Goal: Task Accomplishment & Management: Use online tool/utility

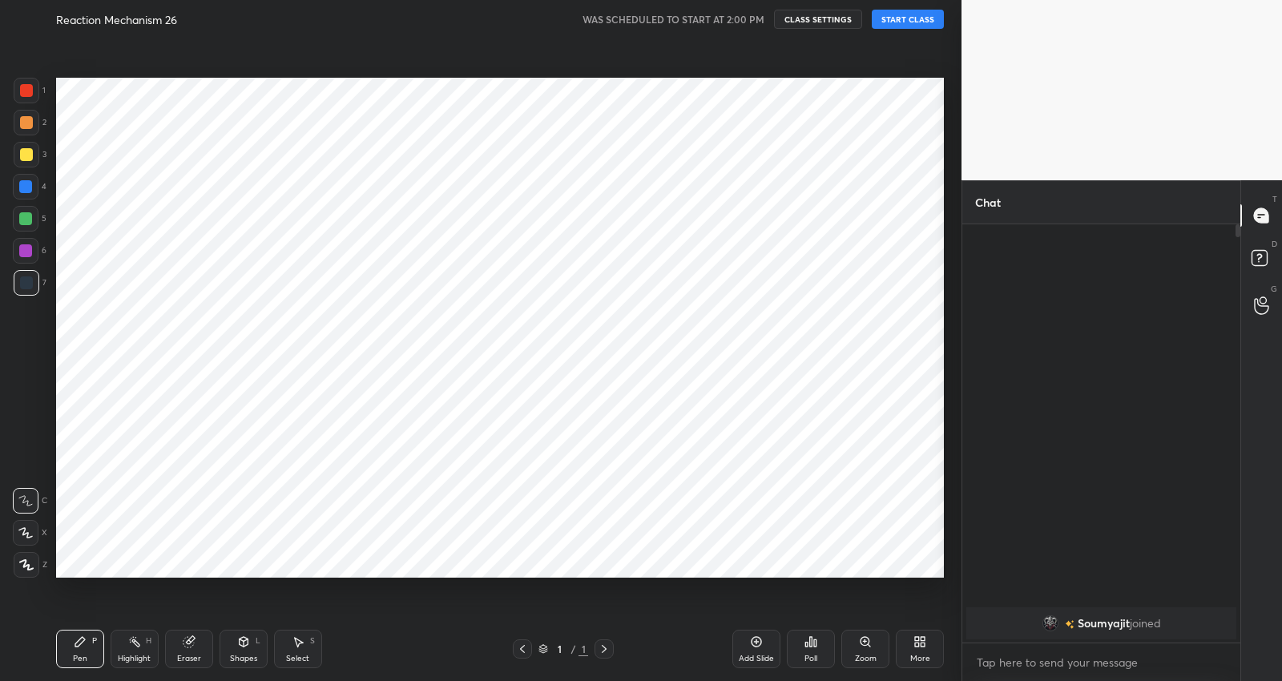
scroll to position [578, 897]
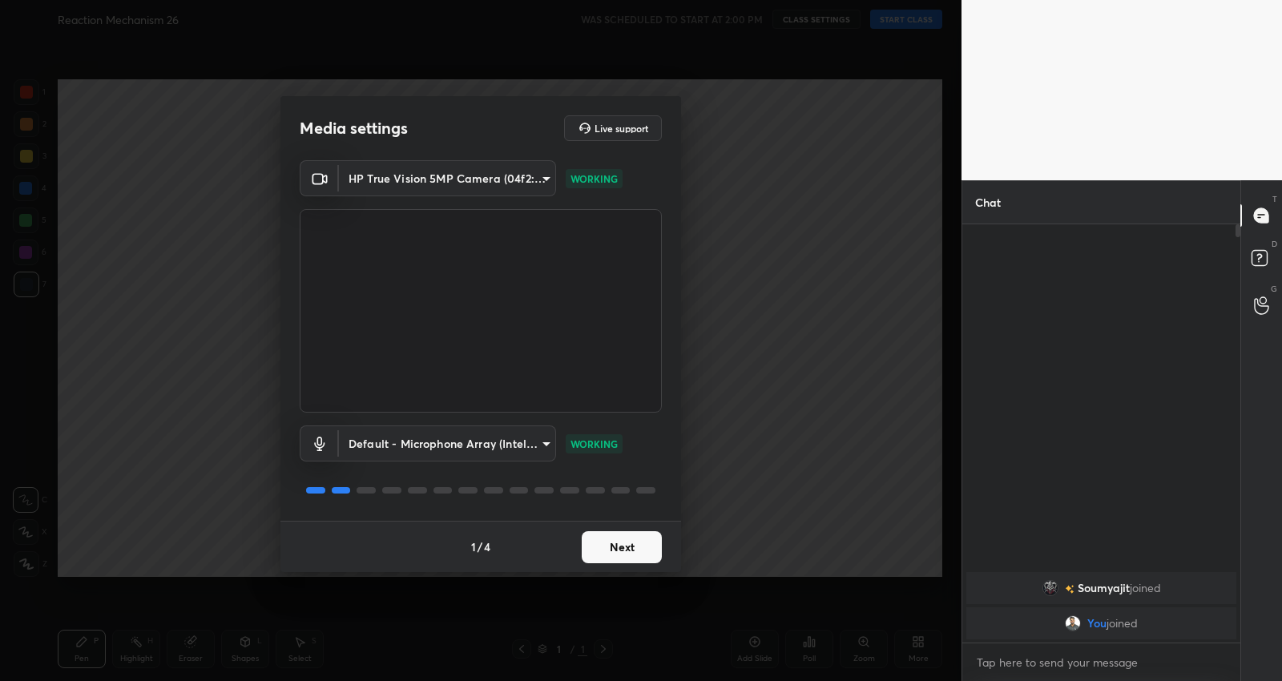
click at [627, 547] on button "Next" at bounding box center [622, 547] width 80 height 32
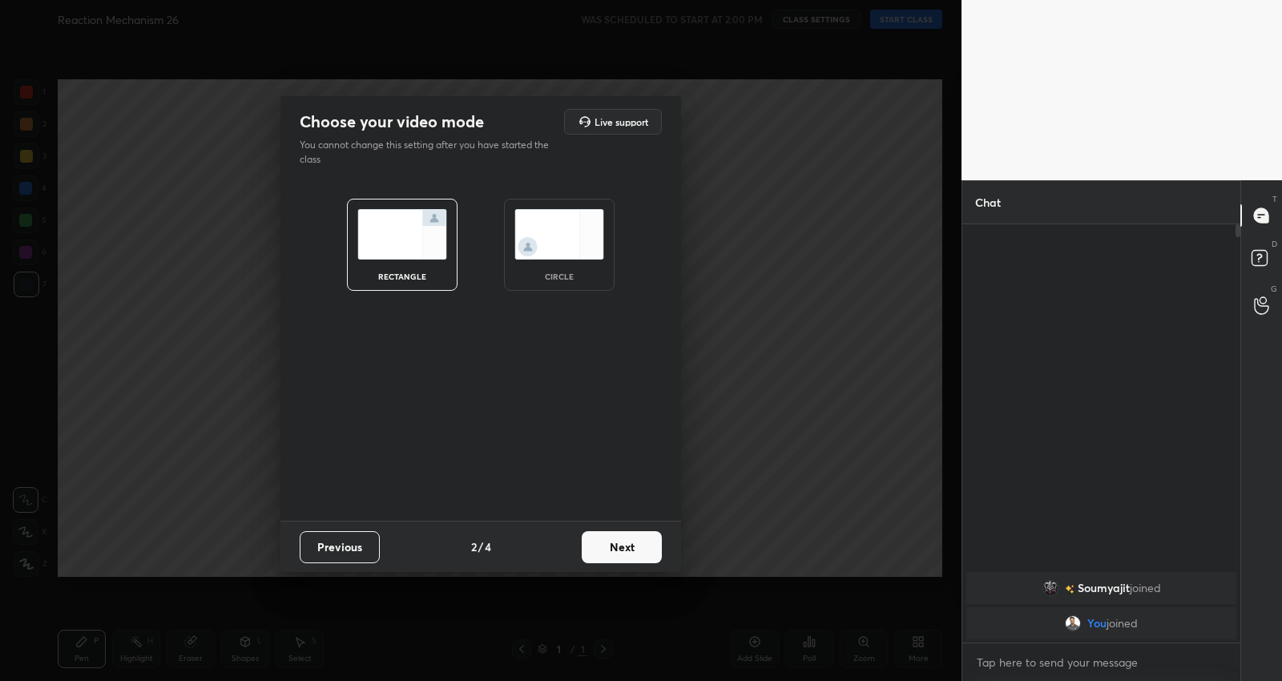
click at [627, 547] on button "Next" at bounding box center [622, 547] width 80 height 32
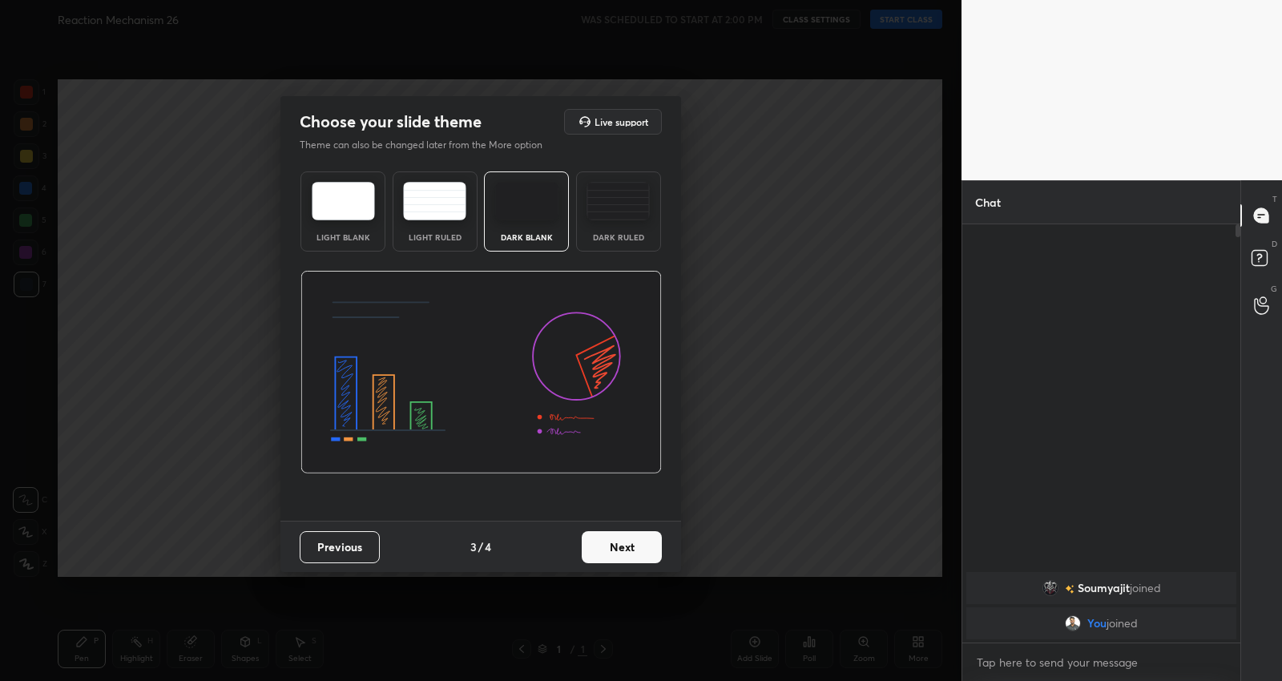
click at [627, 547] on button "Next" at bounding box center [622, 547] width 80 height 32
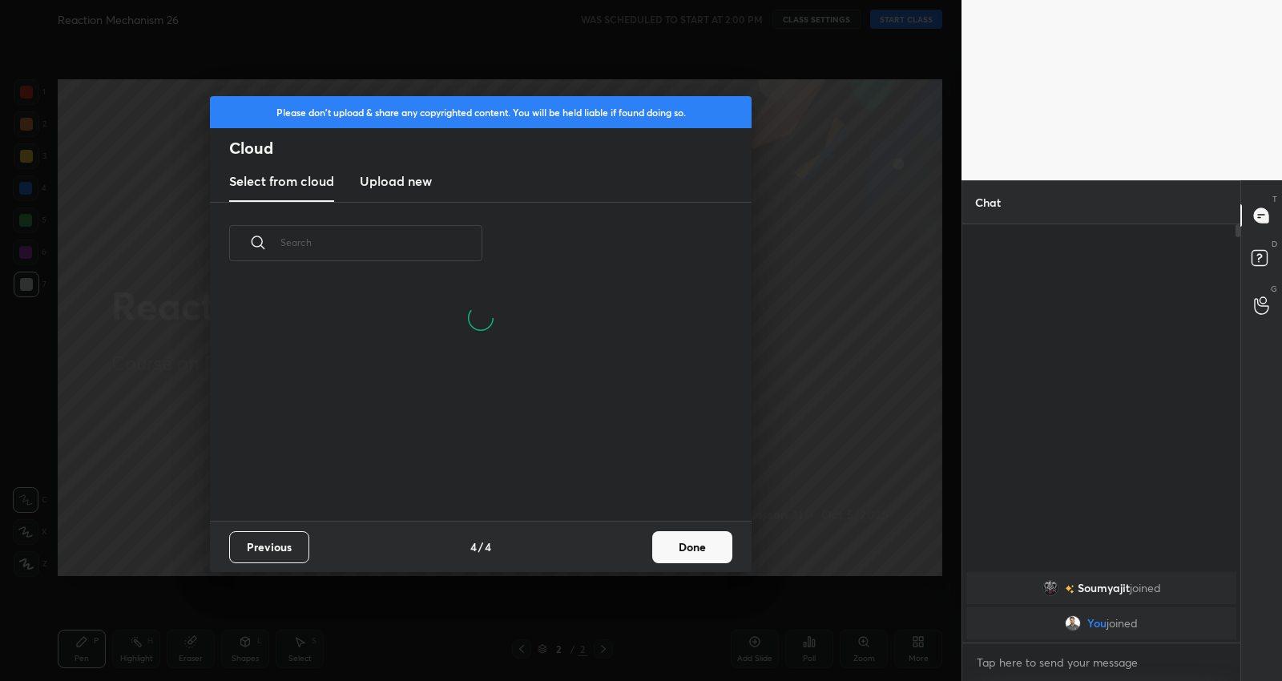
click at [627, 547] on div "Previous 4 / 4 Done" at bounding box center [480, 546] width 541 height 51
click at [695, 538] on button "Done" at bounding box center [692, 547] width 80 height 32
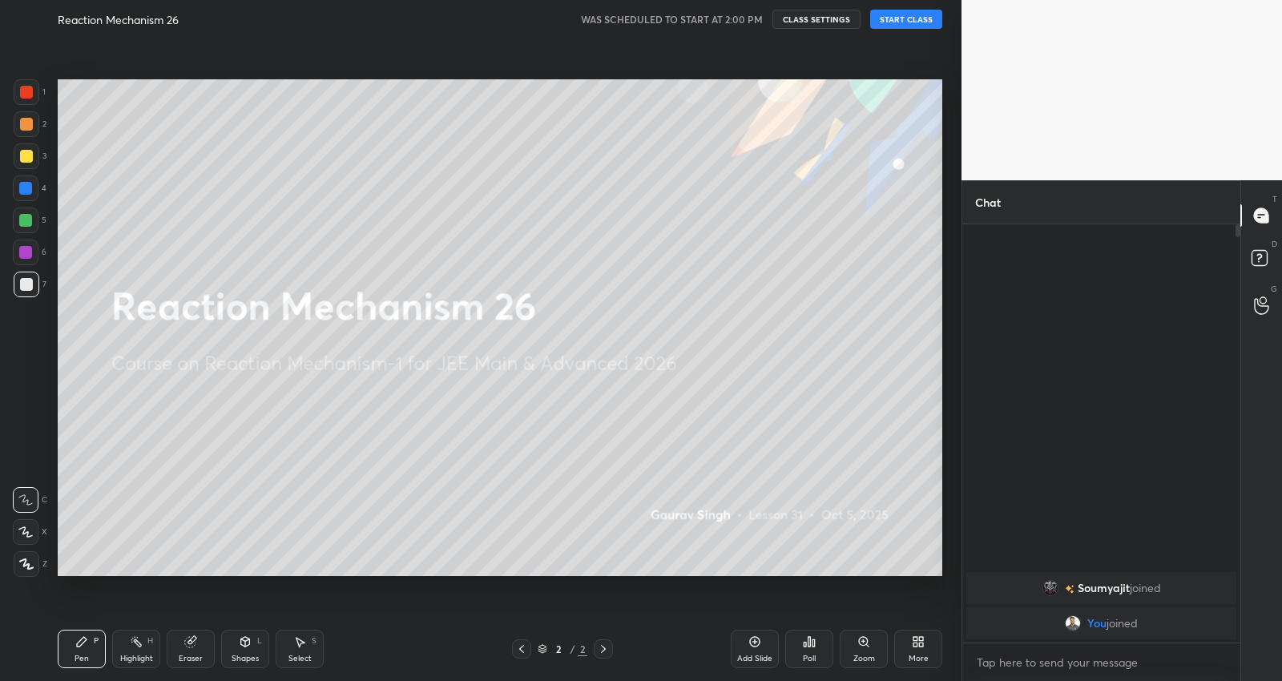
click at [923, 14] on button "START CLASS" at bounding box center [906, 19] width 72 height 19
click at [26, 533] on icon at bounding box center [25, 531] width 14 height 11
click at [32, 565] on icon at bounding box center [26, 563] width 14 height 11
click at [742, 643] on div "Add Slide" at bounding box center [754, 649] width 48 height 38
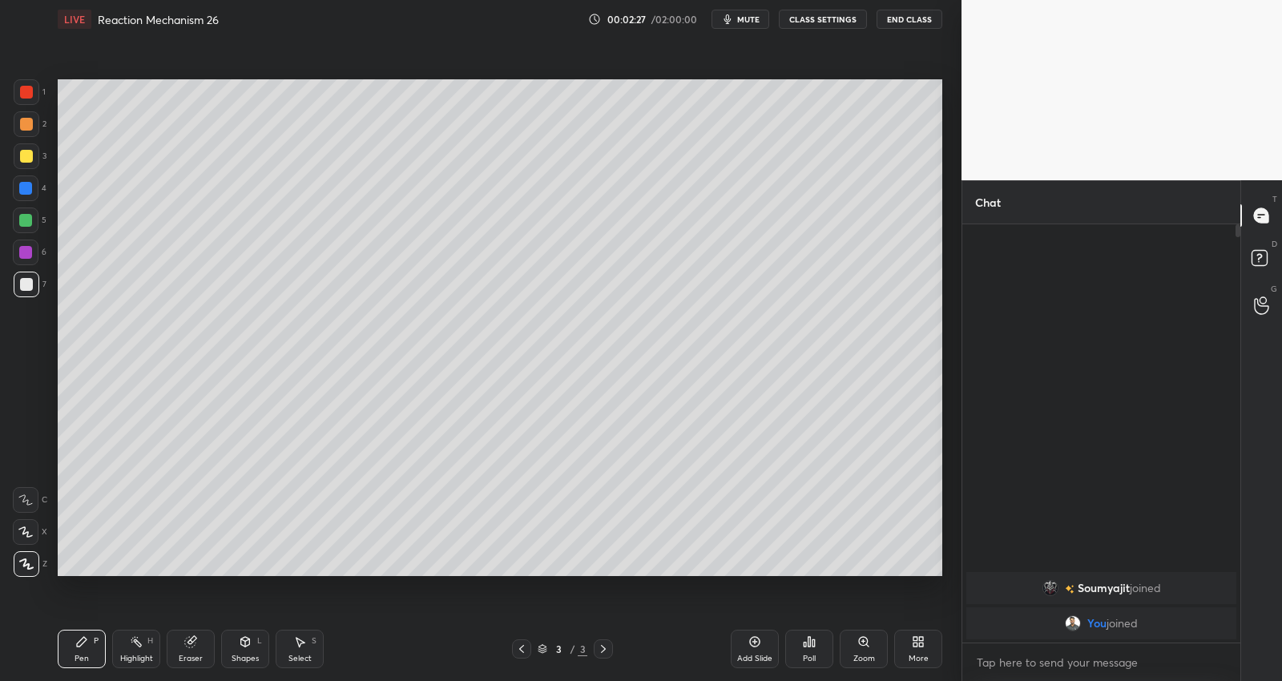
click at [30, 223] on div at bounding box center [25, 220] width 13 height 13
drag, startPoint x: 28, startPoint y: 284, endPoint x: 55, endPoint y: 259, distance: 36.9
click at [28, 284] on div at bounding box center [26, 284] width 13 height 13
drag, startPoint x: 29, startPoint y: 158, endPoint x: 50, endPoint y: 165, distance: 22.8
click at [29, 157] on div at bounding box center [26, 156] width 13 height 13
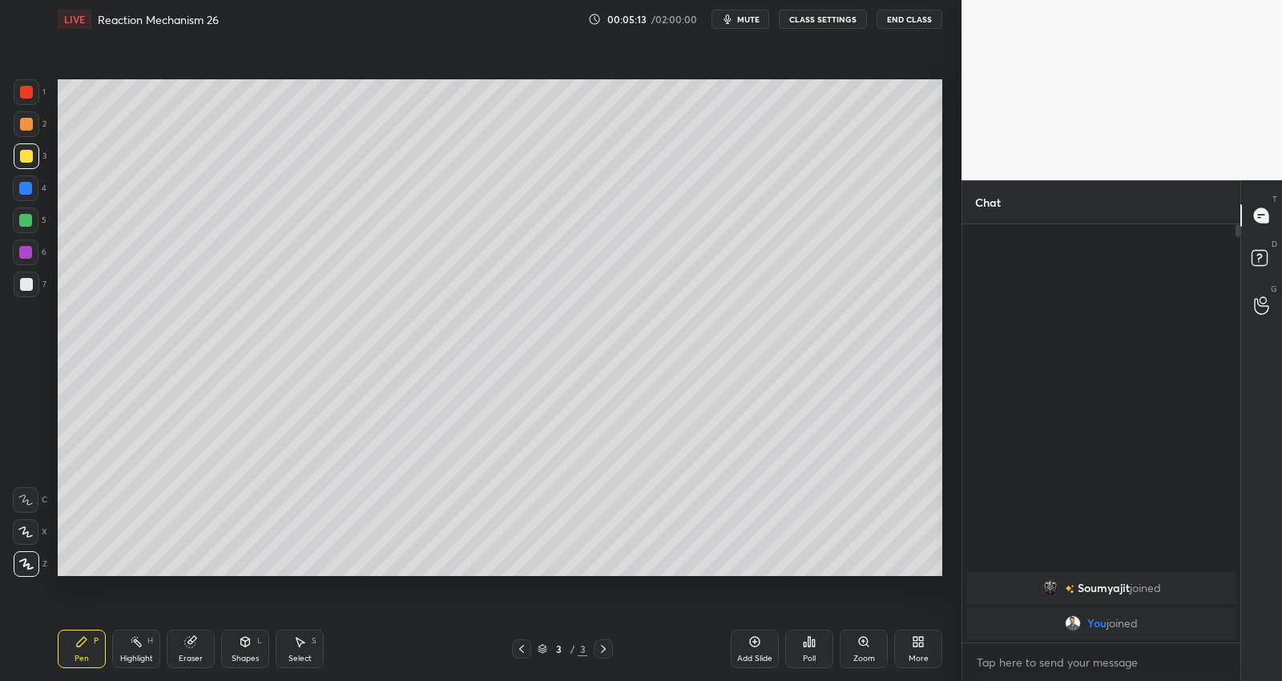
drag, startPoint x: 26, startPoint y: 280, endPoint x: 42, endPoint y: 296, distance: 23.2
click at [23, 279] on div at bounding box center [26, 284] width 13 height 13
click at [751, 645] on icon at bounding box center [755, 642] width 10 height 10
click at [761, 640] on div "Add Slide" at bounding box center [754, 649] width 48 height 38
click at [519, 645] on icon at bounding box center [521, 648] width 13 height 13
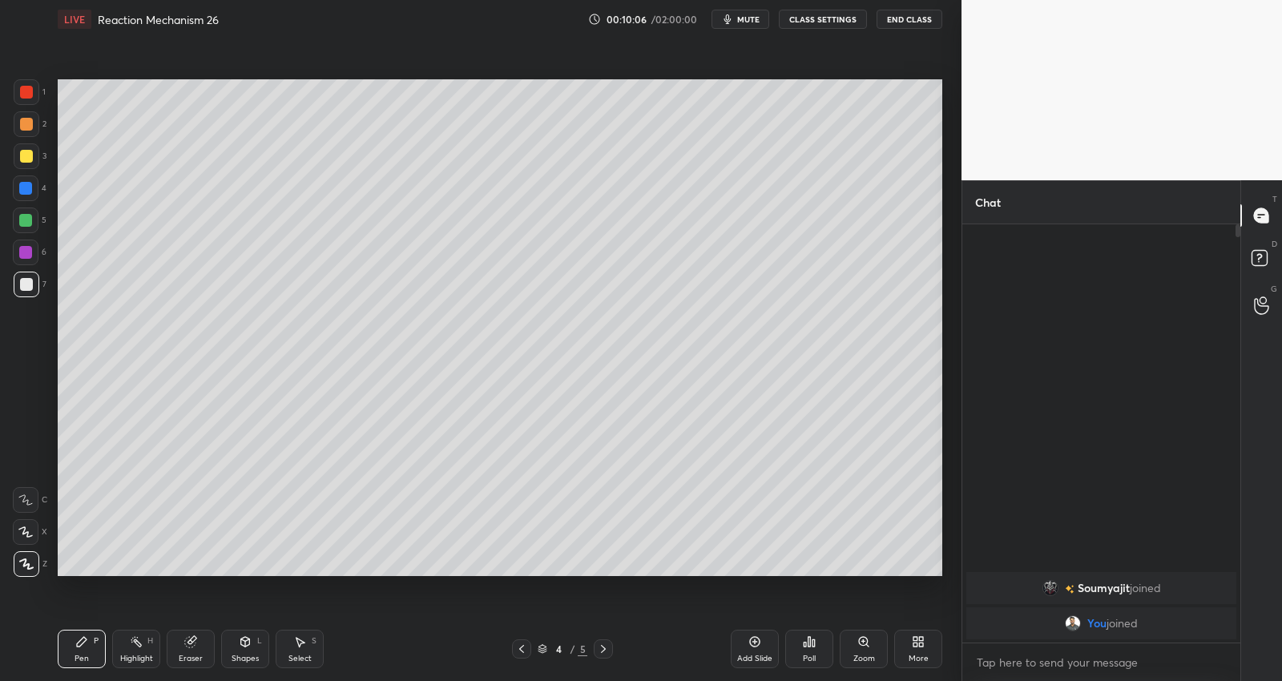
click at [607, 645] on icon at bounding box center [603, 648] width 13 height 13
click at [519, 644] on icon at bounding box center [521, 648] width 13 height 13
click at [518, 645] on icon at bounding box center [521, 648] width 13 height 13
click at [603, 649] on icon at bounding box center [603, 648] width 13 height 13
click at [605, 651] on icon at bounding box center [603, 648] width 13 height 13
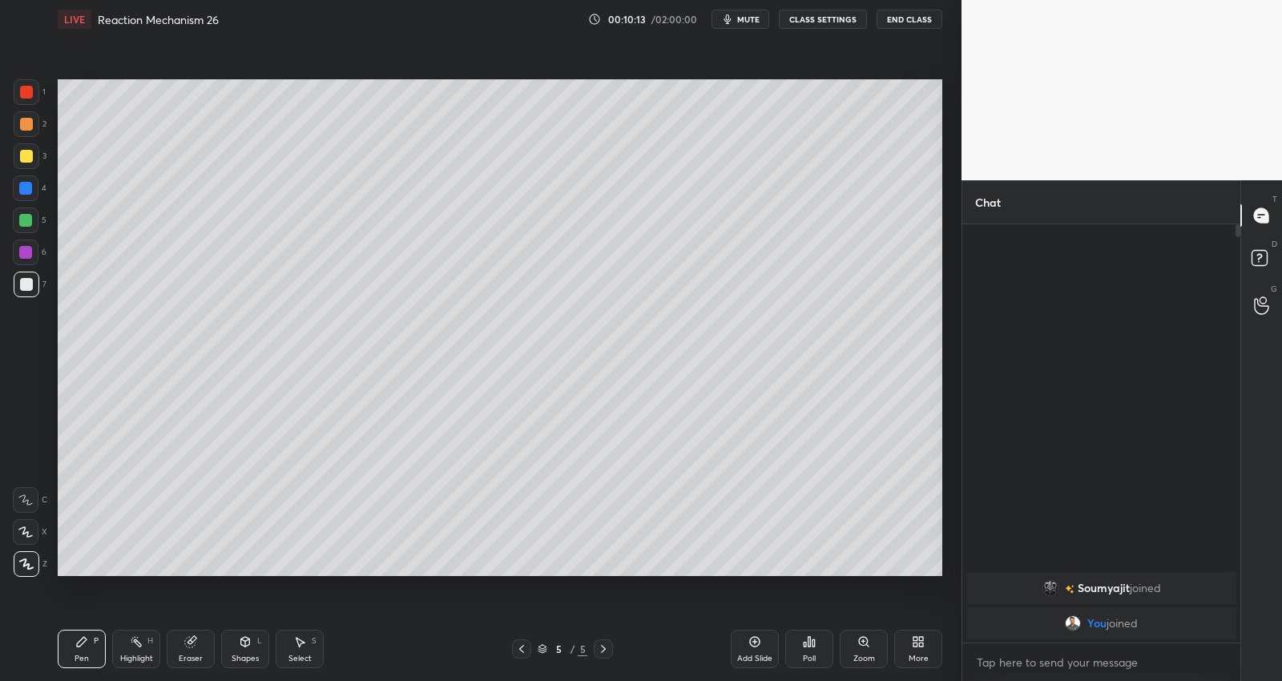
click at [26, 156] on div at bounding box center [26, 156] width 13 height 13
drag, startPoint x: 746, startPoint y: 642, endPoint x: 729, endPoint y: 601, distance: 44.2
click at [745, 641] on div "Add Slide" at bounding box center [754, 649] width 48 height 38
click at [521, 645] on icon at bounding box center [521, 648] width 13 height 13
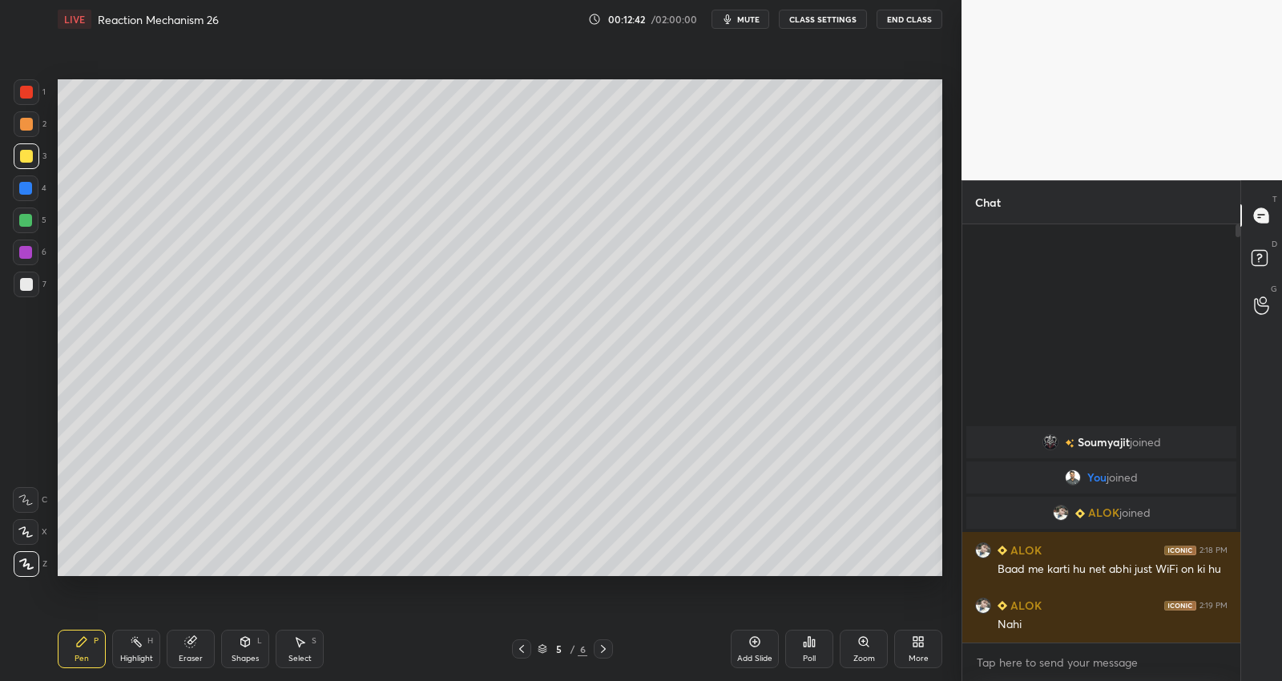
click at [25, 260] on div at bounding box center [26, 252] width 26 height 26
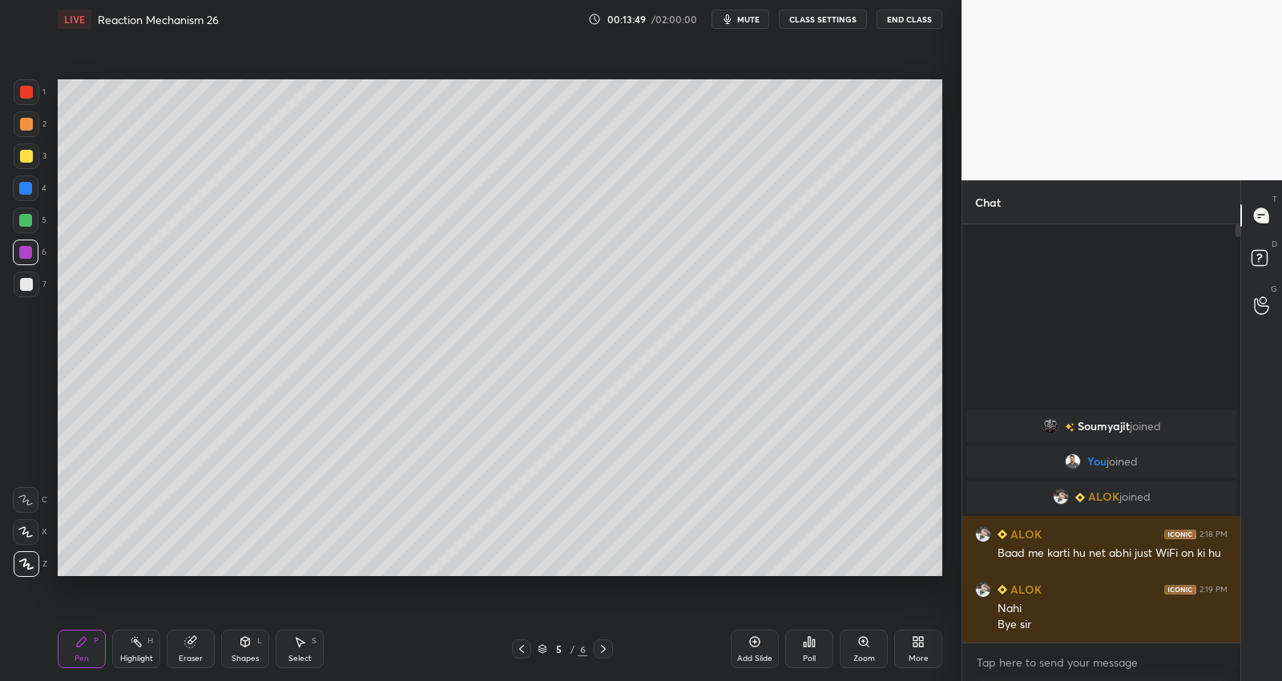
drag, startPoint x: 600, startPoint y: 649, endPoint x: 606, endPoint y: 626, distance: 23.1
click at [601, 647] on icon at bounding box center [603, 648] width 13 height 13
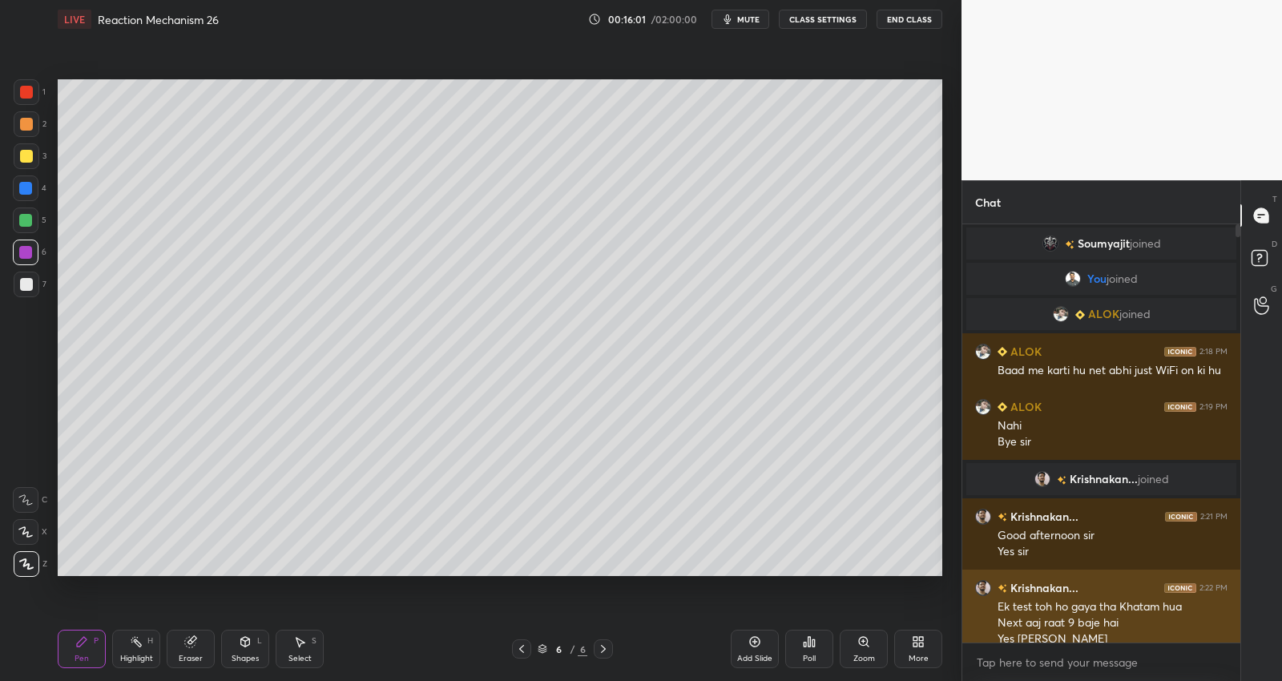
scroll to position [14, 0]
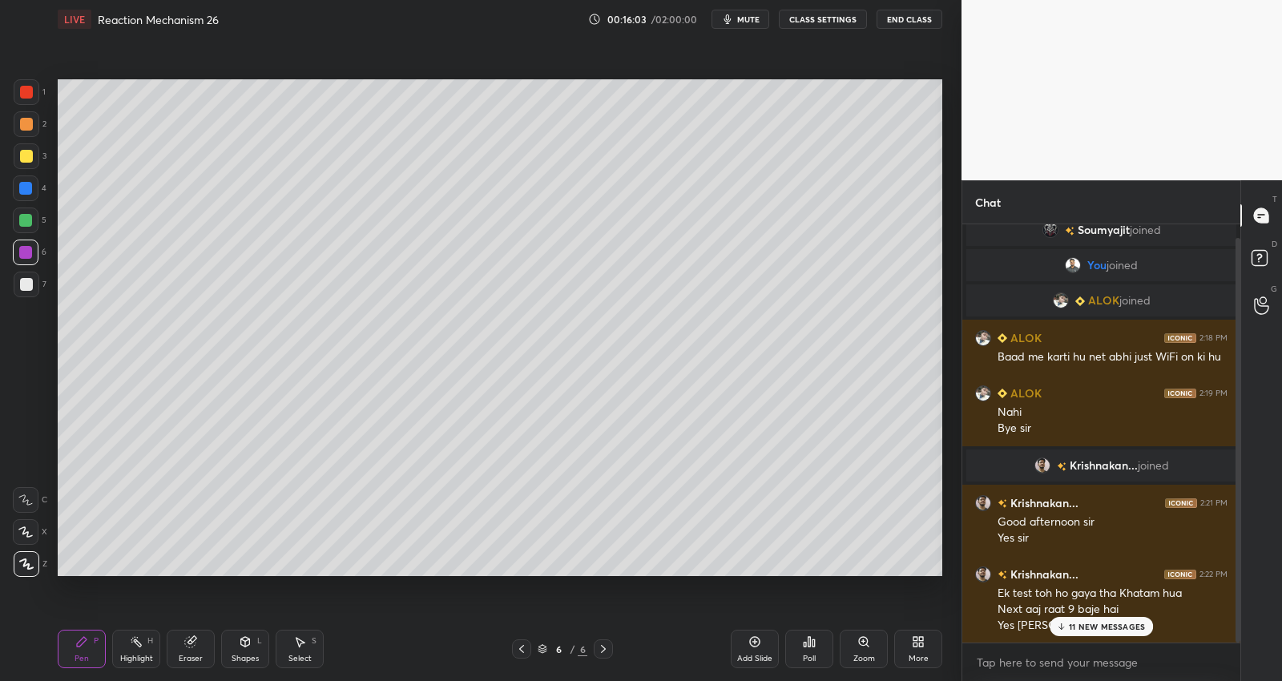
click at [1083, 629] on p "11 NEW MESSAGES" at bounding box center [1107, 627] width 76 height 10
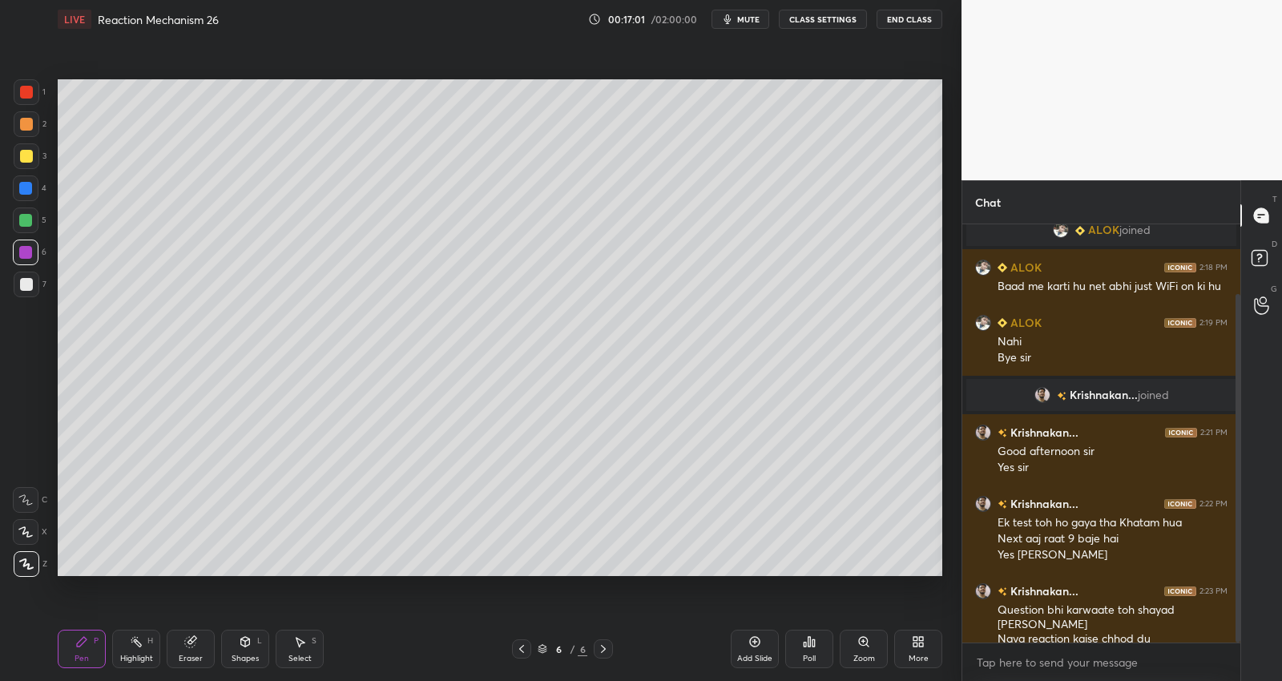
click at [526, 646] on icon at bounding box center [521, 648] width 13 height 13
click at [527, 646] on icon at bounding box center [521, 648] width 13 height 13
click at [527, 650] on icon at bounding box center [521, 648] width 13 height 13
drag, startPoint x: 182, startPoint y: 645, endPoint x: 190, endPoint y: 621, distance: 25.3
click at [183, 646] on div "Eraser" at bounding box center [191, 649] width 48 height 38
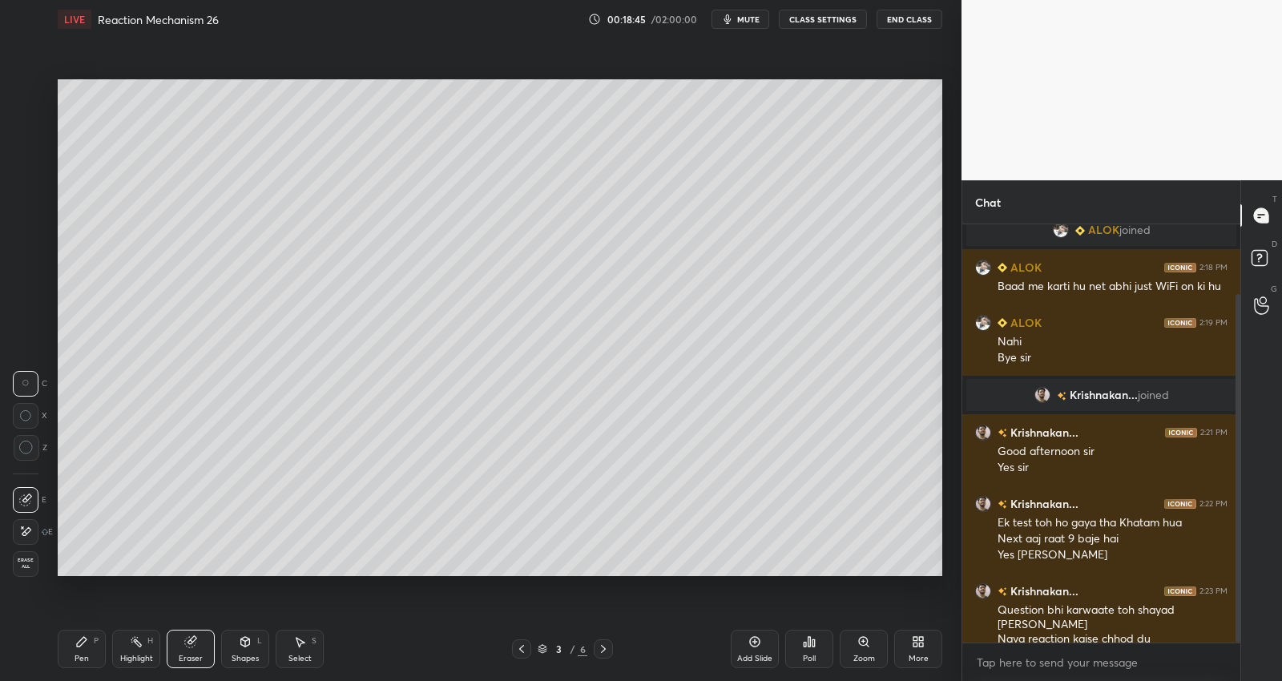
click at [24, 535] on icon at bounding box center [26, 531] width 9 height 8
drag, startPoint x: 82, startPoint y: 654, endPoint x: 142, endPoint y: 601, distance: 80.0
click at [83, 650] on div "Pen P" at bounding box center [82, 649] width 48 height 38
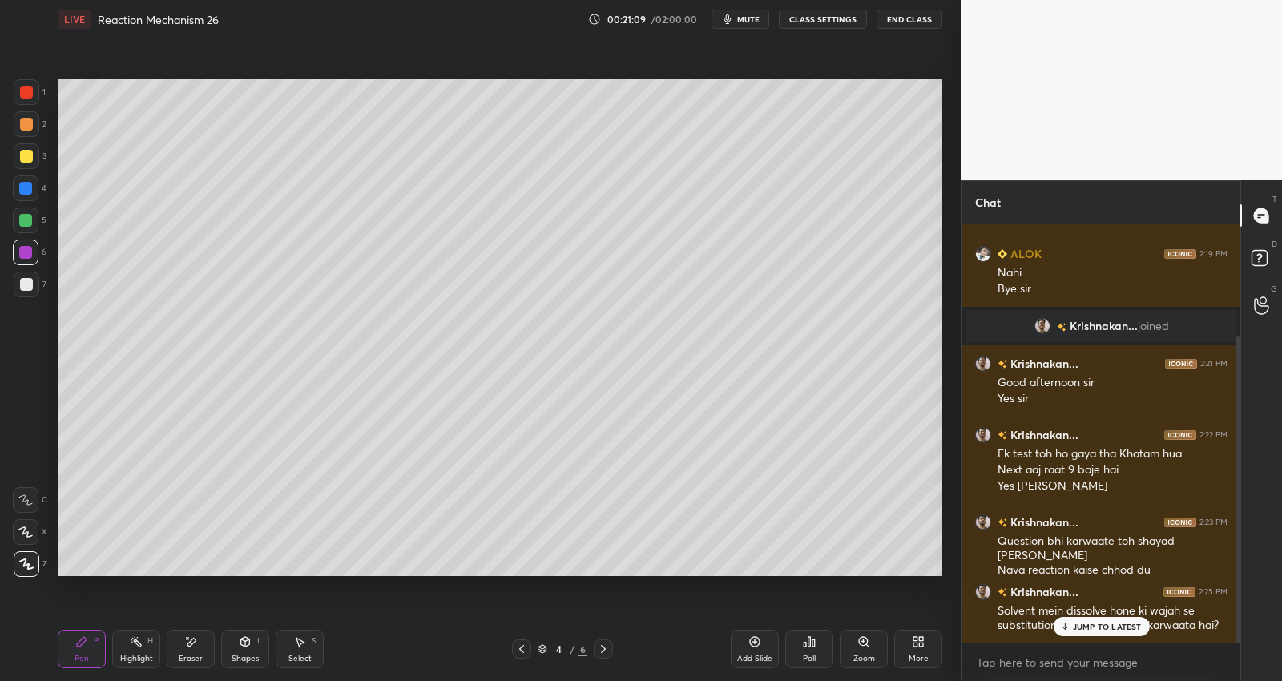
click at [1097, 630] on p "JUMP TO LATEST" at bounding box center [1107, 627] width 69 height 10
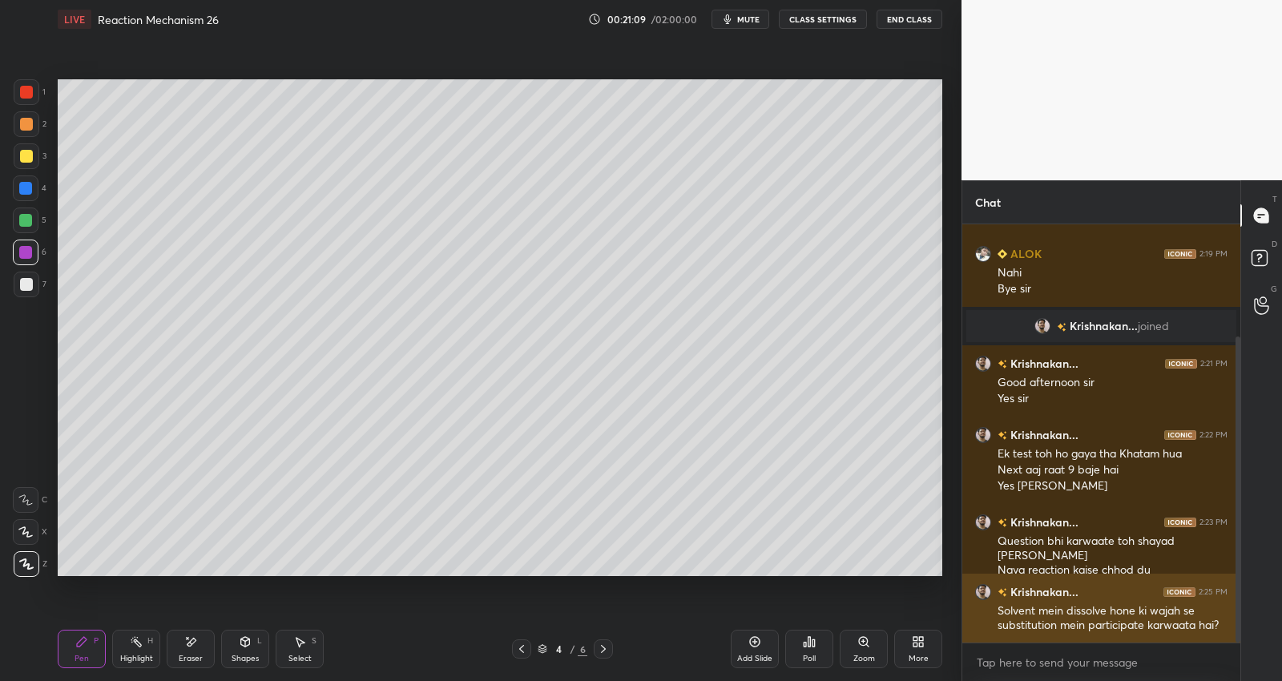
scroll to position [208, 0]
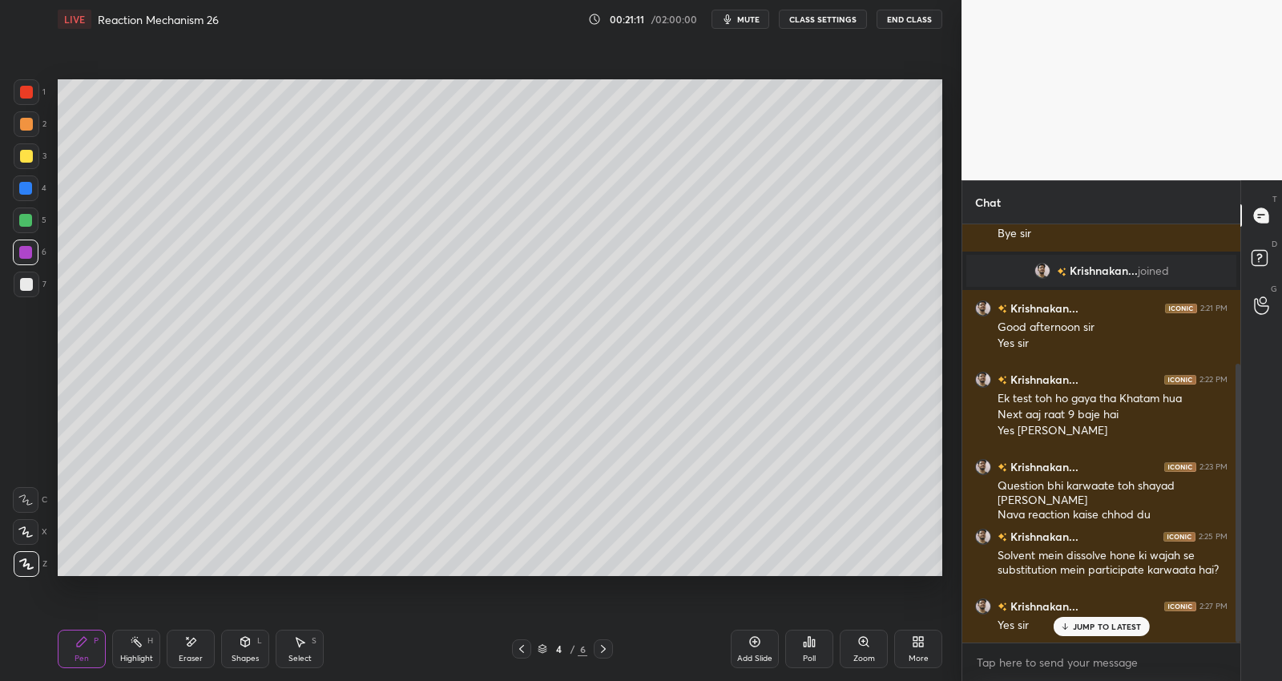
click at [1095, 631] on div "JUMP TO LATEST" at bounding box center [1100, 626] width 96 height 19
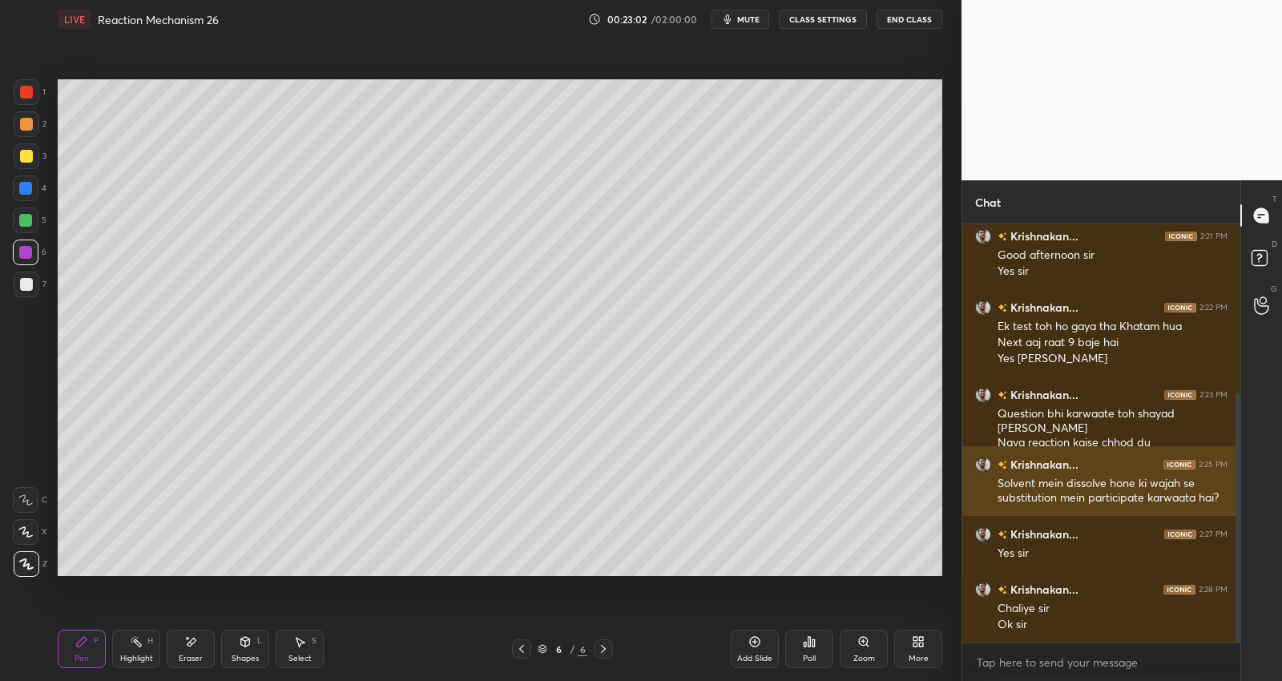
scroll to position [349, 0]
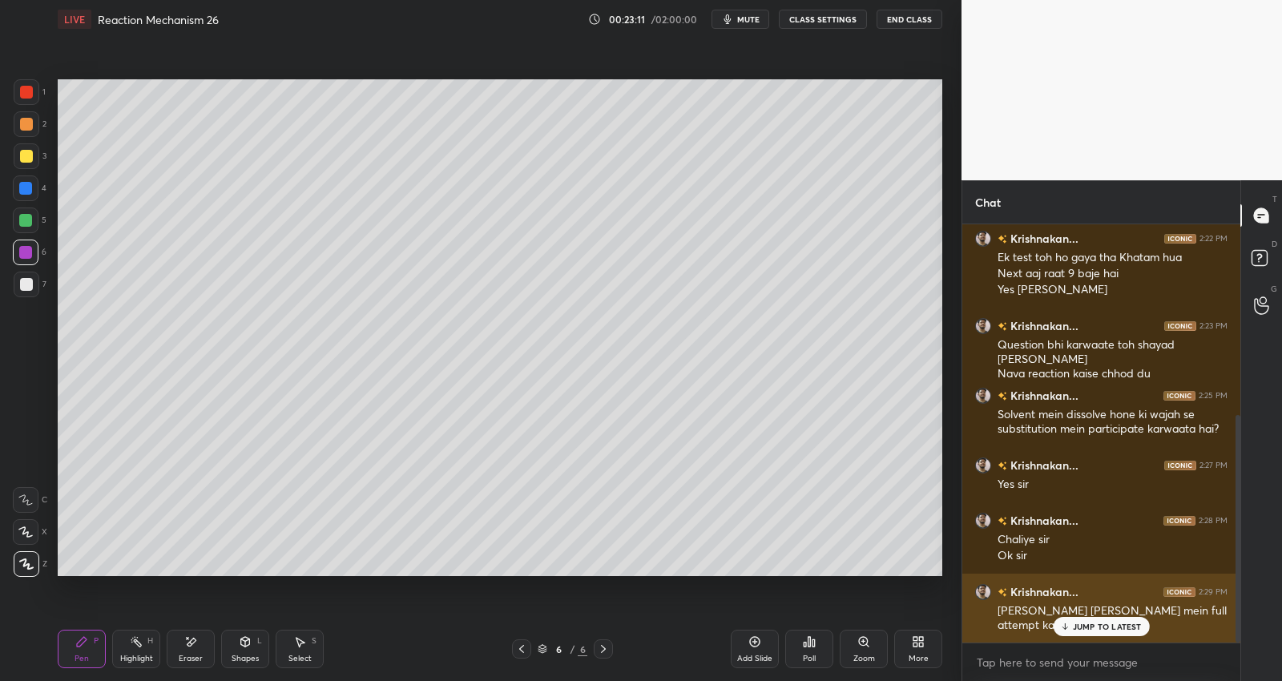
click at [1122, 637] on div "Krishnakan... 2:29 PM [PERSON_NAME] [PERSON_NAME] mein full attempt karne chala…" at bounding box center [1101, 609] width 278 height 70
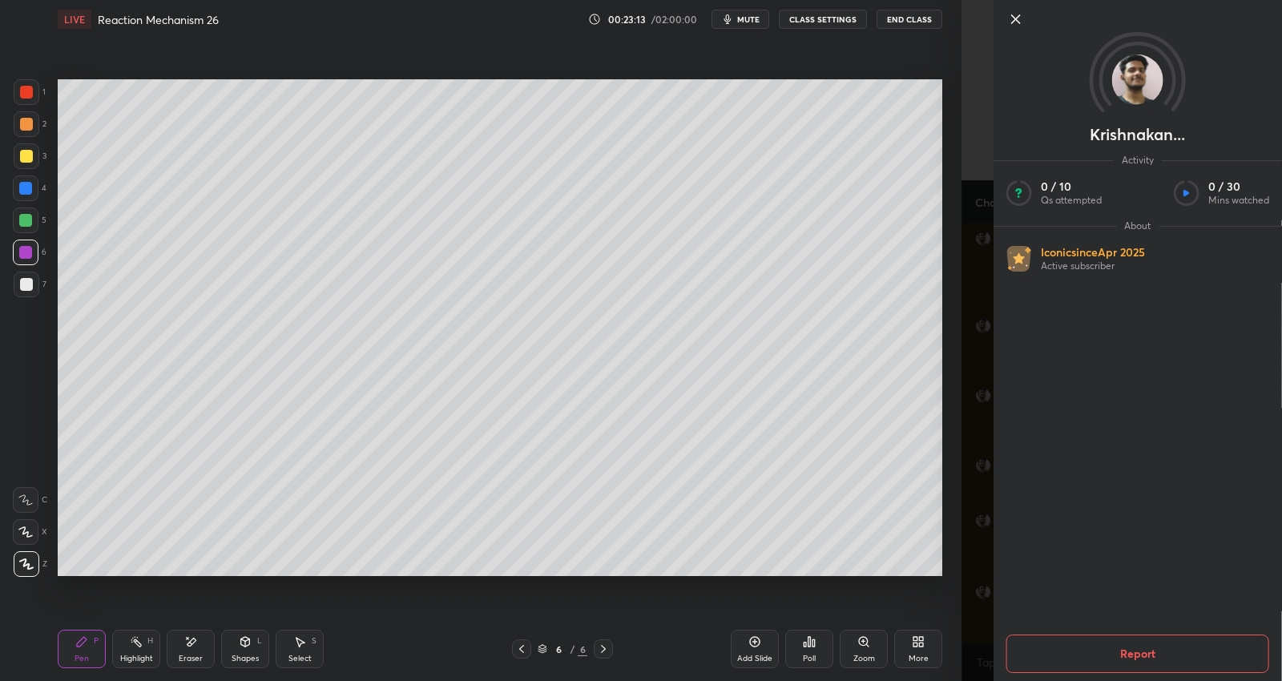
click at [965, 594] on div "Krishnakan... Activity 0 / 10 Qs attempted 0 / 30 Mins watched About Iconic sin…" at bounding box center [1121, 340] width 320 height 681
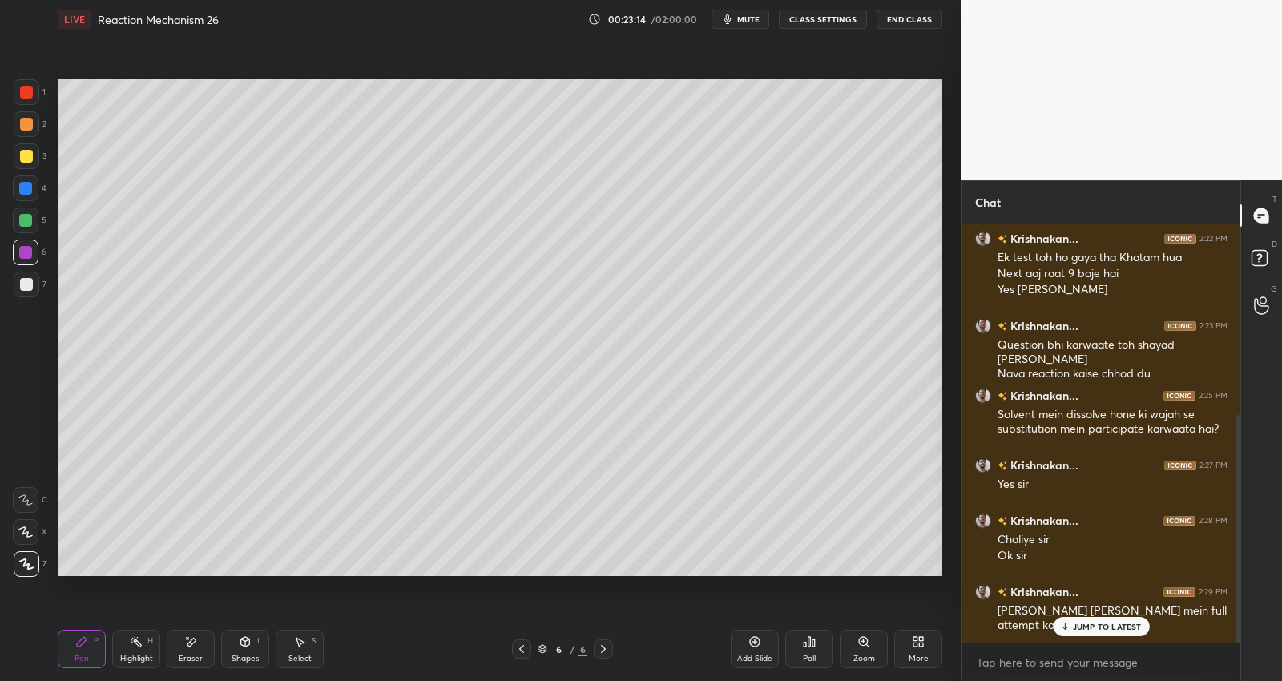
click at [1086, 617] on div "JUMP TO LATEST" at bounding box center [1100, 626] width 96 height 19
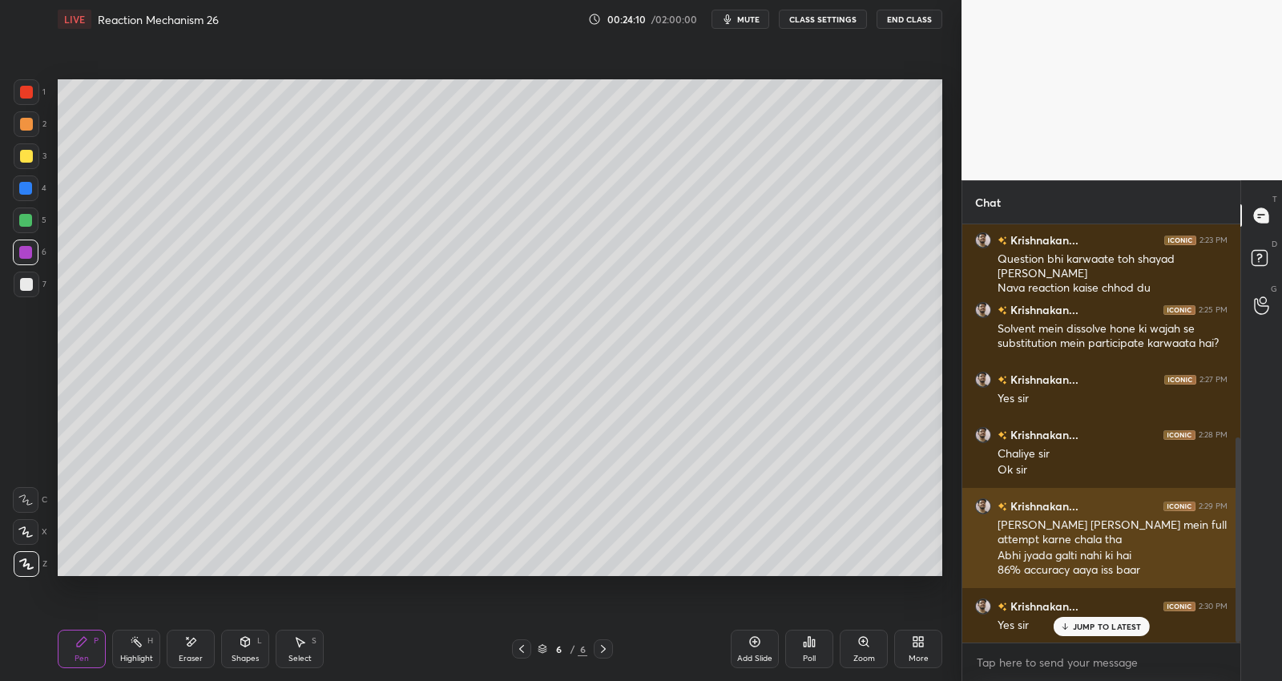
scroll to position [451, 0]
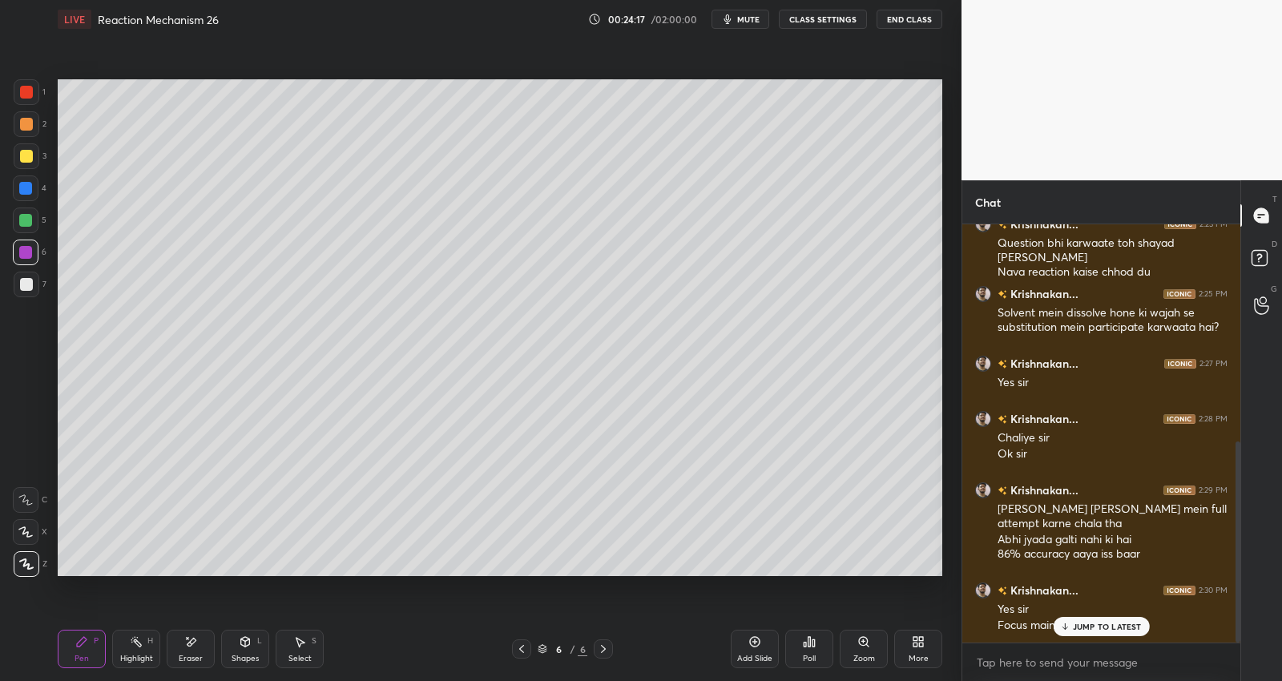
click at [1086, 634] on div "JUMP TO LATEST" at bounding box center [1100, 626] width 96 height 19
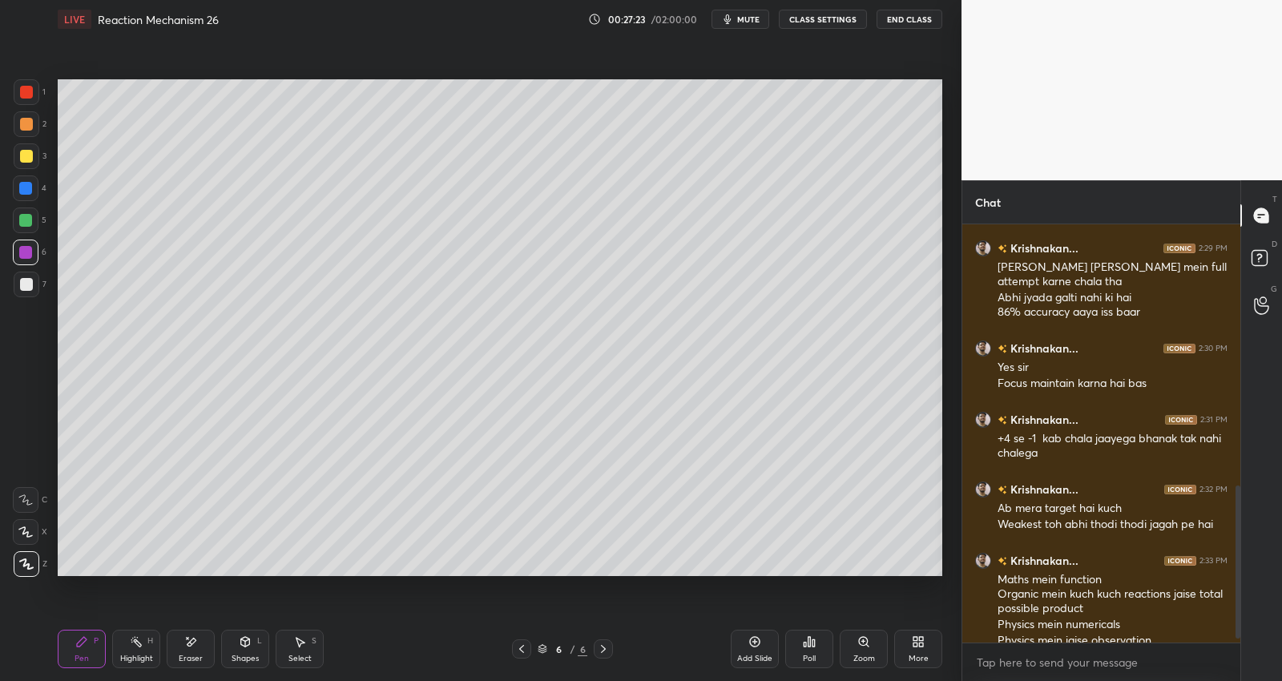
scroll to position [722, 0]
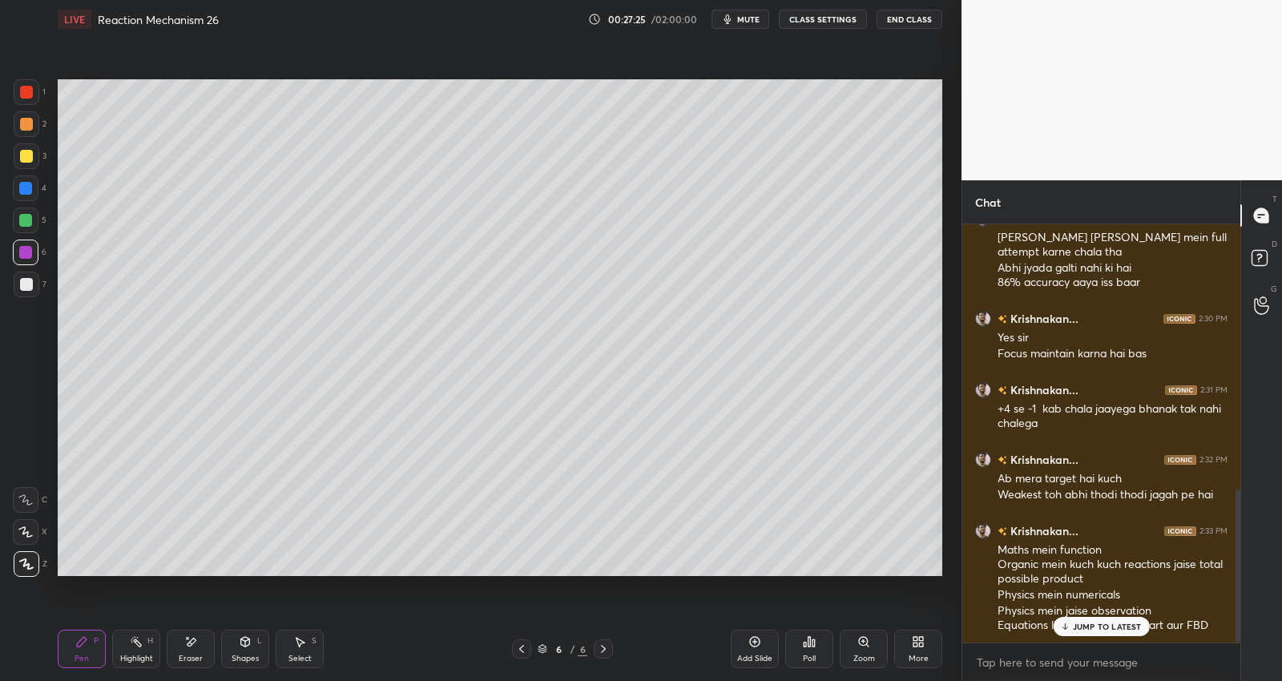
click at [1086, 634] on div "JUMP TO LATEST" at bounding box center [1100, 626] width 96 height 19
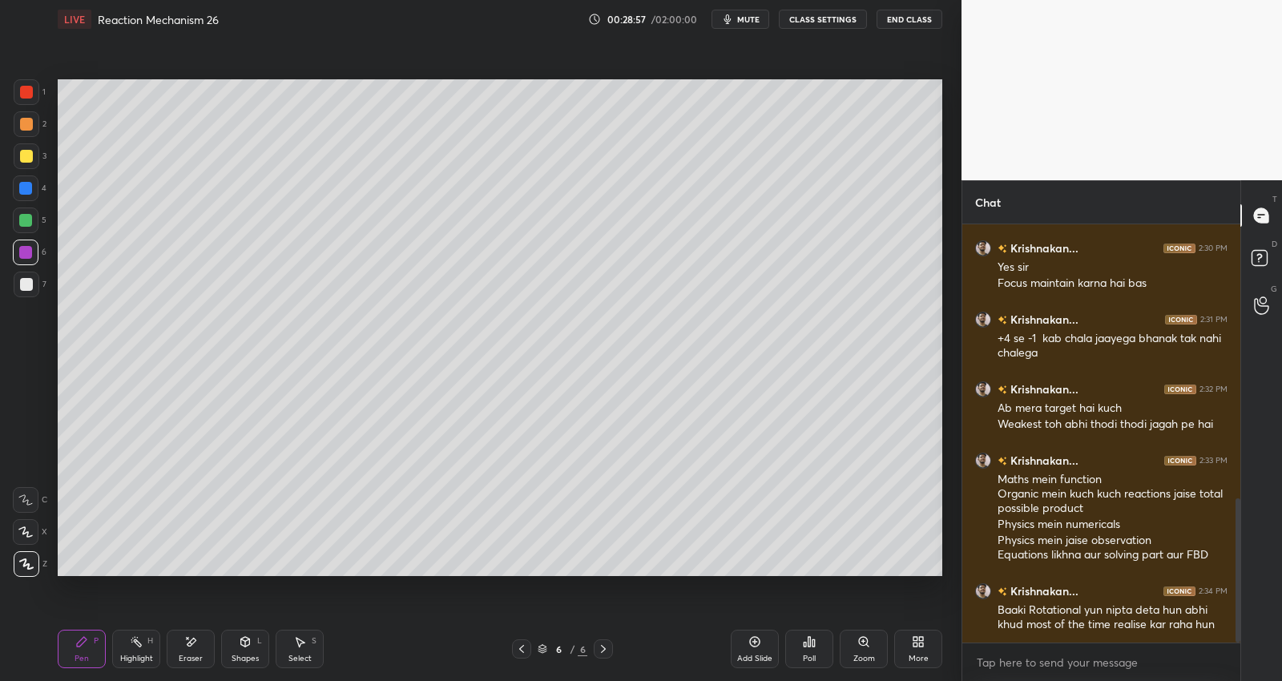
scroll to position [862, 0]
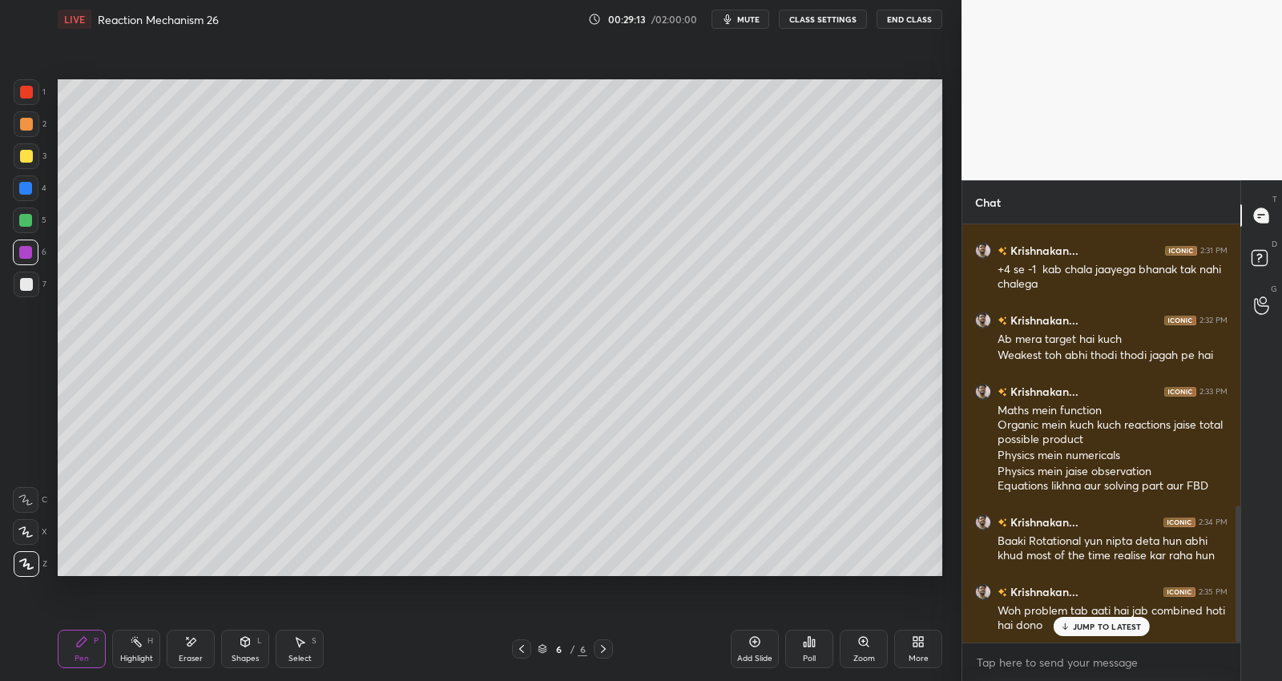
click at [1086, 634] on div "JUMP TO LATEST" at bounding box center [1100, 626] width 96 height 19
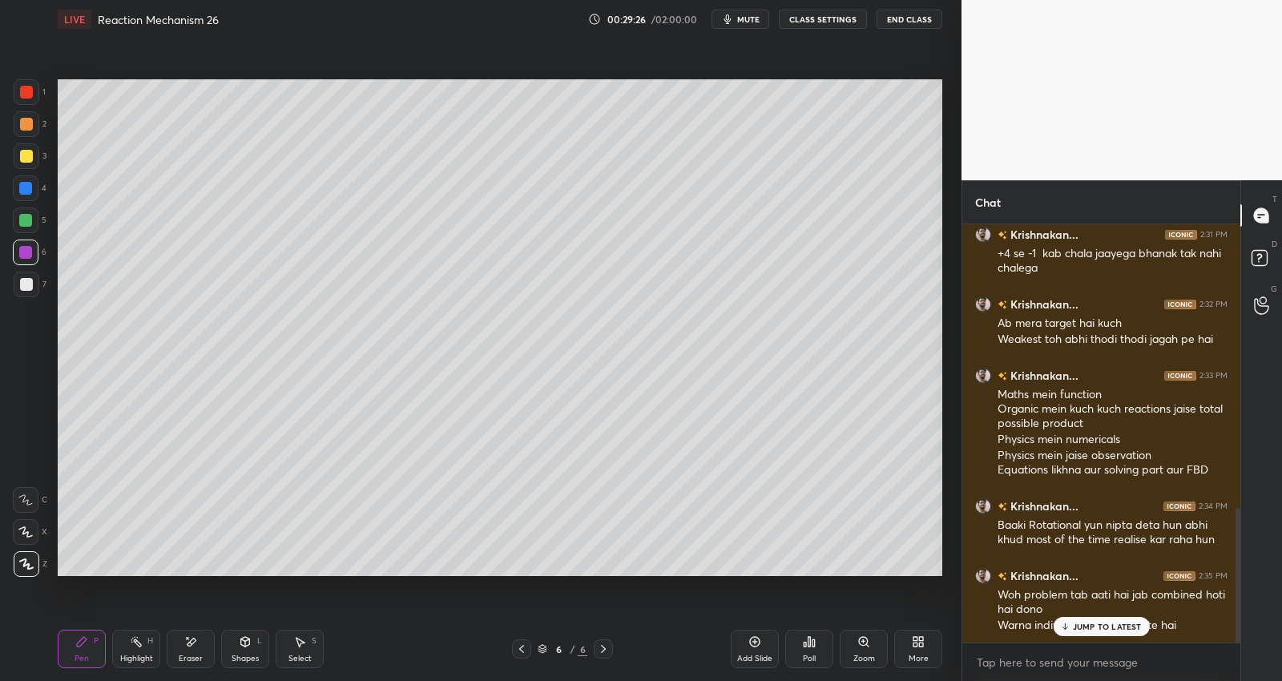
click at [1086, 634] on div "JUMP TO LATEST" at bounding box center [1100, 626] width 96 height 19
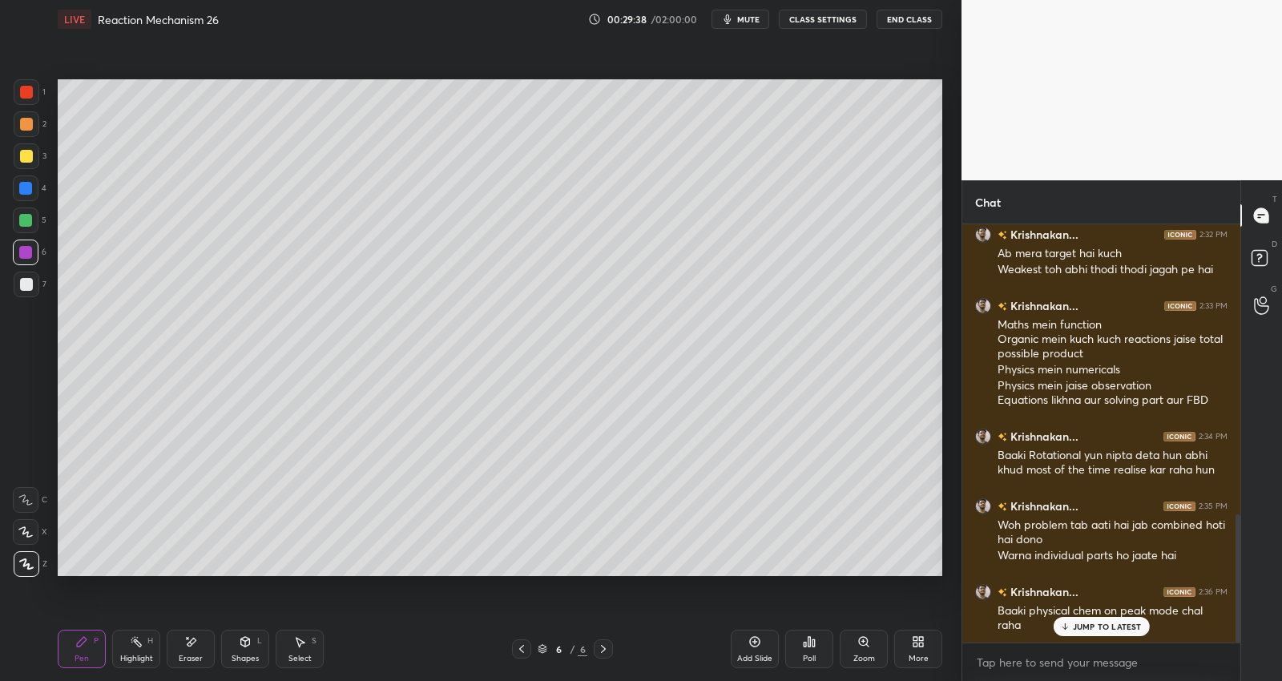
click at [1099, 631] on div "JUMP TO LATEST" at bounding box center [1100, 626] width 96 height 19
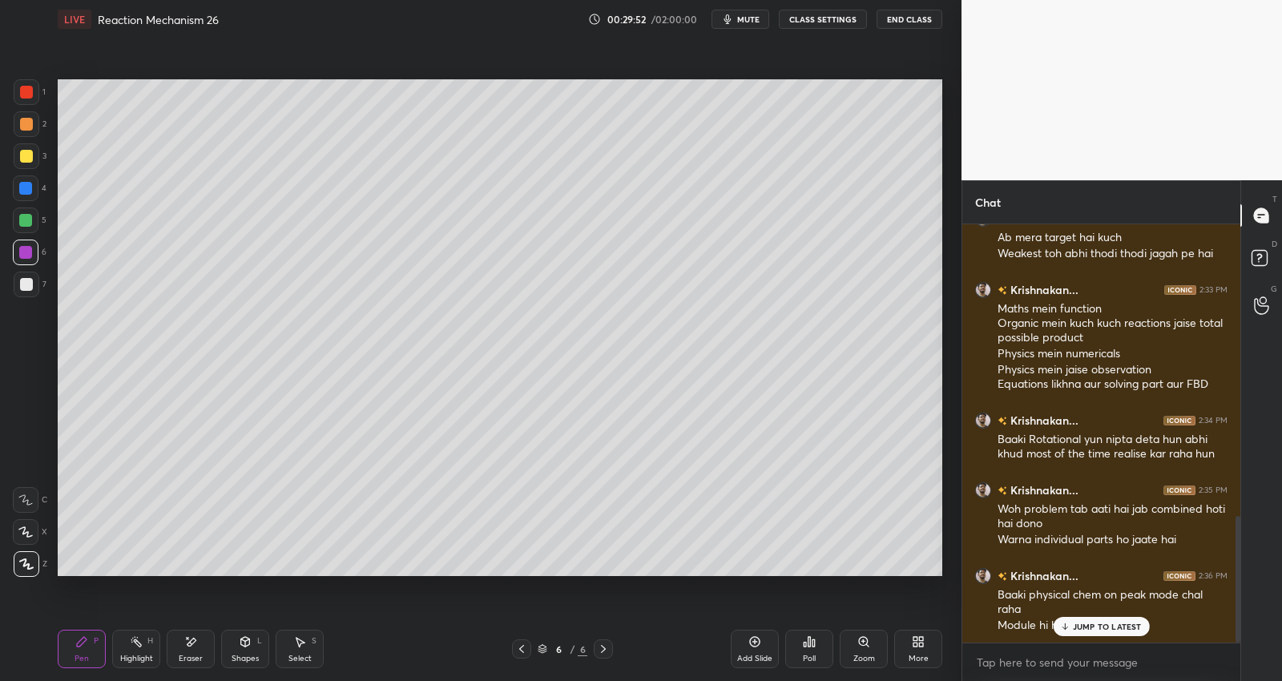
click at [1099, 631] on div "JUMP TO LATEST" at bounding box center [1100, 626] width 96 height 19
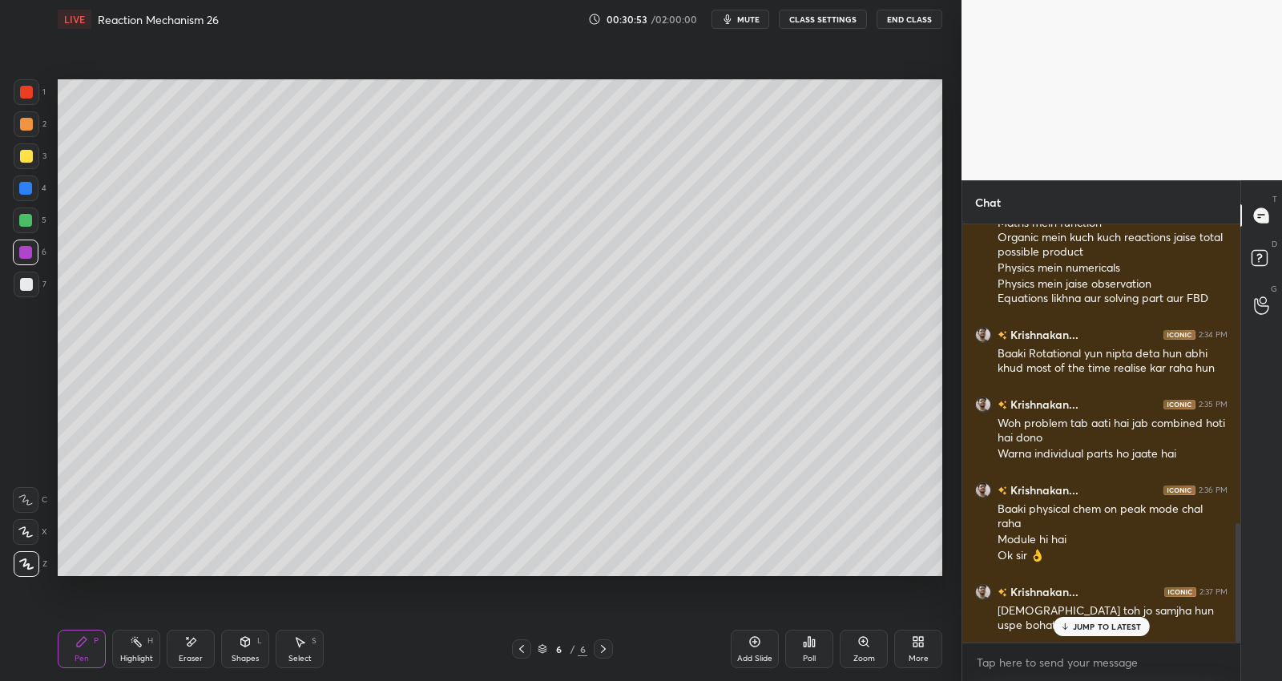
scroll to position [1065, 0]
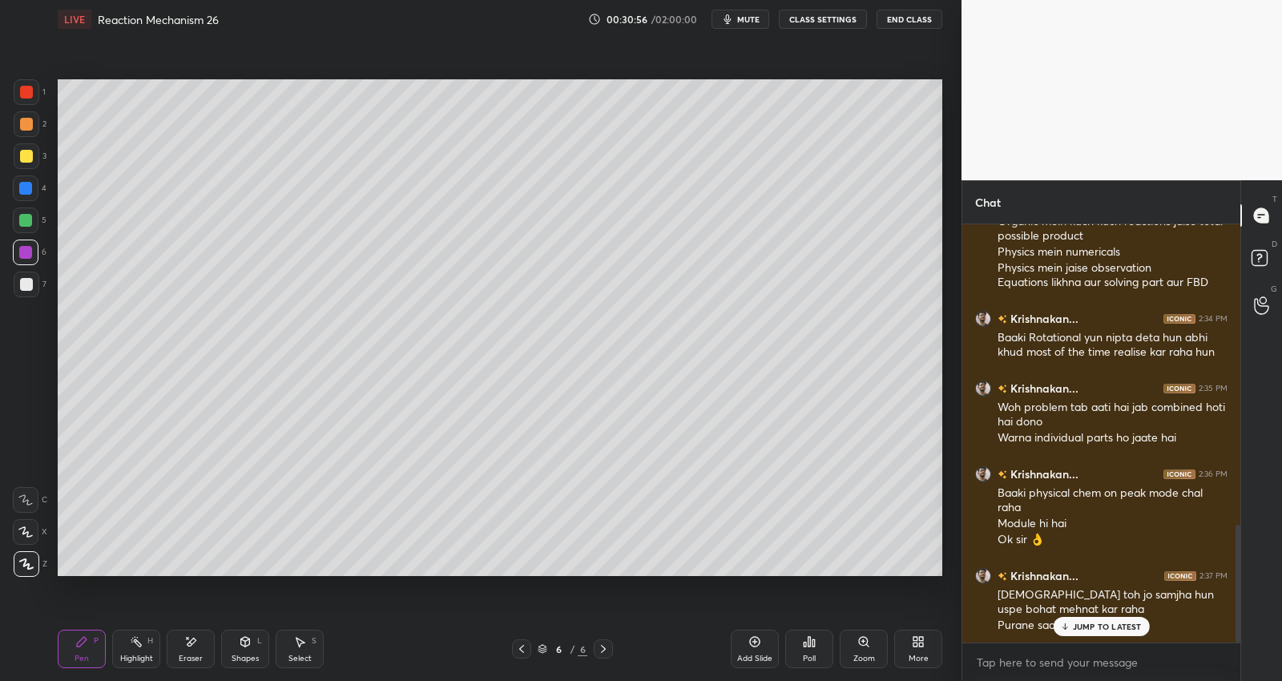
click at [1076, 626] on p "JUMP TO LATEST" at bounding box center [1107, 627] width 69 height 10
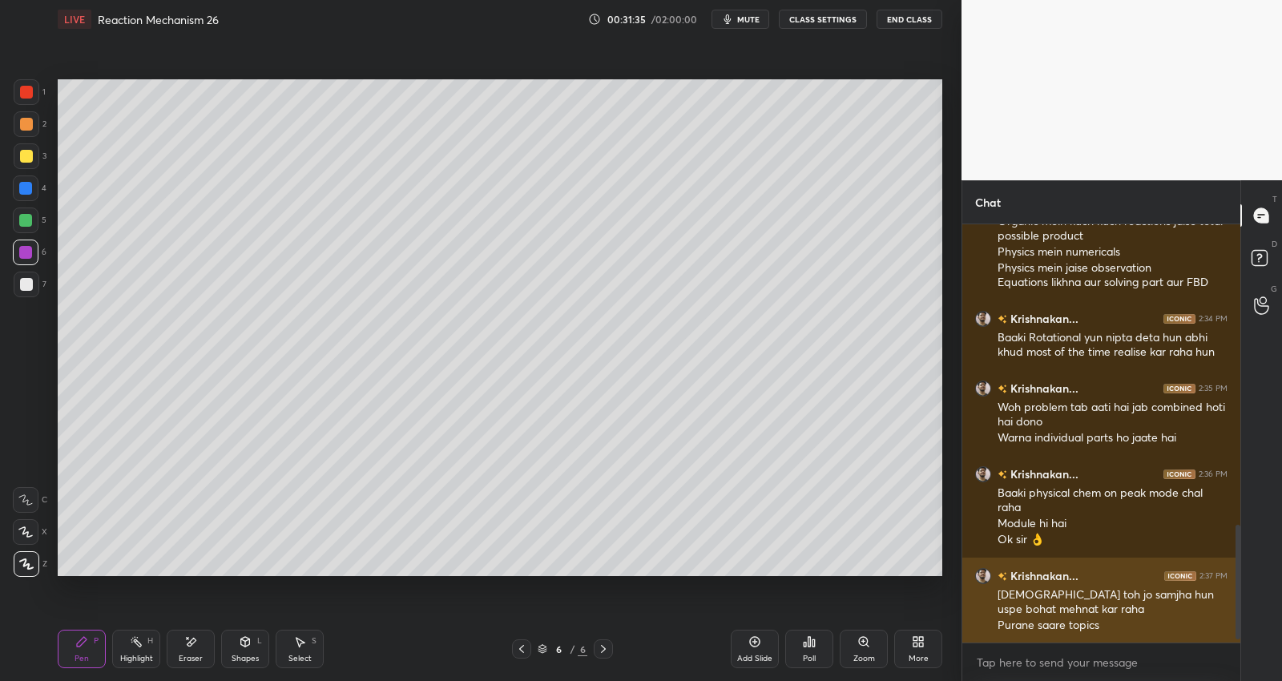
scroll to position [1135, 0]
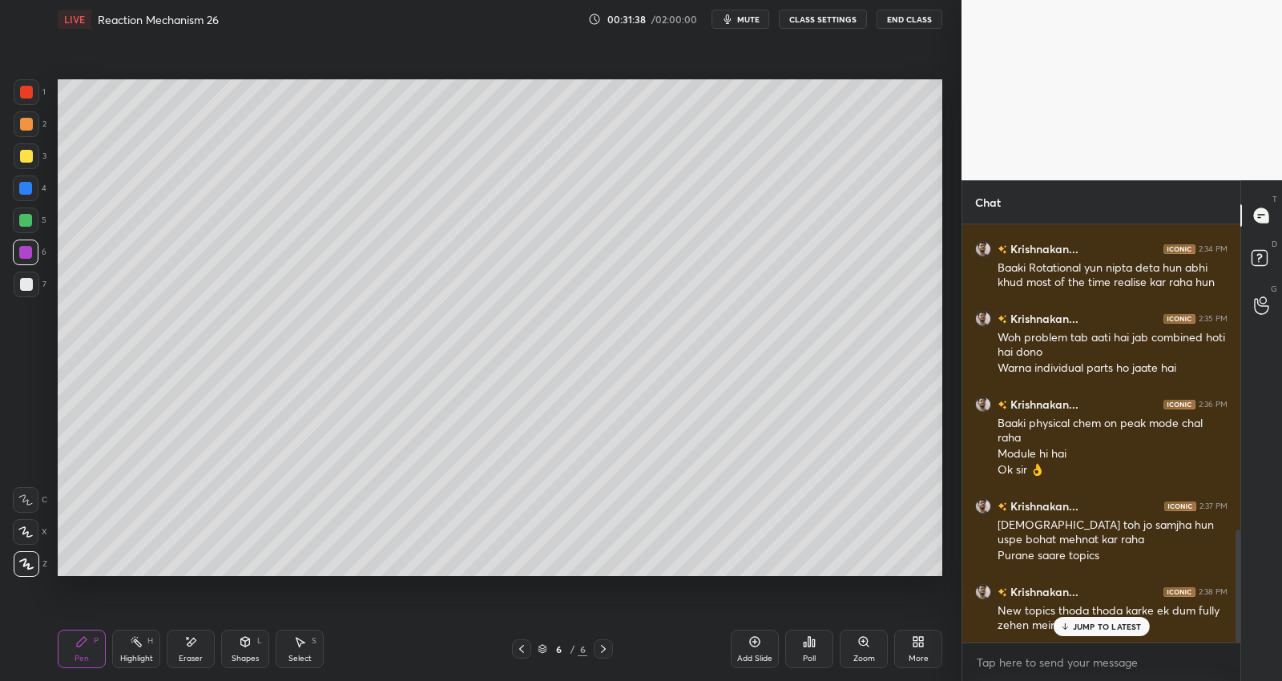
click at [1103, 618] on div "JUMP TO LATEST" at bounding box center [1100, 626] width 96 height 19
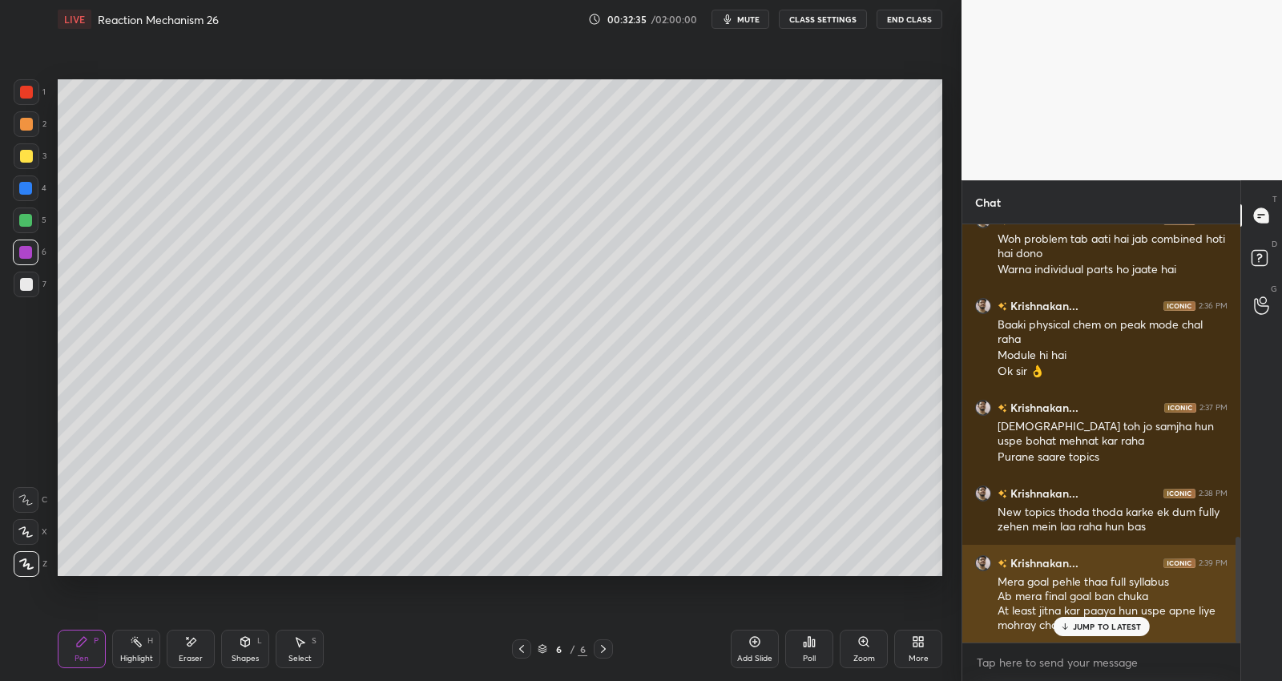
drag, startPoint x: 1097, startPoint y: 623, endPoint x: 1115, endPoint y: 610, distance: 22.3
click at [1098, 622] on p "JUMP TO LATEST" at bounding box center [1107, 627] width 69 height 10
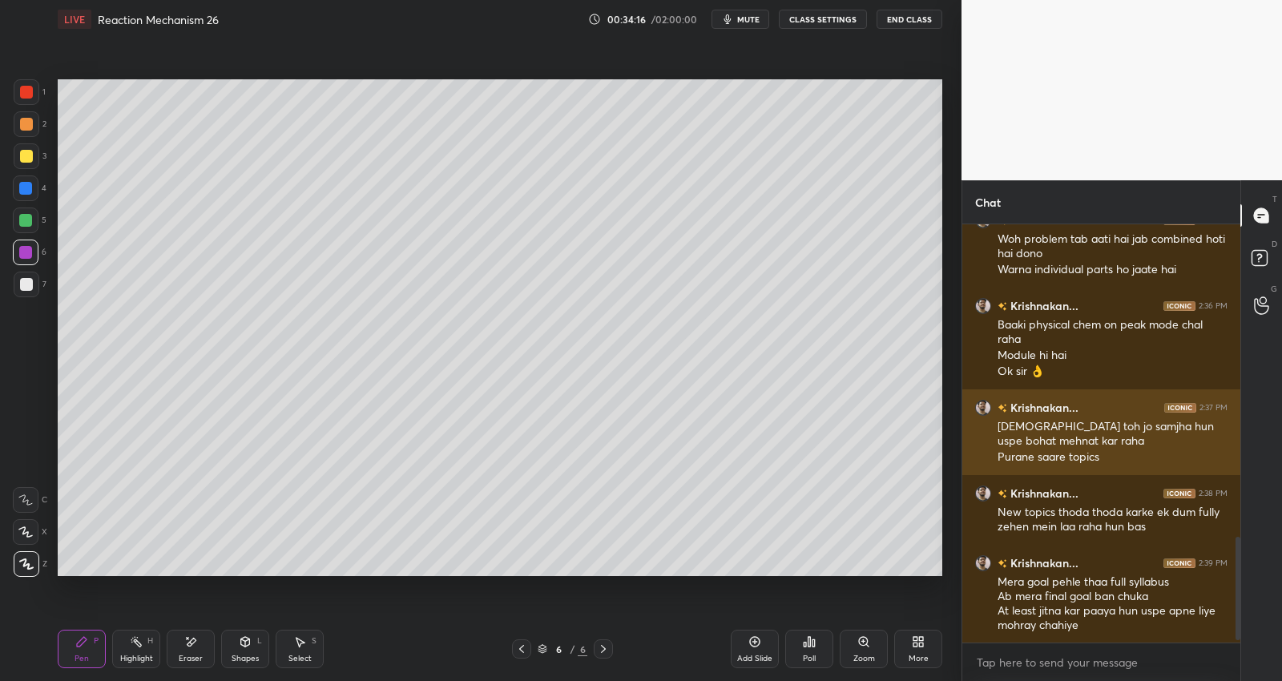
scroll to position [1332, 0]
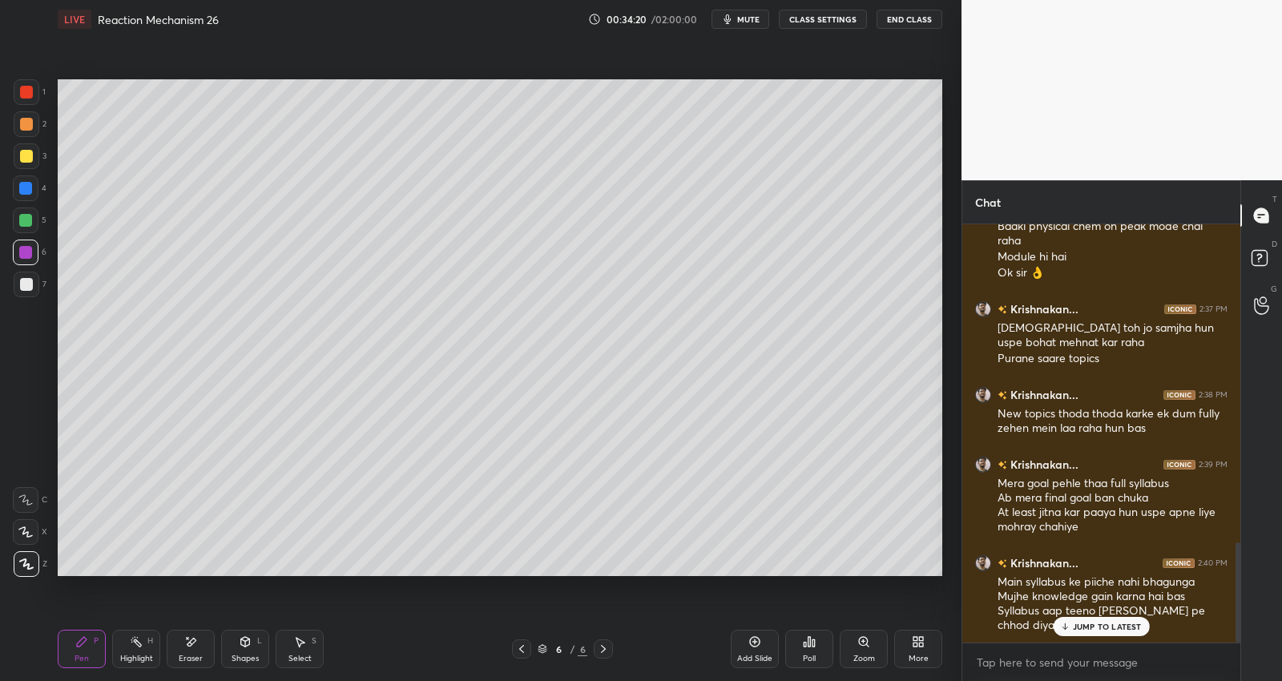
click at [1081, 618] on div "JUMP TO LATEST" at bounding box center [1100, 626] width 96 height 19
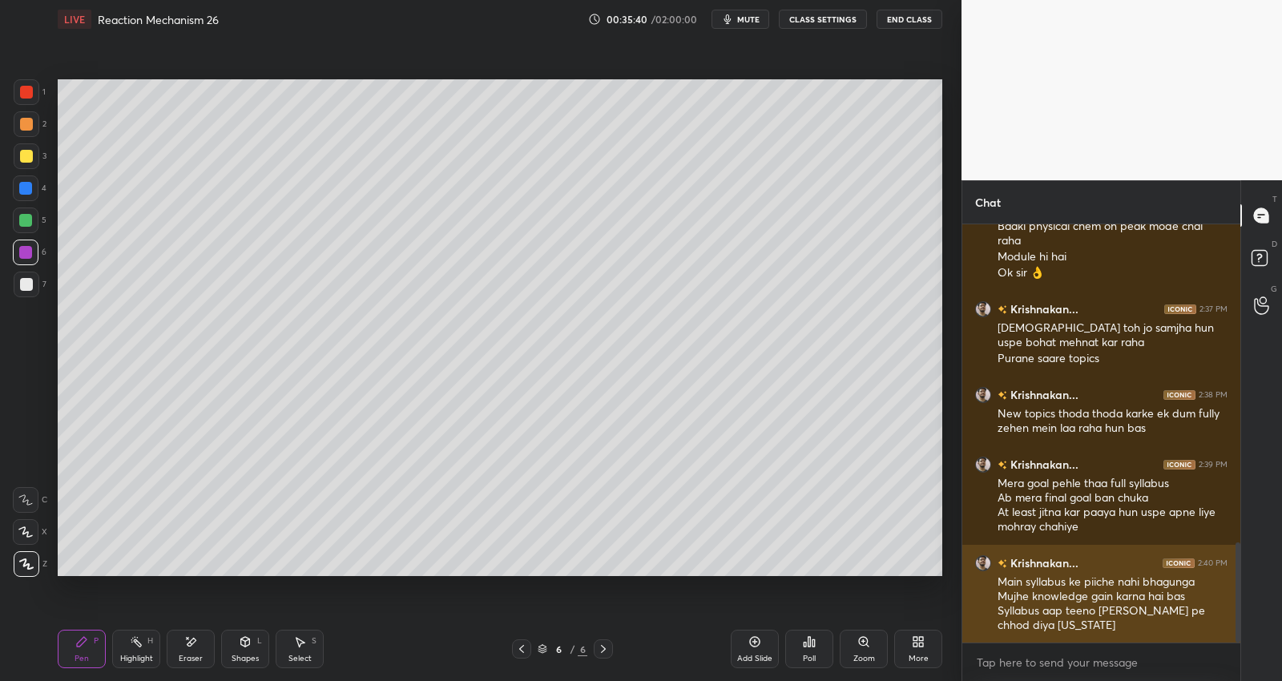
scroll to position [1416, 0]
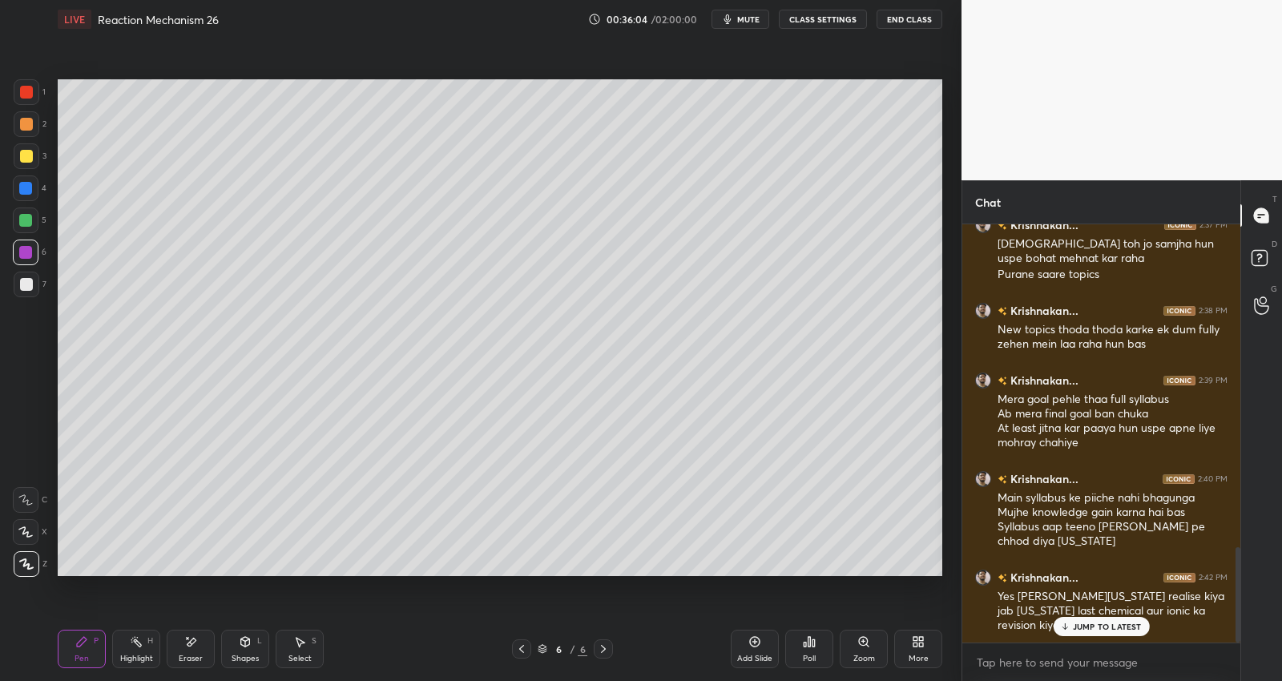
click at [1082, 623] on p "JUMP TO LATEST" at bounding box center [1107, 627] width 69 height 10
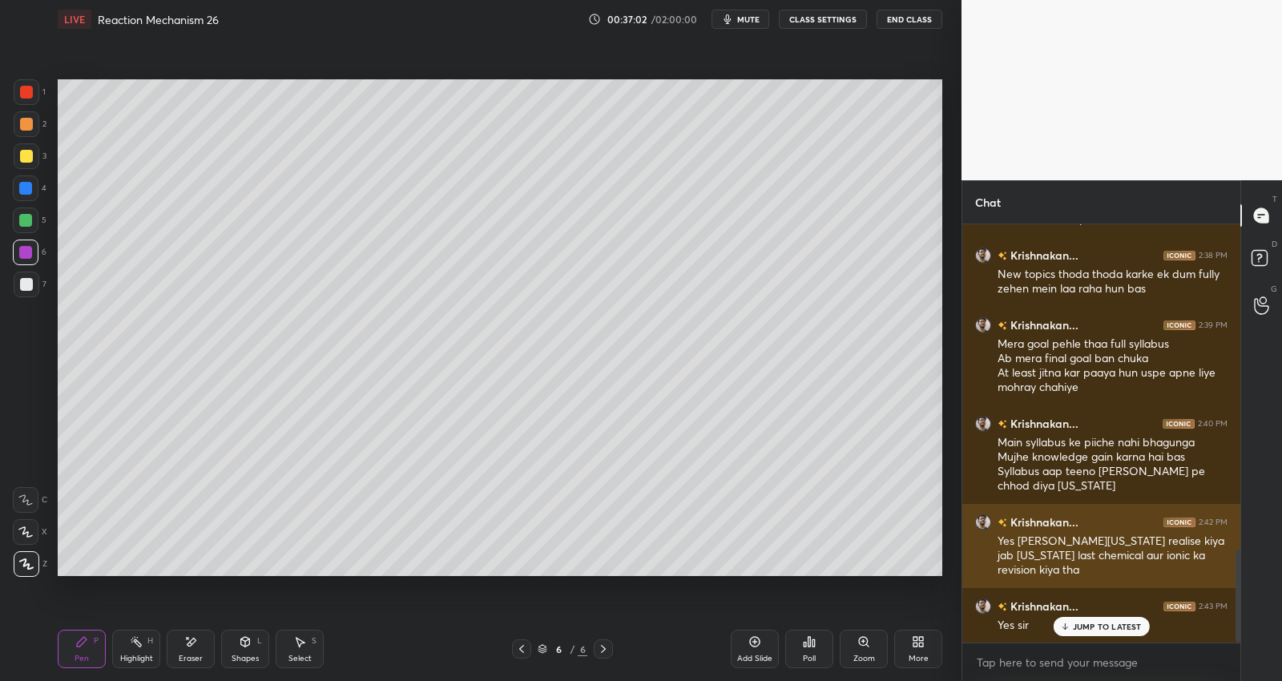
scroll to position [1502, 0]
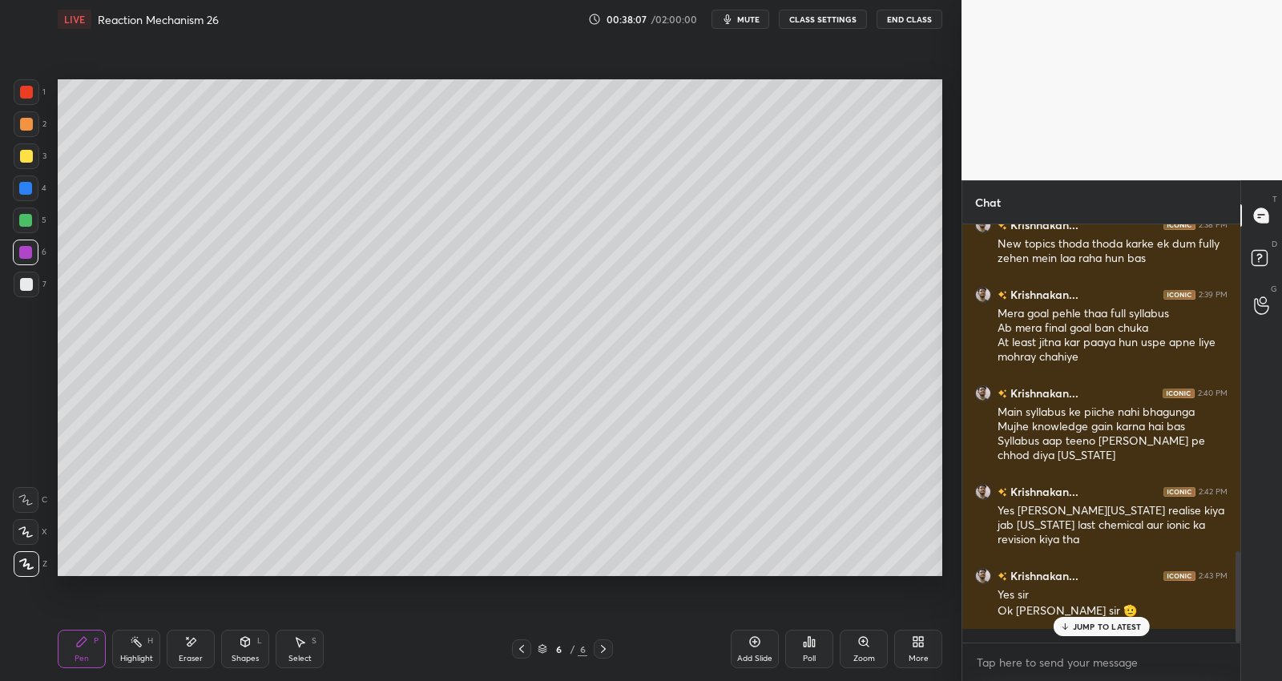
click at [521, 651] on icon at bounding box center [521, 648] width 13 height 13
click at [602, 645] on icon at bounding box center [603, 648] width 13 height 13
click at [763, 650] on div "Add Slide" at bounding box center [754, 649] width 48 height 38
click at [25, 284] on div at bounding box center [26, 284] width 13 height 13
click at [26, 159] on div at bounding box center [26, 156] width 13 height 13
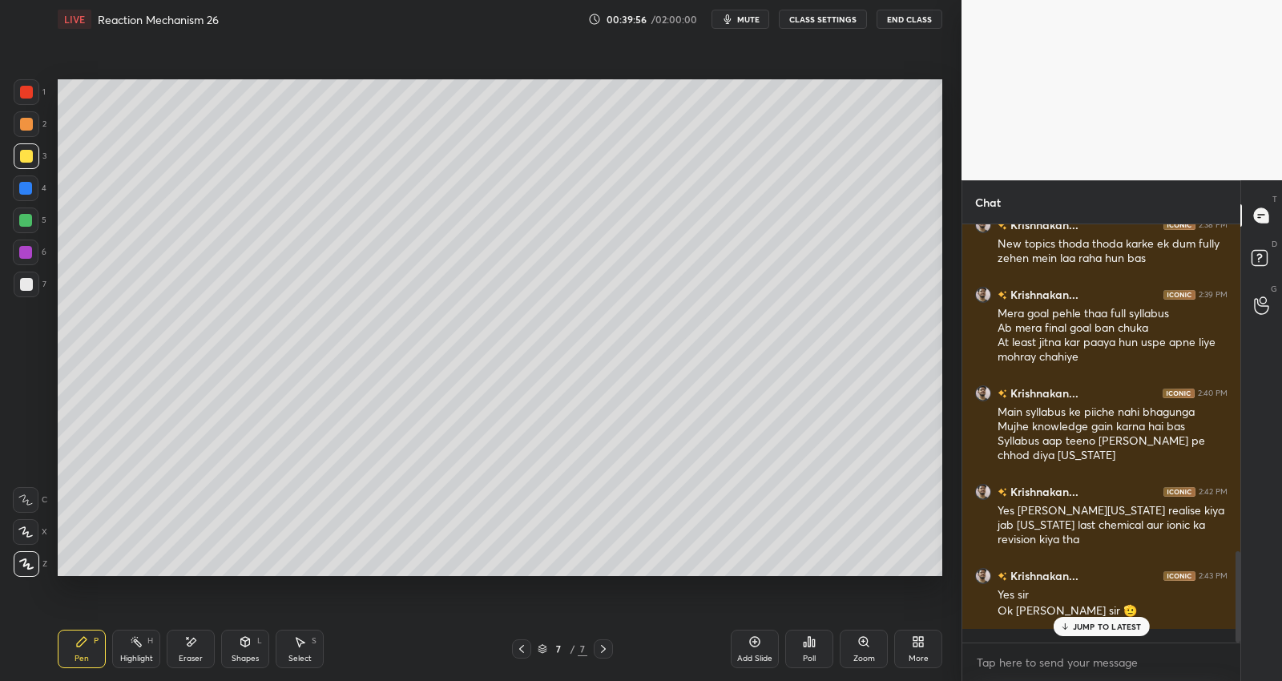
click at [24, 258] on div at bounding box center [26, 252] width 26 height 26
click at [21, 164] on div at bounding box center [27, 156] width 26 height 26
click at [187, 646] on icon at bounding box center [190, 642] width 13 height 14
click at [77, 636] on icon at bounding box center [81, 641] width 13 height 13
click at [751, 648] on div "Add Slide" at bounding box center [754, 649] width 48 height 38
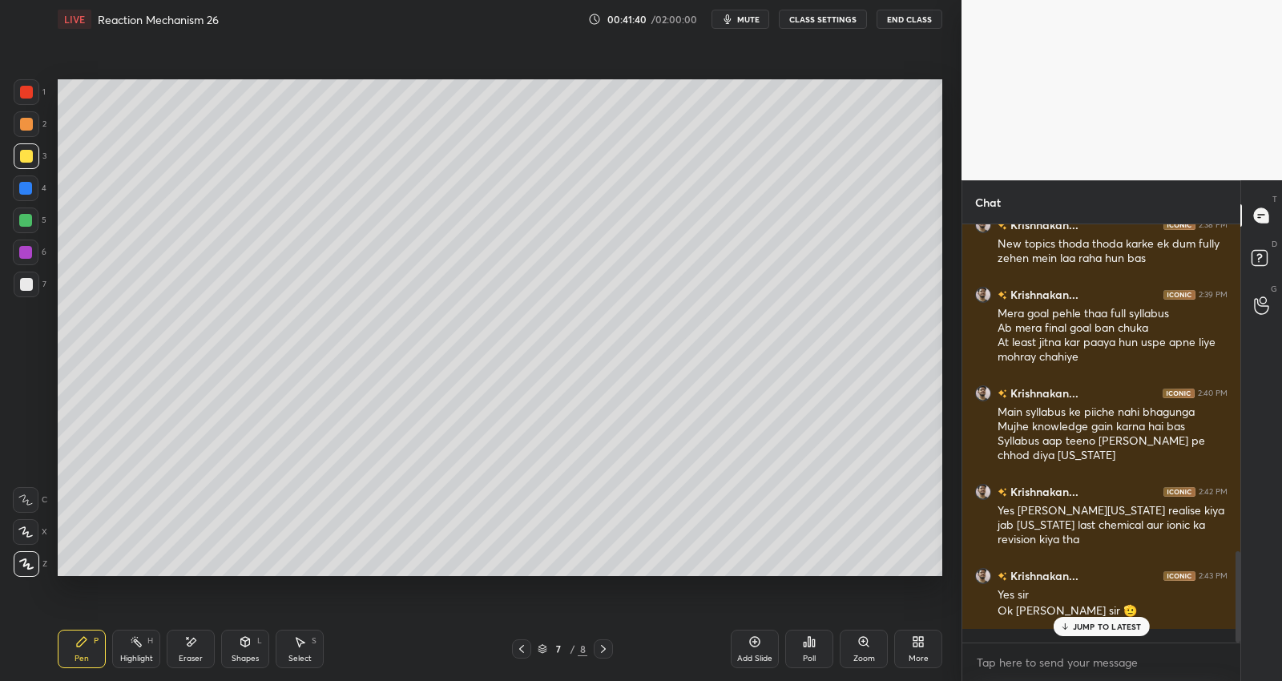
drag, startPoint x: 28, startPoint y: 285, endPoint x: 53, endPoint y: 286, distance: 24.8
click at [30, 284] on div at bounding box center [26, 284] width 13 height 13
click at [601, 646] on icon at bounding box center [603, 648] width 13 height 13
click at [753, 650] on div "Add Slide" at bounding box center [754, 649] width 48 height 38
click at [27, 220] on div at bounding box center [25, 220] width 13 height 13
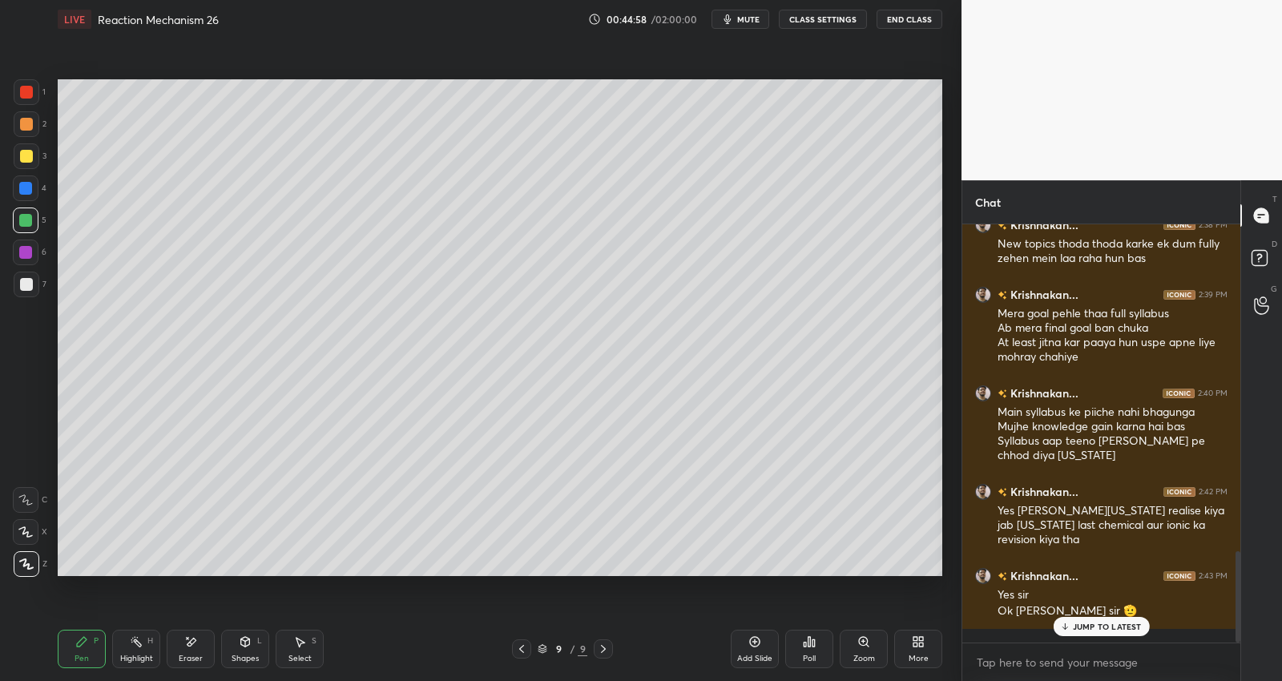
click at [195, 645] on icon at bounding box center [190, 642] width 13 height 14
click at [82, 650] on div "Pen P" at bounding box center [82, 649] width 48 height 38
click at [760, 642] on icon at bounding box center [754, 641] width 13 height 13
click at [26, 256] on div at bounding box center [25, 252] width 13 height 13
click at [24, 284] on div at bounding box center [26, 284] width 13 height 13
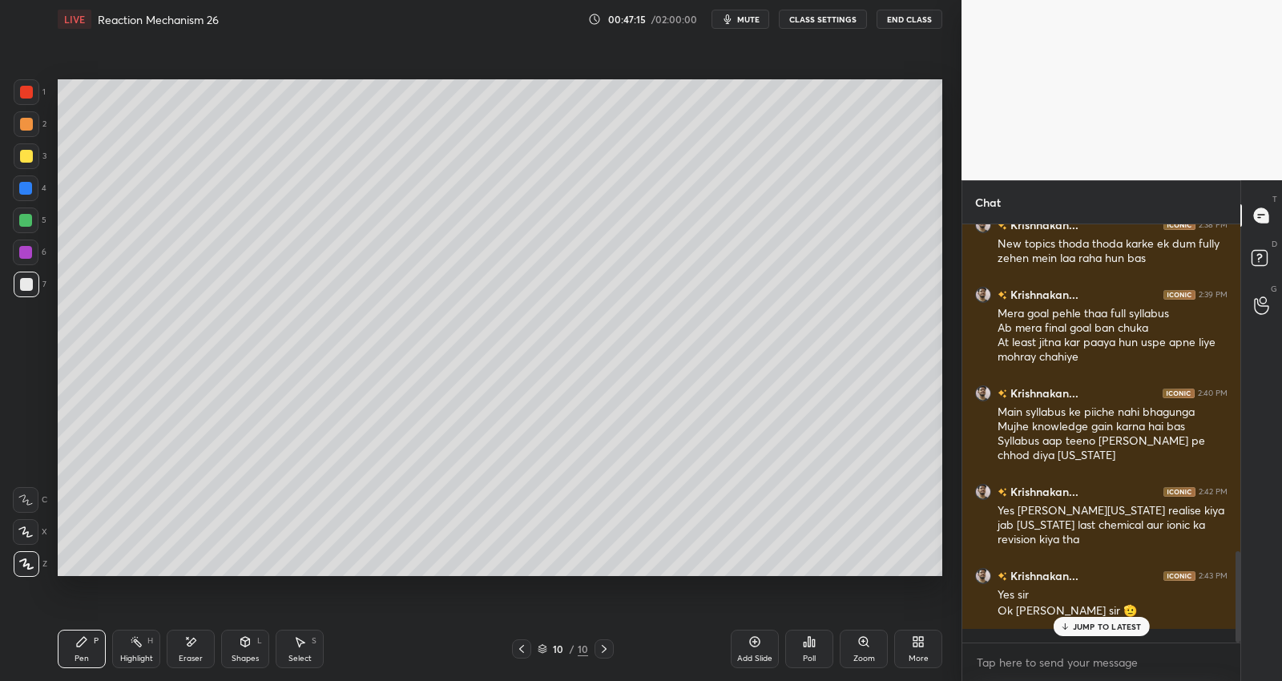
click at [26, 156] on div at bounding box center [26, 156] width 13 height 13
drag, startPoint x: 751, startPoint y: 642, endPoint x: 755, endPoint y: 631, distance: 11.9
click at [751, 642] on icon at bounding box center [754, 641] width 13 height 13
click at [748, 650] on div "Add Slide" at bounding box center [754, 649] width 48 height 38
click at [757, 643] on icon at bounding box center [754, 641] width 13 height 13
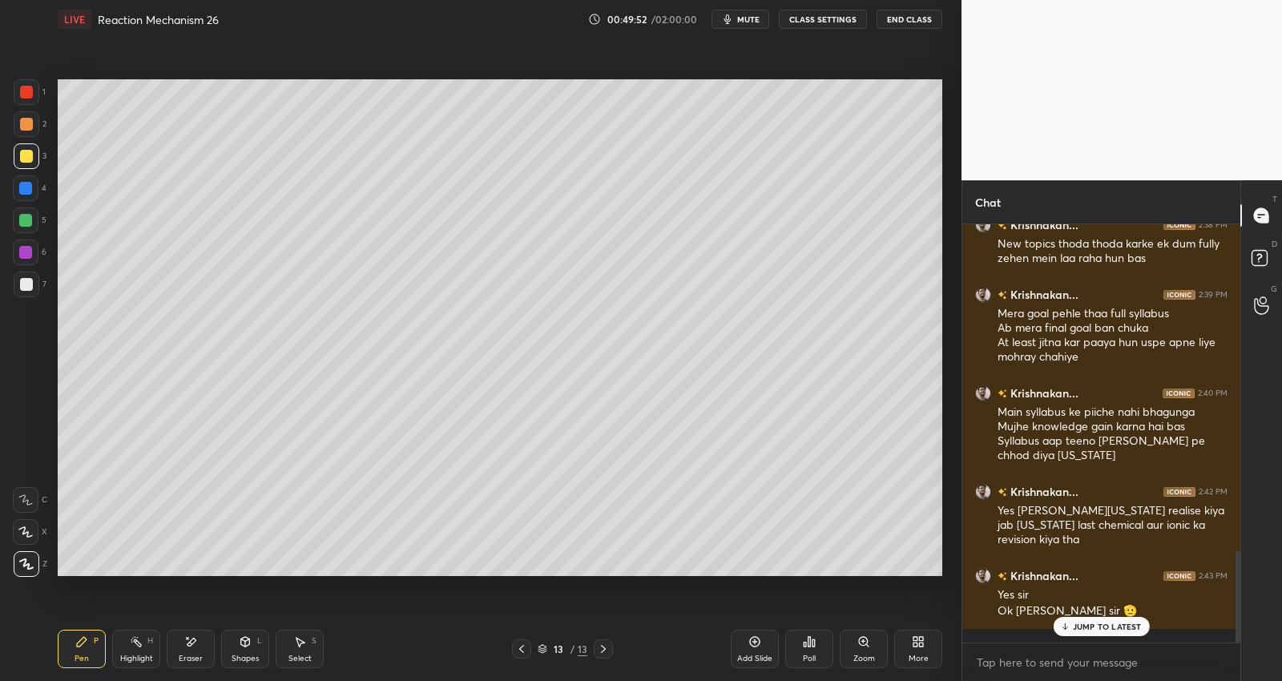
click at [527, 650] on div at bounding box center [521, 648] width 19 height 19
click at [602, 650] on icon at bounding box center [603, 648] width 13 height 13
click at [757, 639] on icon at bounding box center [754, 641] width 13 height 13
click at [760, 643] on icon at bounding box center [754, 641] width 13 height 13
click at [745, 647] on div "Add Slide" at bounding box center [754, 649] width 48 height 38
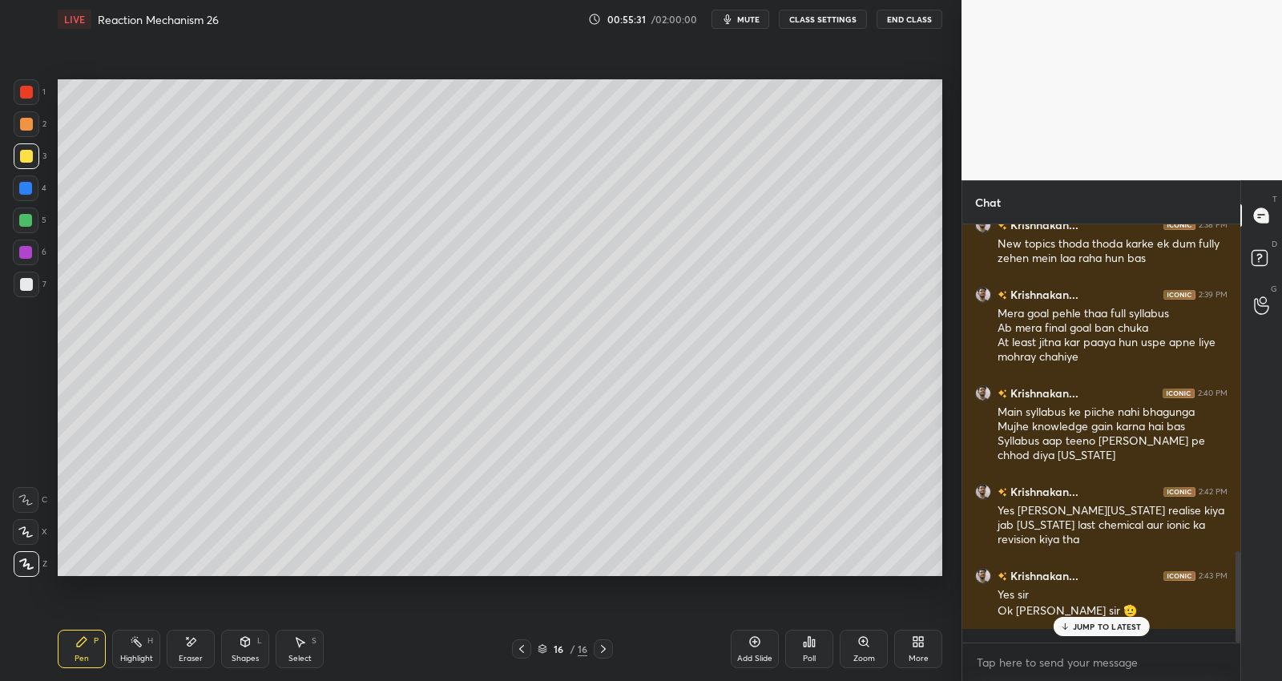
click at [300, 652] on div "Select S" at bounding box center [300, 649] width 48 height 38
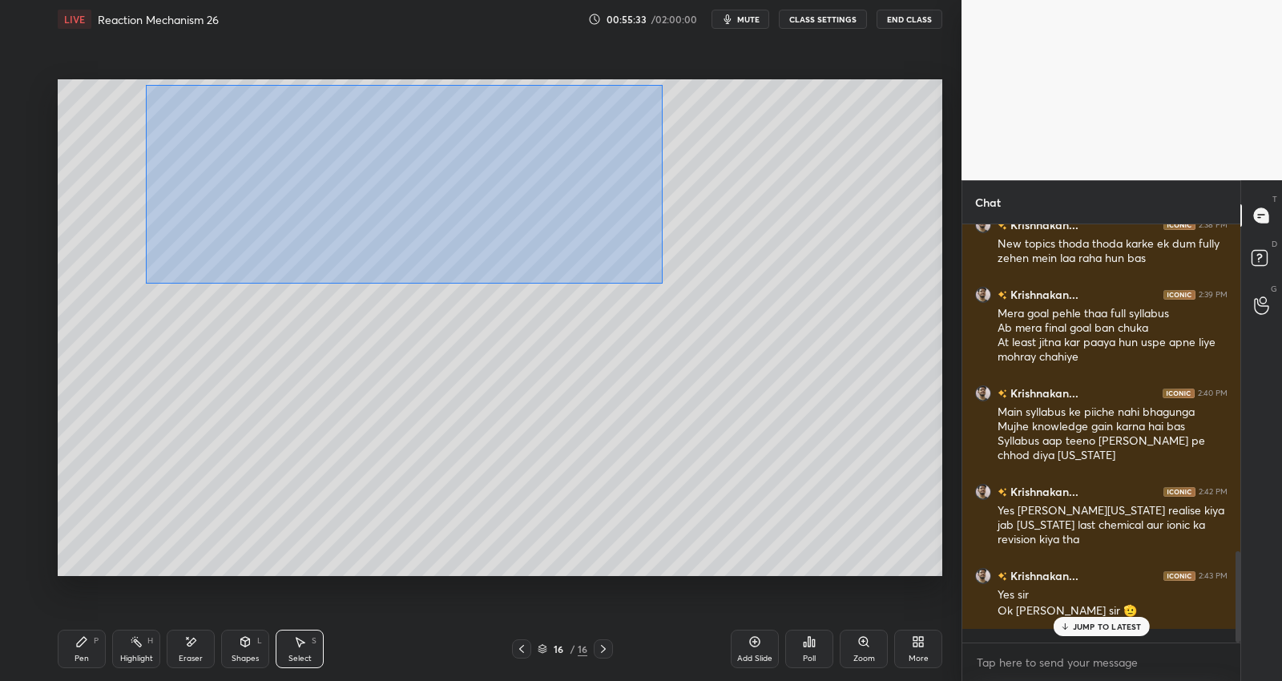
drag, startPoint x: 167, startPoint y: 99, endPoint x: 666, endPoint y: 266, distance: 526.9
click at [662, 280] on div "0 ° Undo Copy Duplicate Duplicate to new slide Delete" at bounding box center [500, 327] width 884 height 497
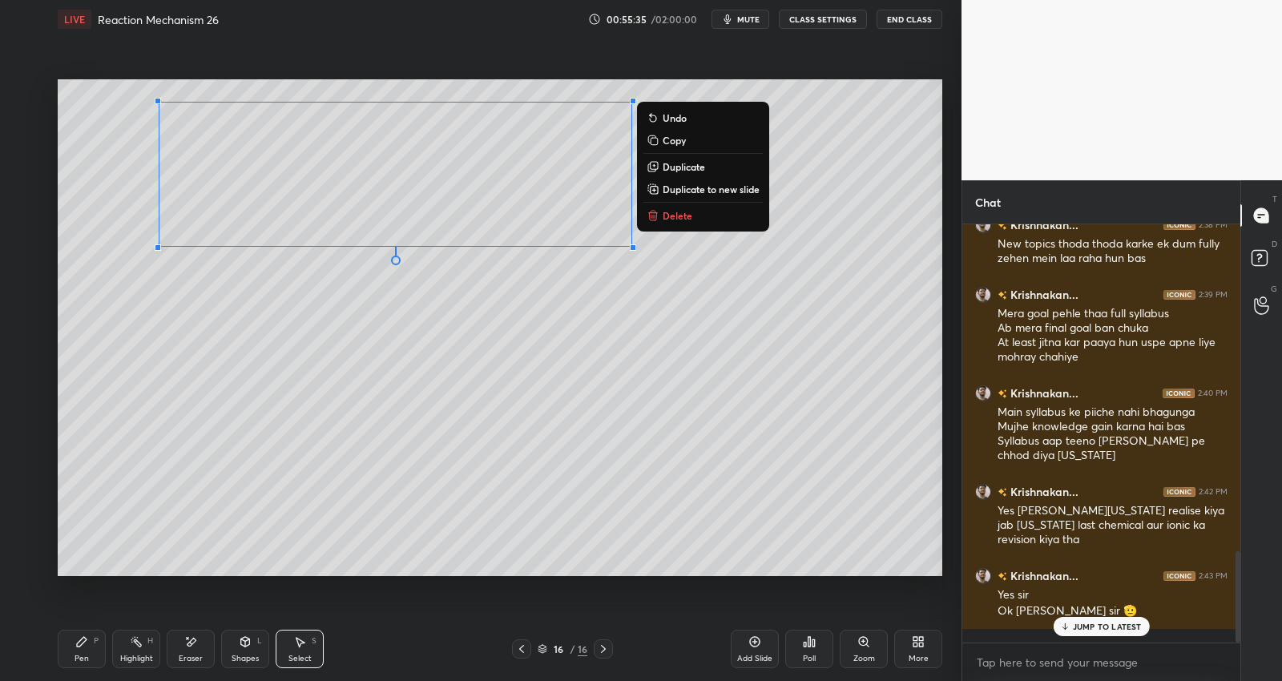
drag, startPoint x: 710, startPoint y: 164, endPoint x: 695, endPoint y: 203, distance: 41.8
click at [710, 165] on button "Duplicate" at bounding box center [702, 166] width 119 height 19
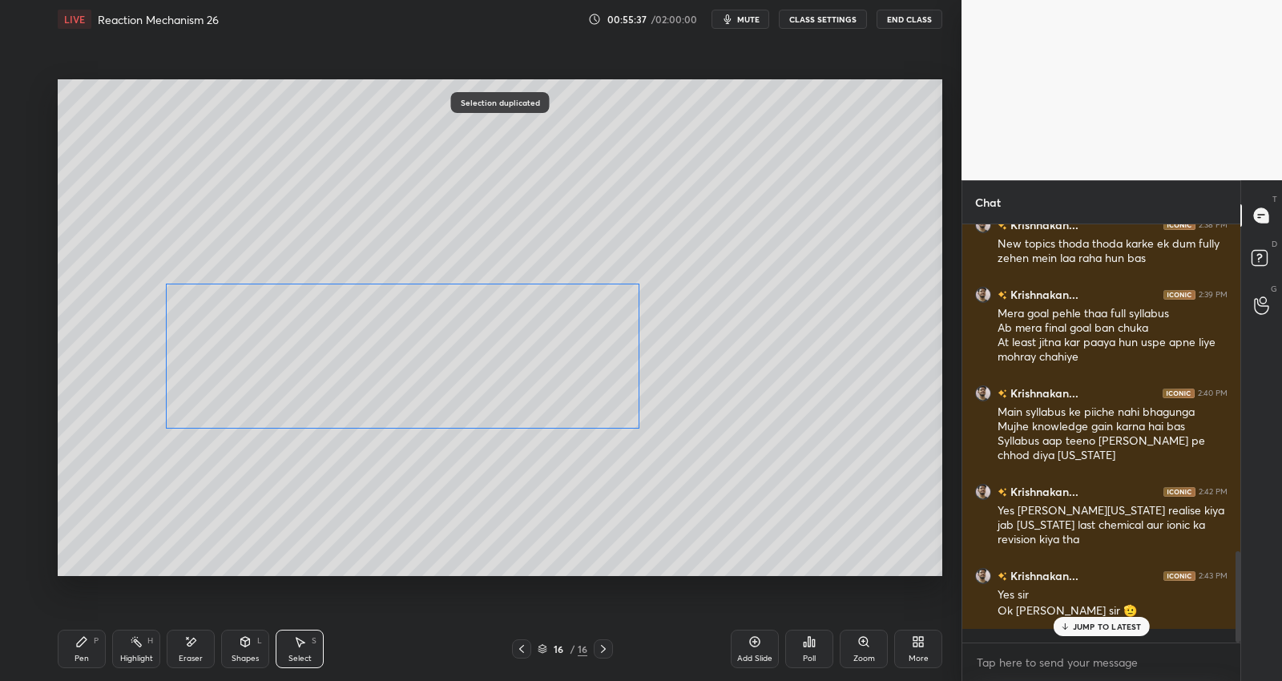
drag, startPoint x: 537, startPoint y: 264, endPoint x: 514, endPoint y: 400, distance: 138.0
click at [523, 407] on div "0 ° Undo Copy Duplicate Duplicate to new slide Delete" at bounding box center [500, 327] width 884 height 497
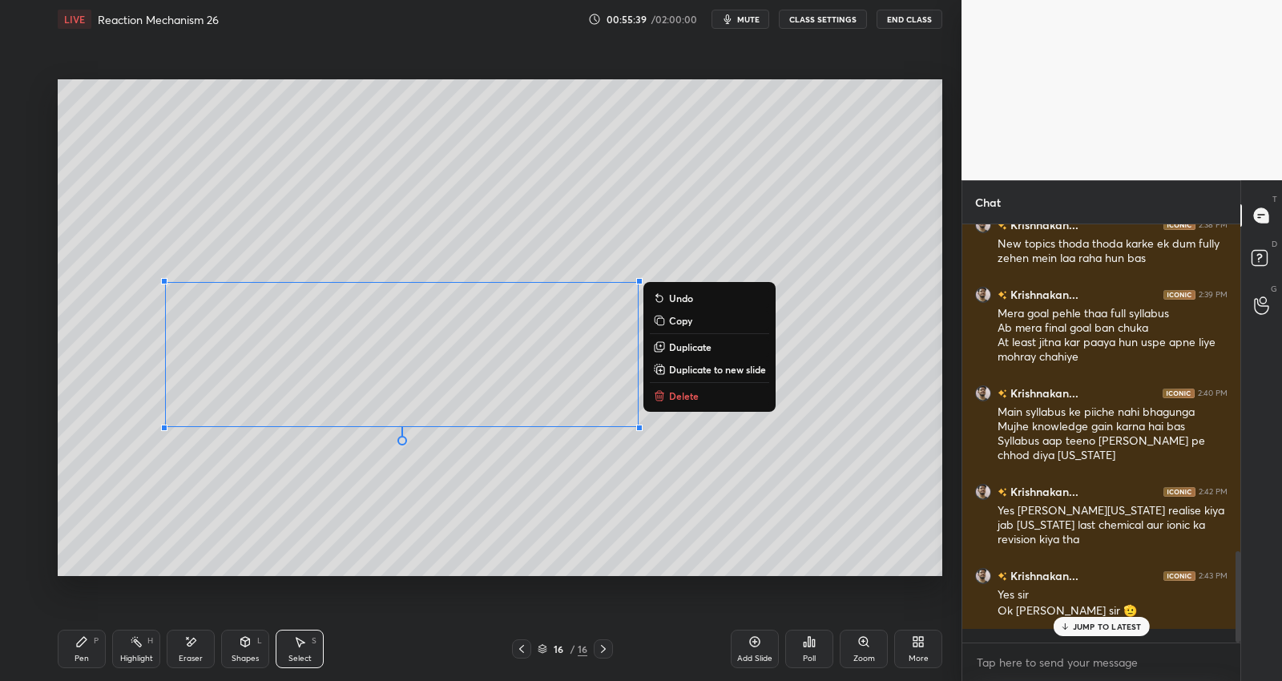
click at [193, 643] on icon at bounding box center [190, 642] width 13 height 14
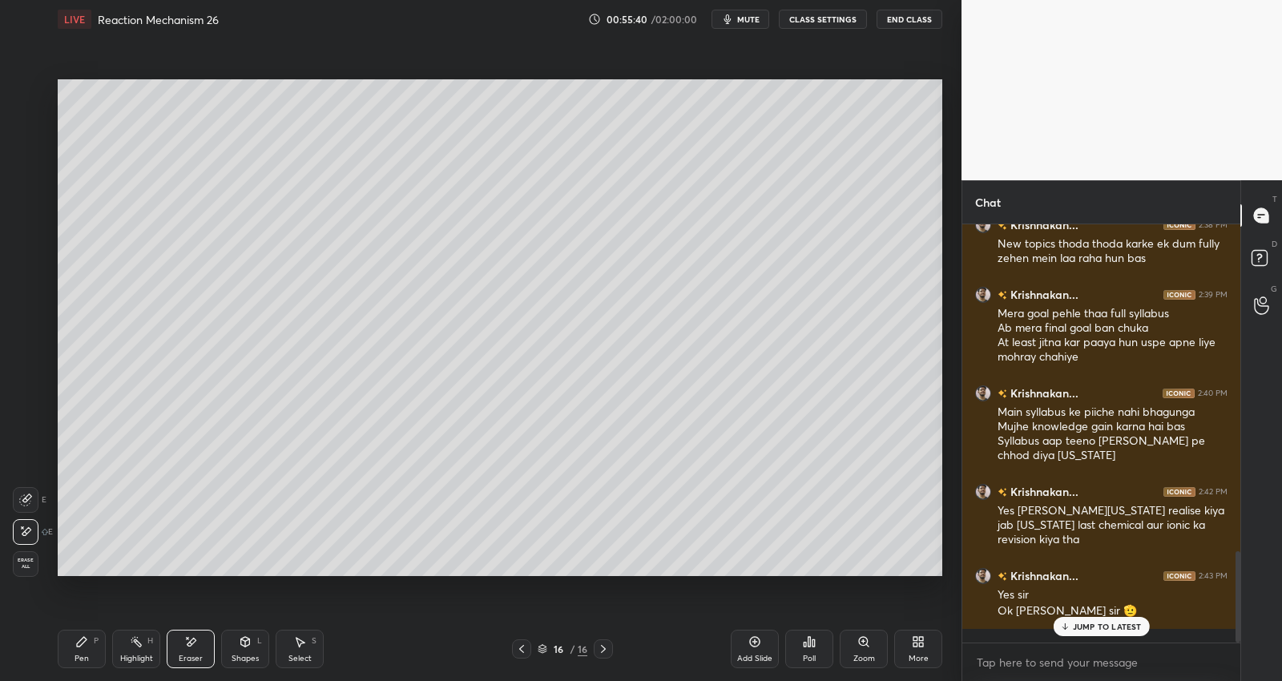
click at [81, 646] on div "Pen P" at bounding box center [82, 649] width 48 height 38
click at [523, 650] on icon at bounding box center [521, 648] width 13 height 13
click at [522, 650] on icon at bounding box center [521, 648] width 13 height 13
click at [522, 647] on icon at bounding box center [521, 648] width 13 height 13
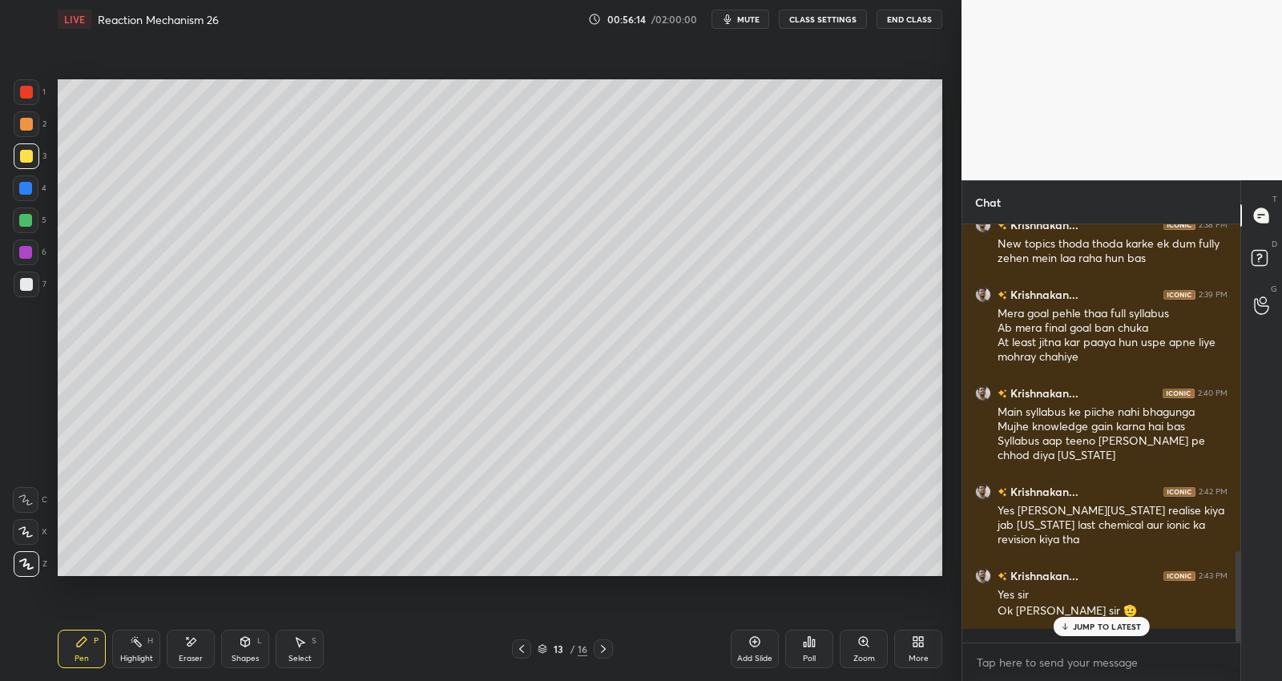
click at [522, 649] on icon at bounding box center [521, 648] width 13 height 13
click at [519, 650] on icon at bounding box center [521, 648] width 13 height 13
click at [602, 646] on icon at bounding box center [603, 648] width 13 height 13
drag, startPoint x: 29, startPoint y: 190, endPoint x: 51, endPoint y: 178, distance: 25.4
click at [30, 190] on div at bounding box center [25, 188] width 13 height 13
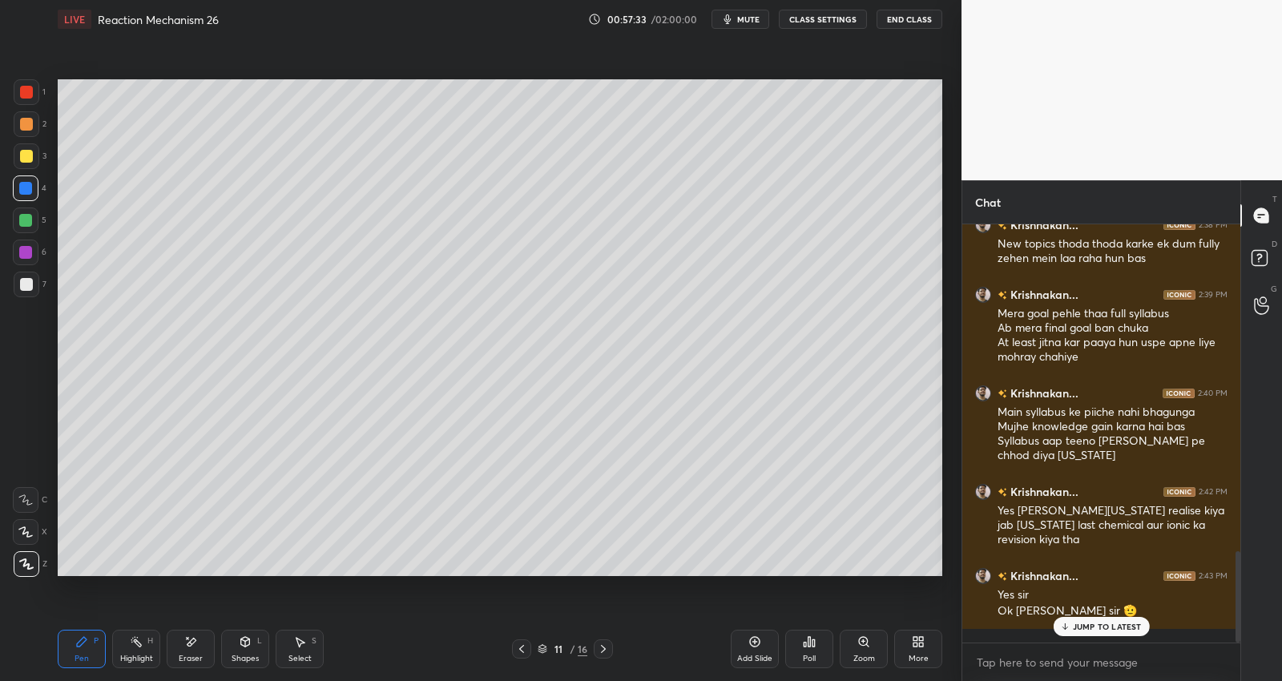
click at [608, 646] on icon at bounding box center [603, 648] width 13 height 13
drag, startPoint x: 602, startPoint y: 648, endPoint x: 650, endPoint y: 633, distance: 49.6
click at [601, 647] on icon at bounding box center [603, 648] width 13 height 13
click at [751, 654] on div "Add Slide" at bounding box center [754, 649] width 48 height 38
click at [20, 155] on div at bounding box center [26, 156] width 13 height 13
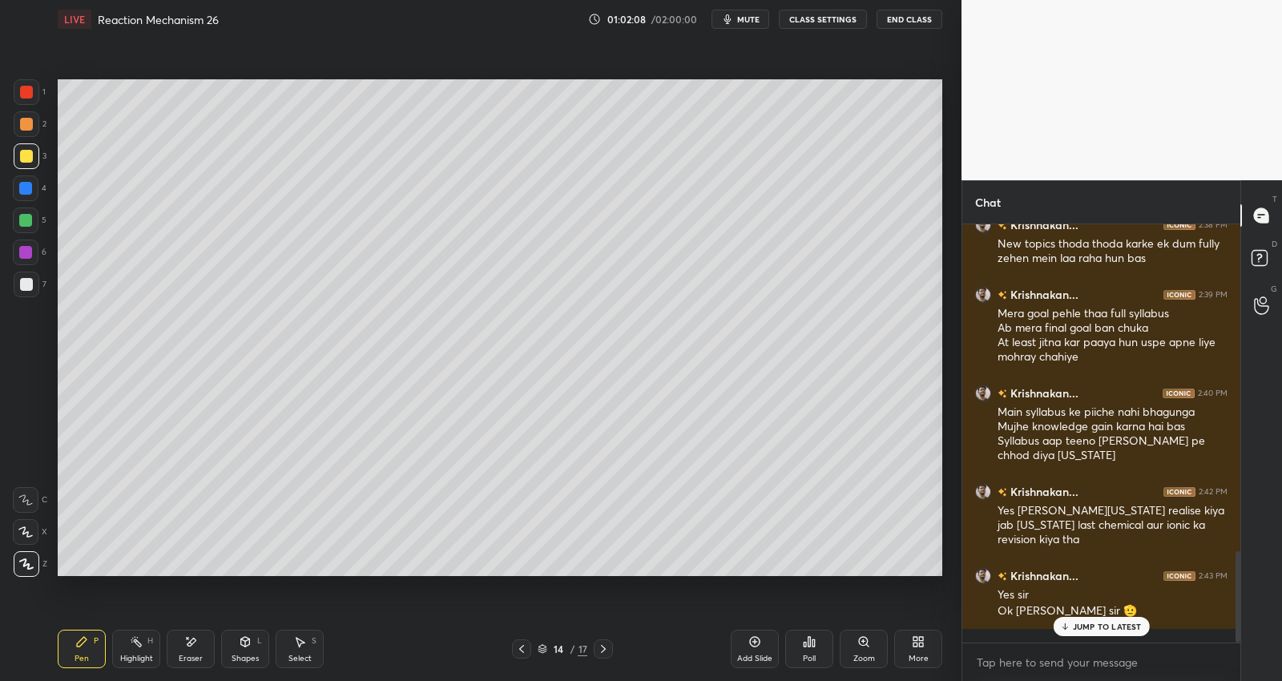
click at [143, 377] on div "Setting up your live class Poll for secs No correct answer Start poll" at bounding box center [499, 327] width 897 height 578
click at [609, 643] on div at bounding box center [603, 648] width 19 height 19
drag, startPoint x: 755, startPoint y: 650, endPoint x: 751, endPoint y: 638, distance: 12.4
click at [755, 650] on div "Add Slide" at bounding box center [754, 649] width 48 height 38
drag, startPoint x: 14, startPoint y: 274, endPoint x: 19, endPoint y: 267, distance: 8.7
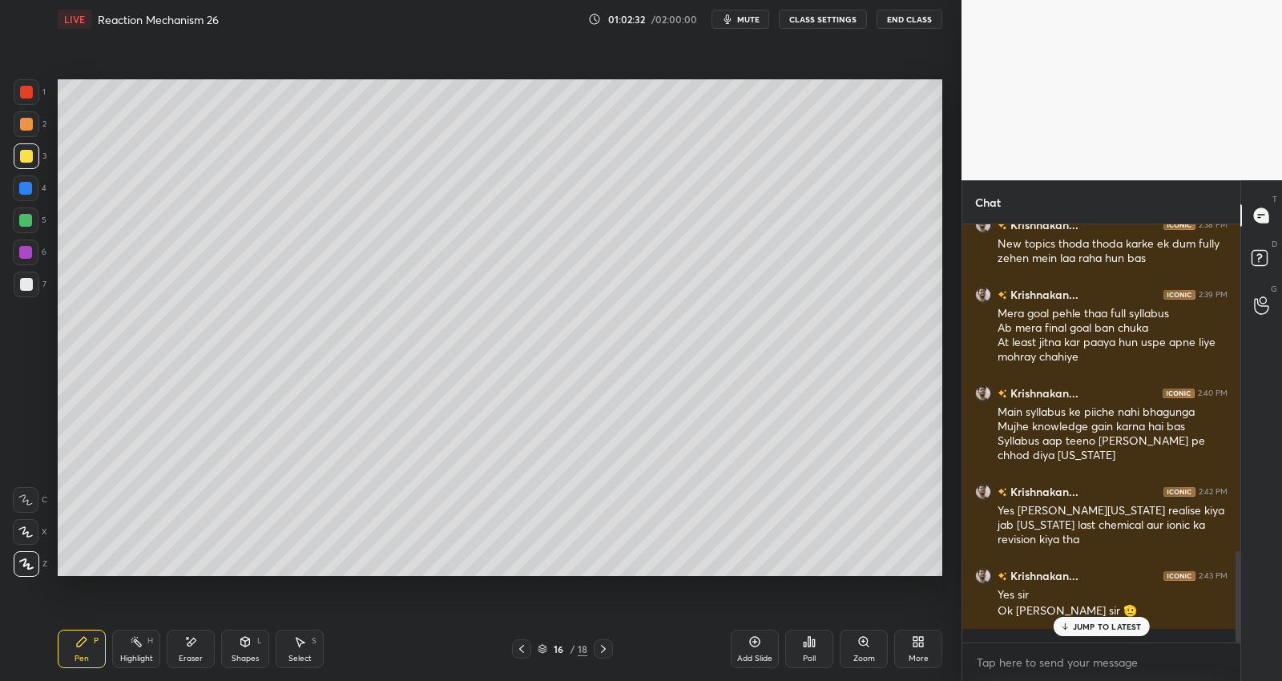
click at [15, 276] on div at bounding box center [27, 285] width 26 height 26
click at [602, 654] on icon at bounding box center [603, 648] width 13 height 13
click at [519, 649] on icon at bounding box center [521, 648] width 13 height 13
click at [769, 646] on div "Add Slide" at bounding box center [754, 649] width 48 height 38
click at [521, 649] on icon at bounding box center [521, 648] width 13 height 13
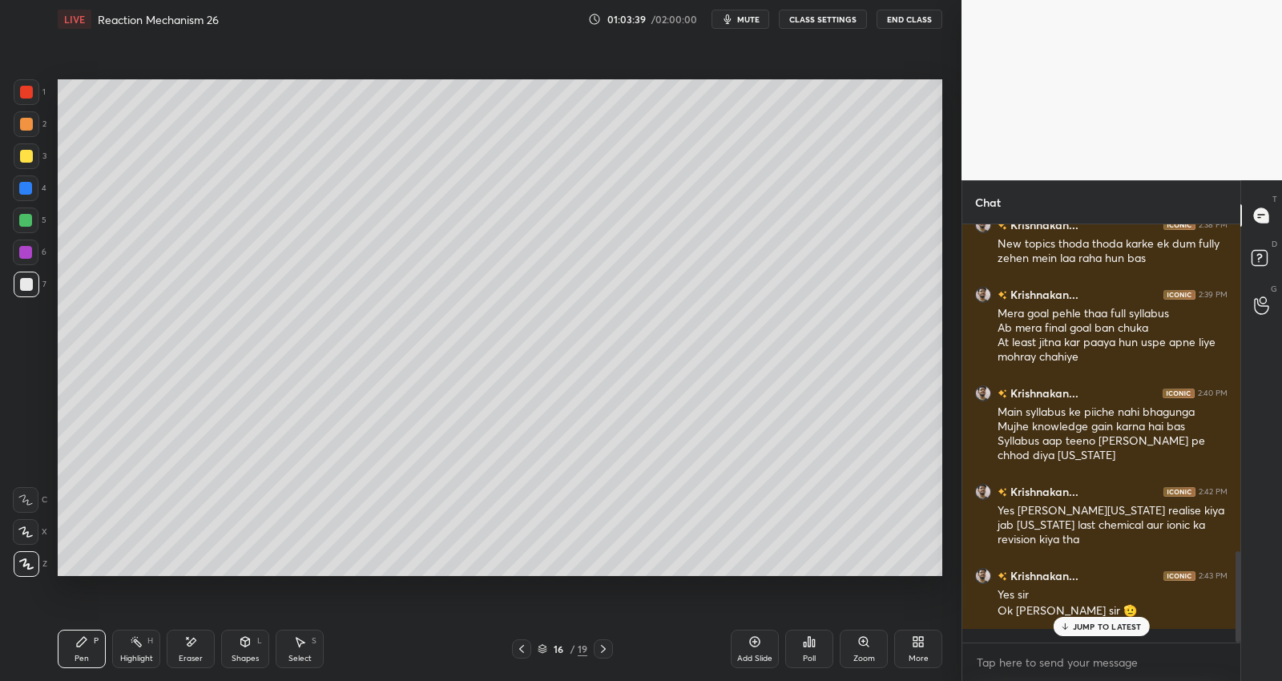
click at [523, 650] on icon at bounding box center [521, 648] width 13 height 13
click at [602, 646] on icon at bounding box center [603, 648] width 13 height 13
click at [606, 643] on icon at bounding box center [603, 648] width 13 height 13
click at [519, 650] on icon at bounding box center [521, 648] width 13 height 13
click at [522, 646] on icon at bounding box center [521, 648] width 13 height 13
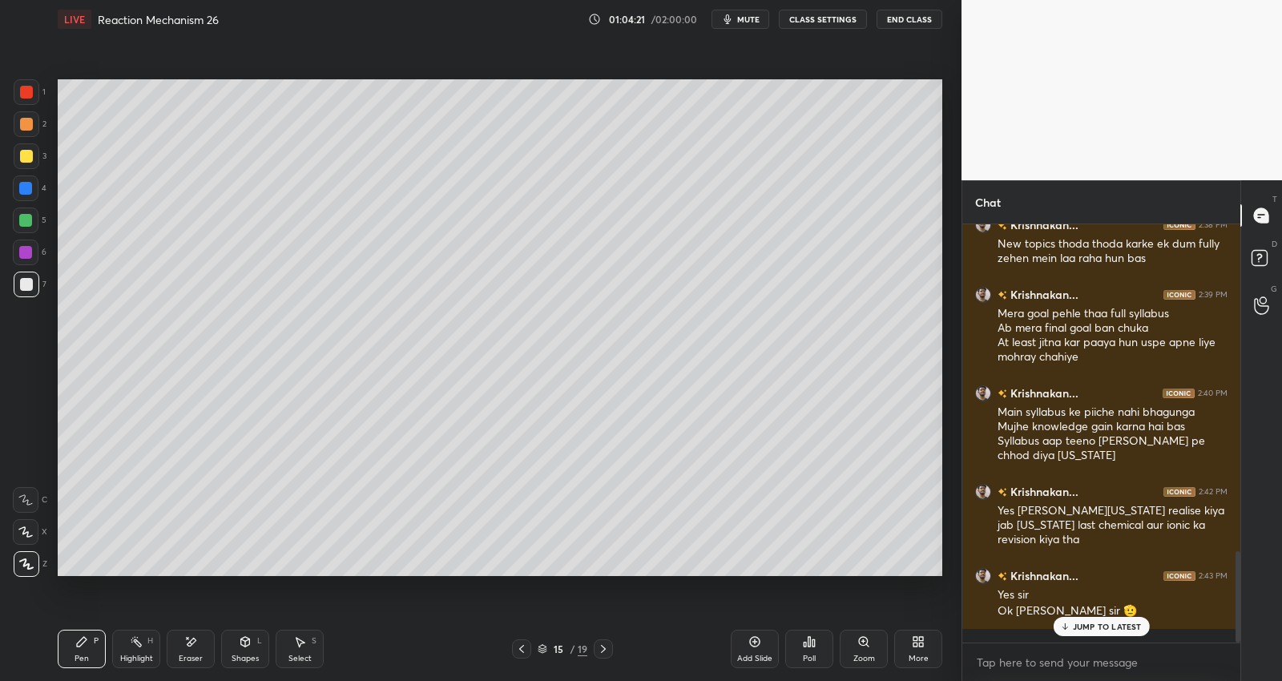
click at [606, 649] on icon at bounding box center [603, 648] width 13 height 13
click at [610, 647] on div at bounding box center [603, 648] width 19 height 19
click at [758, 645] on icon at bounding box center [755, 642] width 10 height 10
click at [518, 647] on icon at bounding box center [520, 648] width 13 height 13
click at [521, 647] on icon at bounding box center [520, 648] width 13 height 13
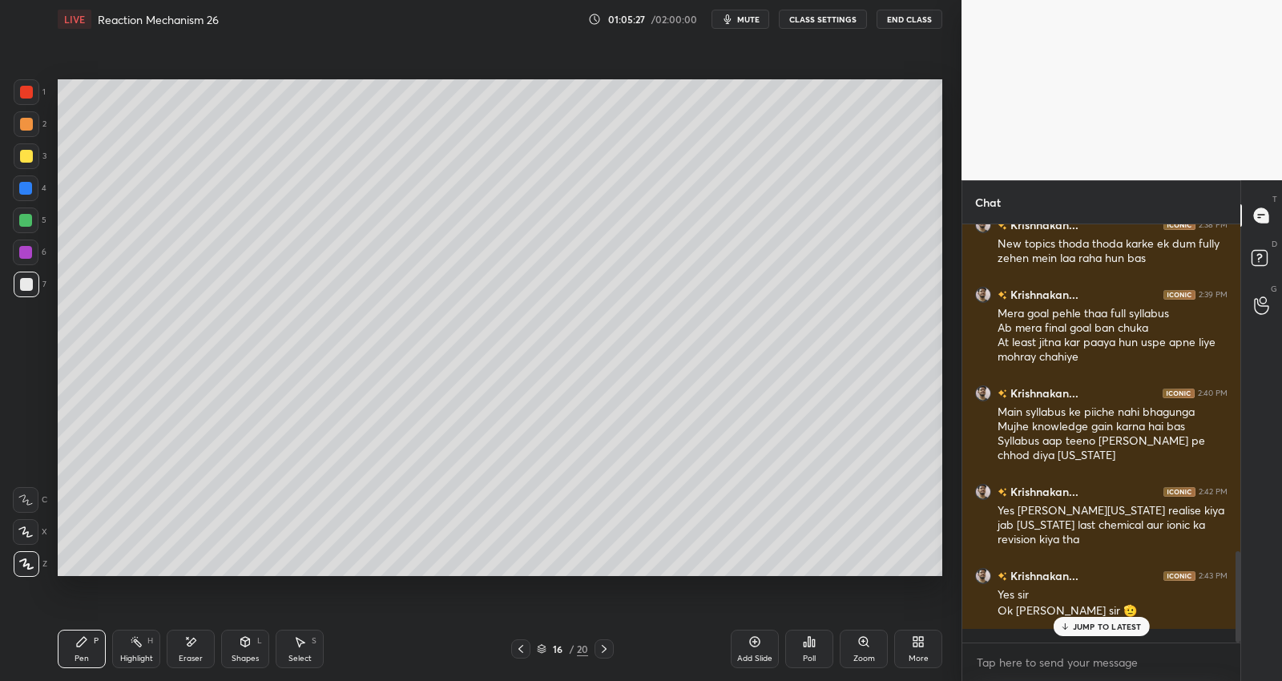
click at [521, 651] on icon at bounding box center [520, 648] width 13 height 13
click at [601, 646] on icon at bounding box center [604, 648] width 13 height 13
click at [579, 583] on div "Setting up your live class Poll for secs No correct answer Start poll" at bounding box center [499, 327] width 897 height 578
click at [613, 649] on div "16 / 20" at bounding box center [562, 648] width 336 height 19
click at [606, 647] on icon at bounding box center [604, 648] width 13 height 13
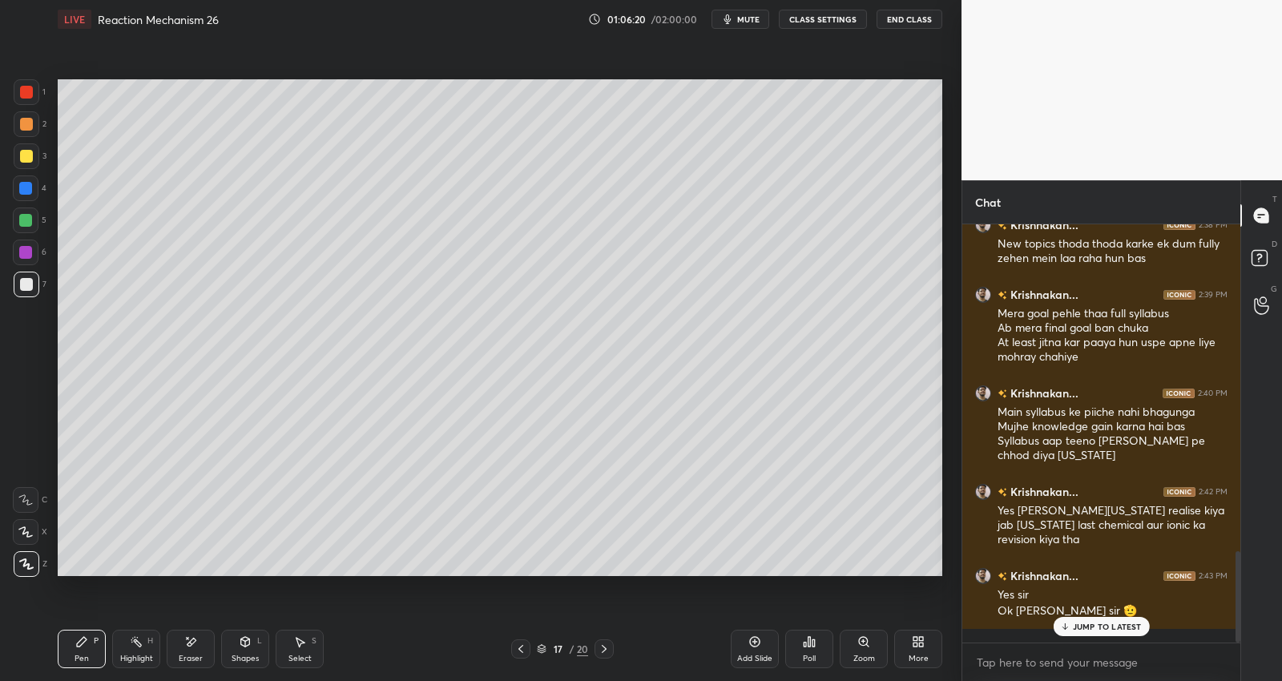
click at [606, 648] on icon at bounding box center [604, 648] width 13 height 13
click at [606, 650] on icon at bounding box center [604, 648] width 13 height 13
click at [184, 652] on div "Eraser" at bounding box center [191, 649] width 48 height 38
click at [80, 651] on div "Pen P" at bounding box center [82, 649] width 48 height 38
click at [26, 122] on div at bounding box center [26, 124] width 13 height 13
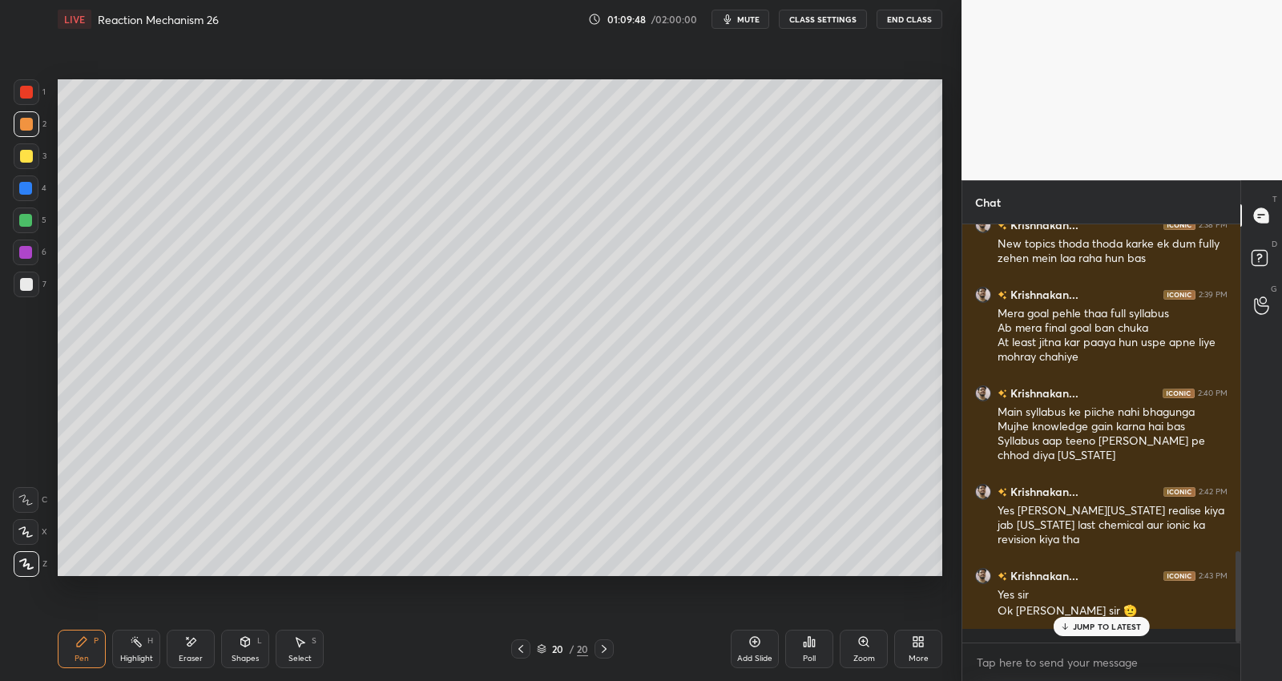
click at [529, 578] on div "Setting up your live class Poll for secs No correct answer Start poll" at bounding box center [499, 327] width 897 height 578
click at [30, 248] on div at bounding box center [25, 252] width 13 height 13
click at [753, 648] on div "Add Slide" at bounding box center [754, 649] width 48 height 38
click at [609, 649] on icon at bounding box center [603, 648] width 13 height 13
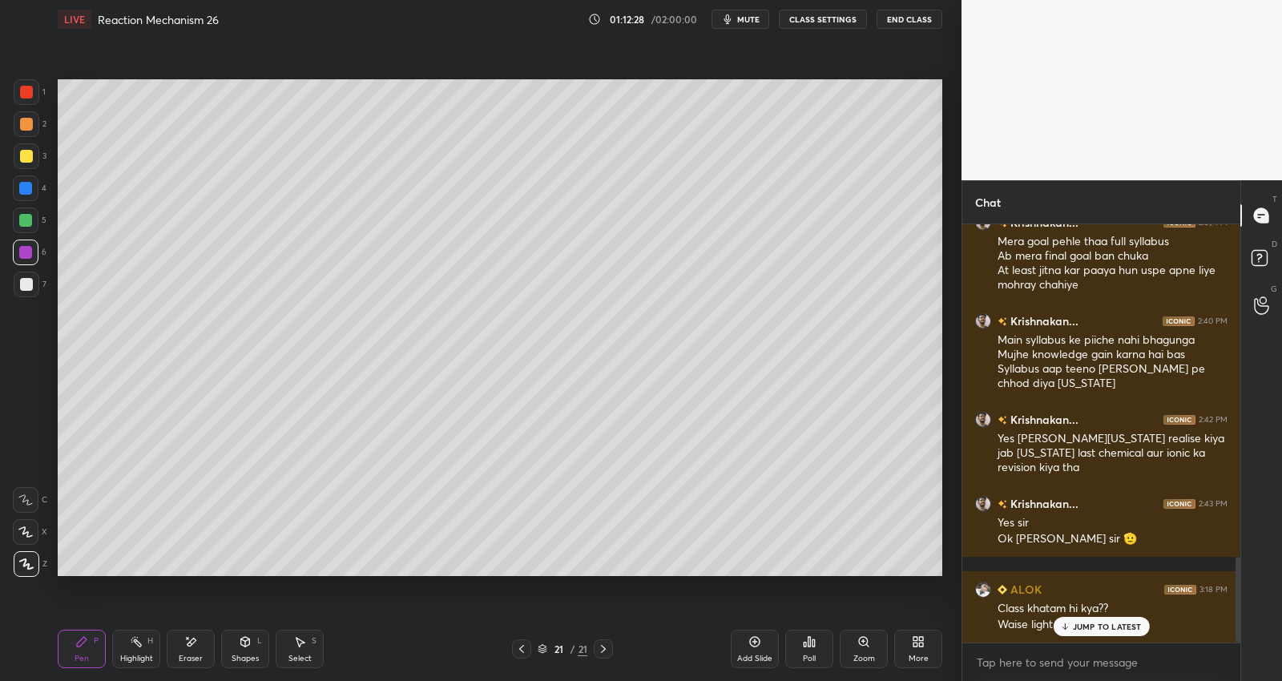
scroll to position [1628, 0]
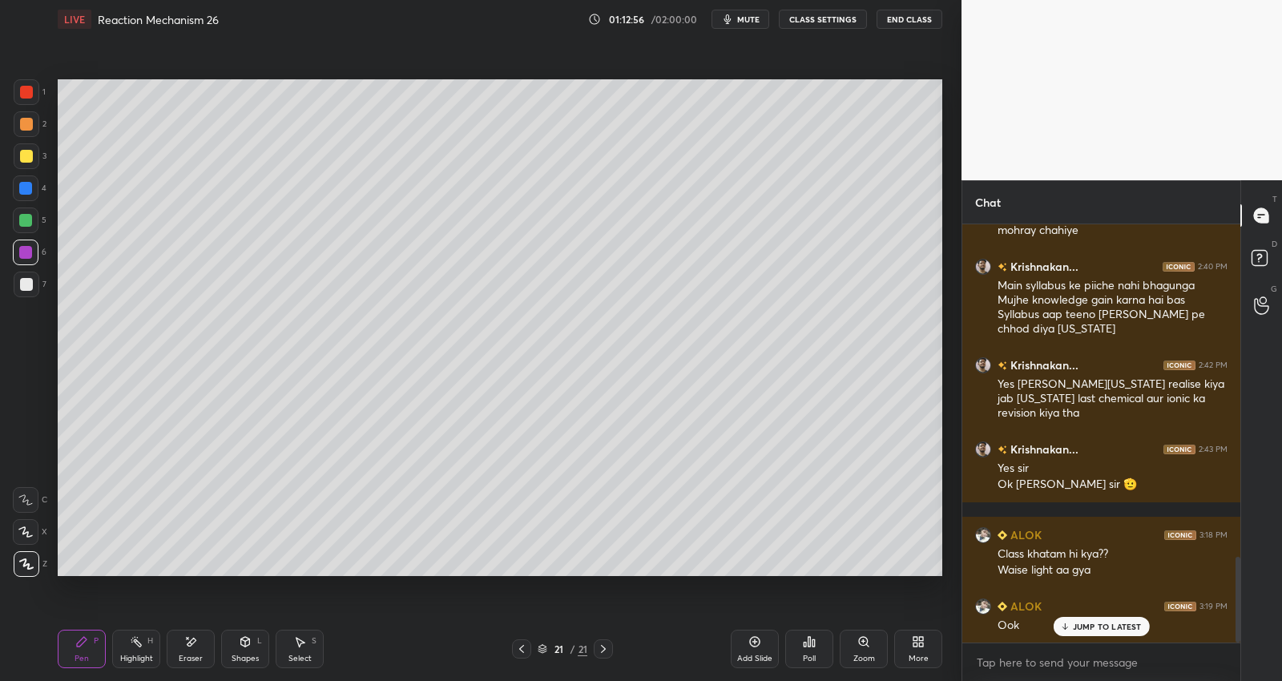
click at [26, 285] on div at bounding box center [26, 284] width 13 height 13
click at [747, 652] on div "Add Slide" at bounding box center [754, 649] width 48 height 38
click at [530, 643] on div at bounding box center [521, 648] width 19 height 19
click at [28, 252] on div at bounding box center [25, 252] width 13 height 13
click at [27, 154] on div at bounding box center [26, 156] width 13 height 13
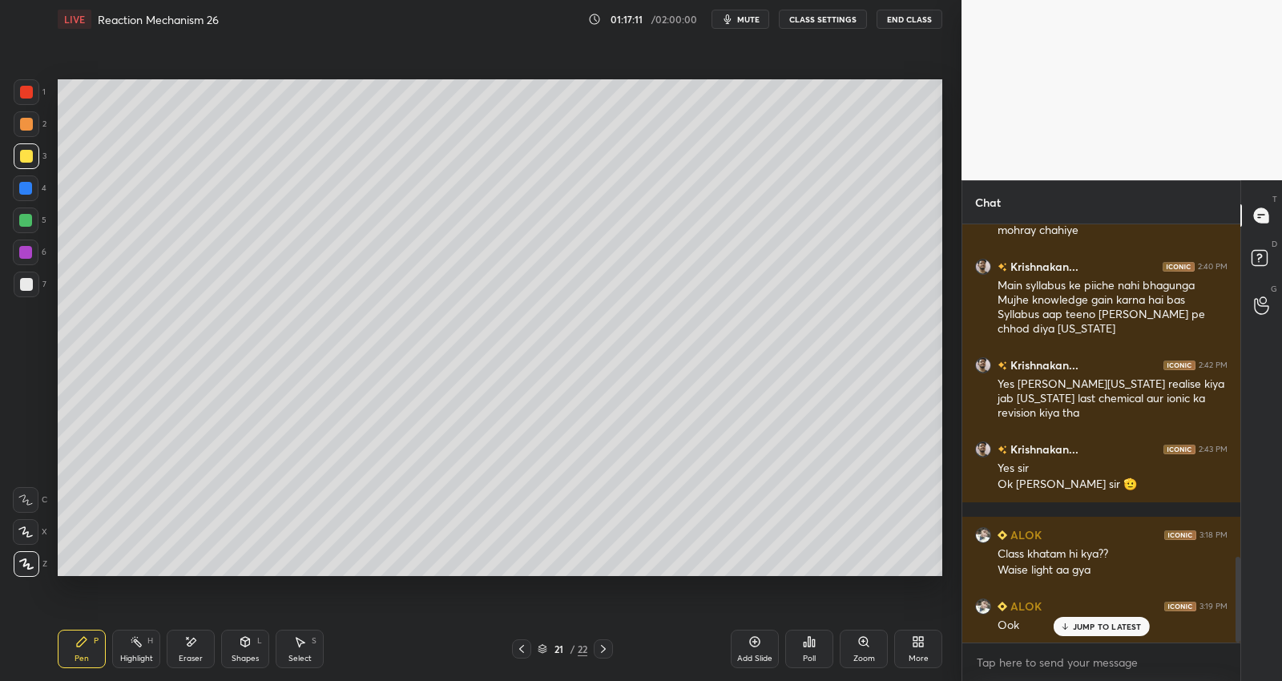
click at [32, 187] on div at bounding box center [25, 188] width 13 height 13
drag, startPoint x: 26, startPoint y: 152, endPoint x: 52, endPoint y: 170, distance: 31.8
click at [26, 150] on div at bounding box center [26, 156] width 13 height 13
click at [36, 280] on div at bounding box center [27, 285] width 26 height 26
click at [30, 281] on div at bounding box center [26, 284] width 13 height 13
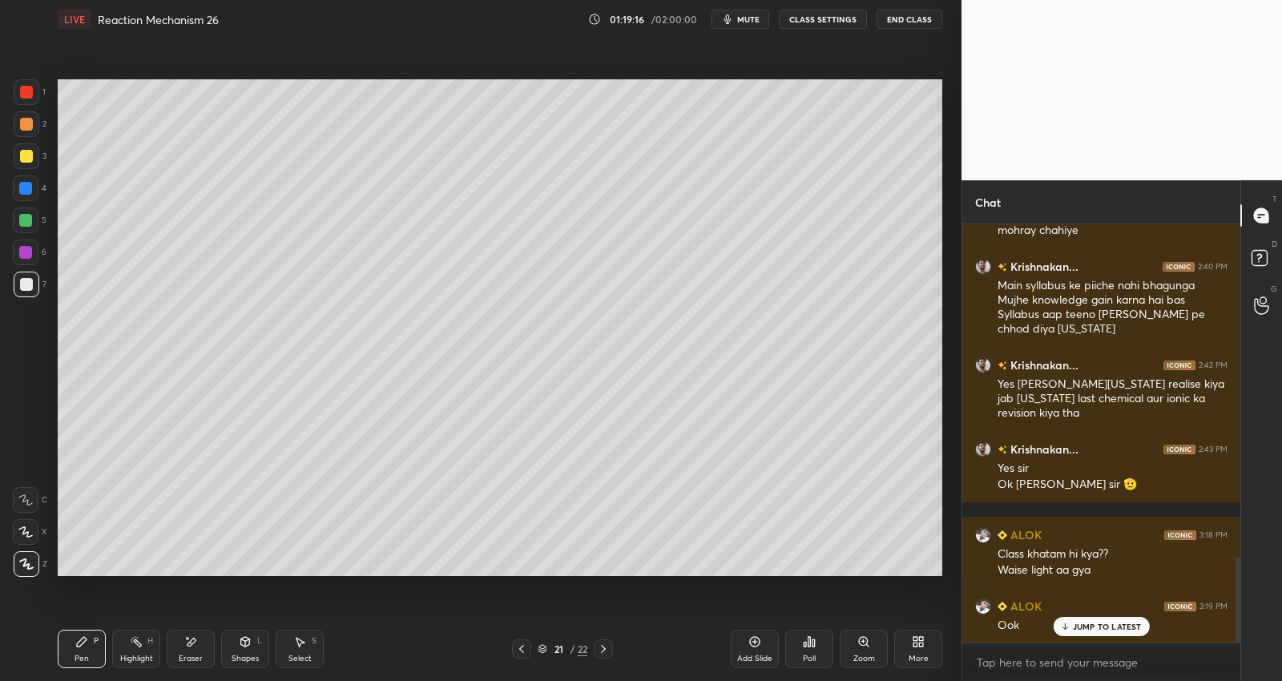
drag, startPoint x: 598, startPoint y: 650, endPoint x: 619, endPoint y: 647, distance: 21.8
click at [598, 650] on icon at bounding box center [603, 648] width 13 height 13
click at [754, 651] on div "Add Slide" at bounding box center [754, 649] width 48 height 38
click at [30, 250] on div at bounding box center [25, 252] width 13 height 13
click at [30, 282] on div at bounding box center [26, 284] width 13 height 13
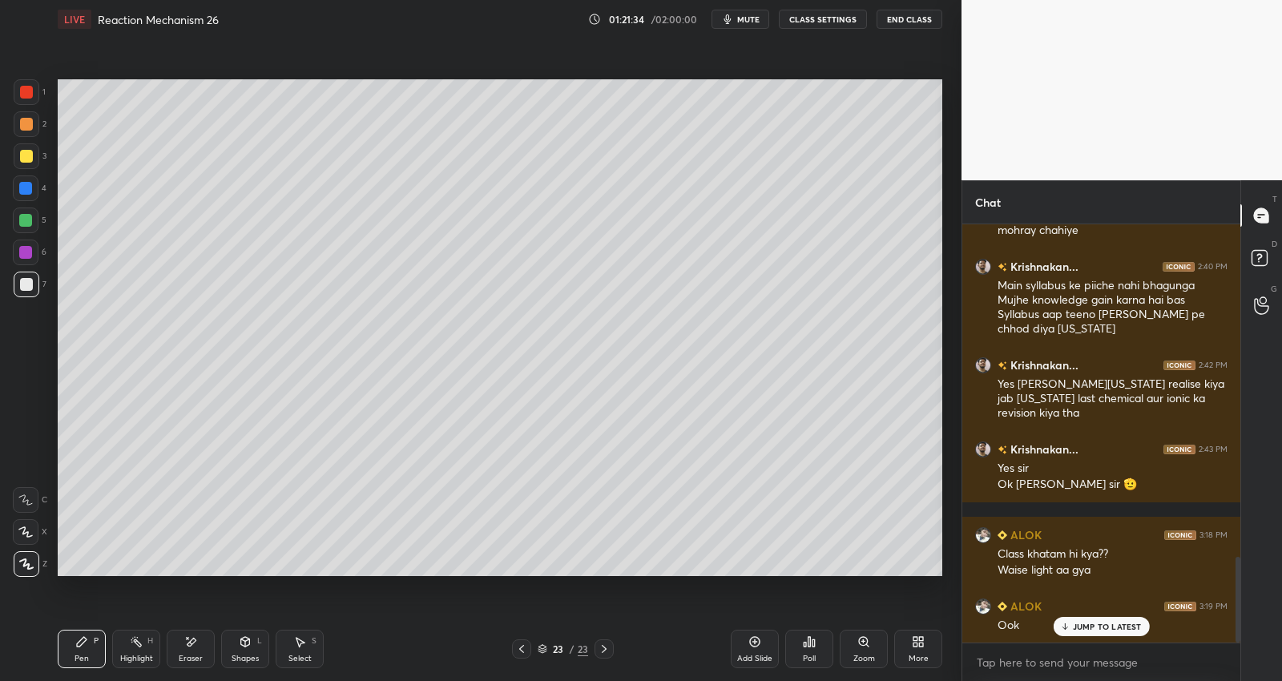
drag, startPoint x: 753, startPoint y: 651, endPoint x: 707, endPoint y: 581, distance: 84.0
click at [753, 650] on div "Add Slide" at bounding box center [754, 649] width 48 height 38
click at [526, 648] on icon at bounding box center [521, 648] width 13 height 13
click at [526, 650] on icon at bounding box center [521, 648] width 13 height 13
click at [603, 647] on icon at bounding box center [604, 648] width 13 height 13
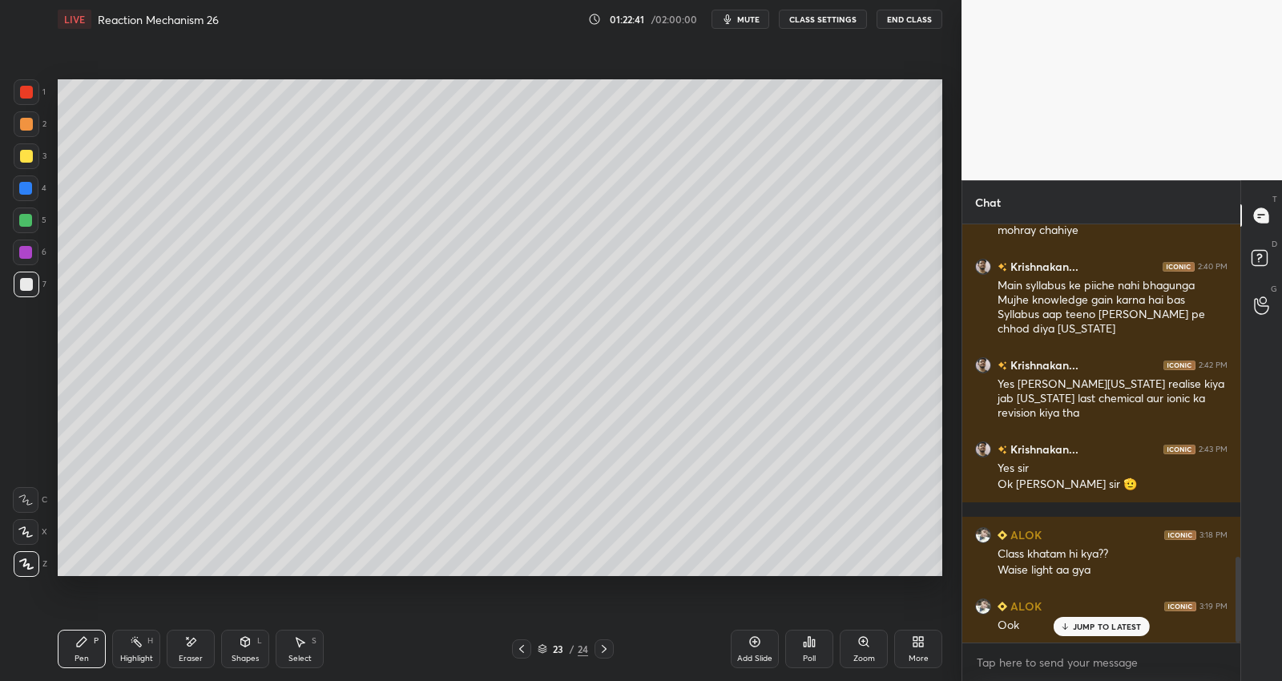
drag, startPoint x: 603, startPoint y: 649, endPoint x: 620, endPoint y: 608, distance: 44.2
click at [603, 649] on icon at bounding box center [604, 648] width 13 height 13
click at [30, 222] on div at bounding box center [25, 220] width 13 height 13
click at [145, 649] on div "Highlight H" at bounding box center [136, 649] width 48 height 38
click at [195, 641] on icon at bounding box center [190, 642] width 13 height 14
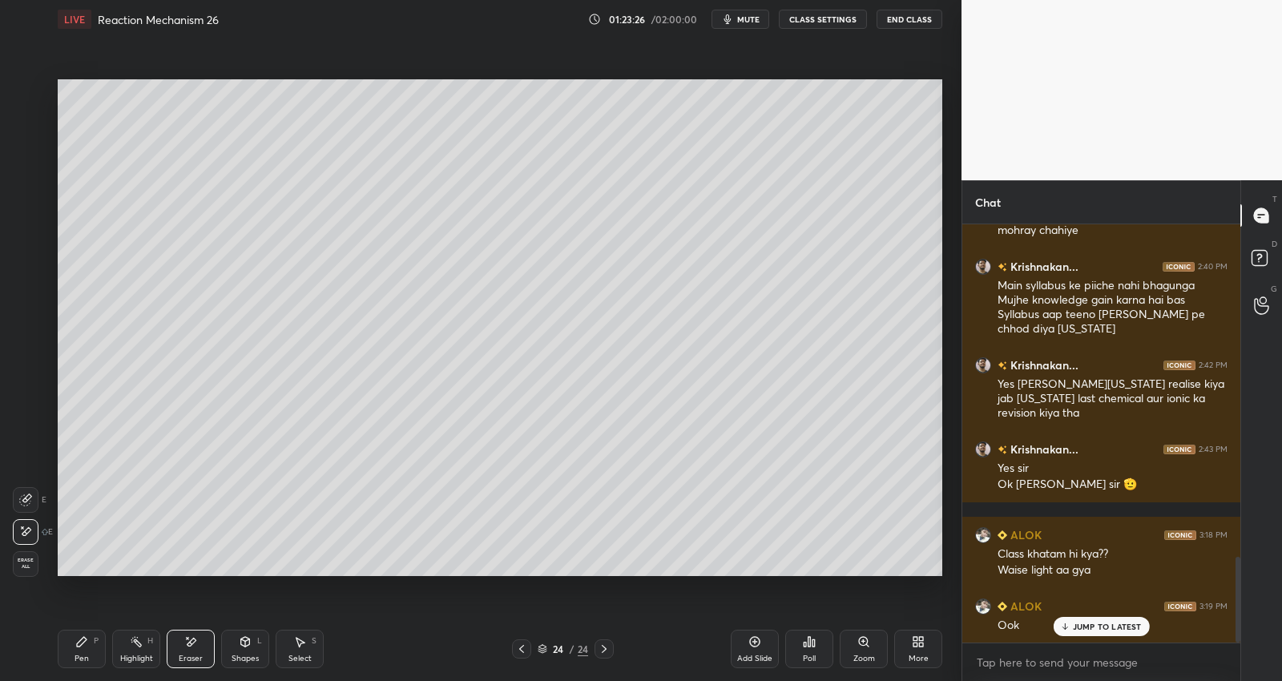
drag, startPoint x: 90, startPoint y: 646, endPoint x: 103, endPoint y: 582, distance: 64.6
click at [89, 646] on div "Pen P" at bounding box center [82, 649] width 48 height 38
click at [31, 150] on div at bounding box center [27, 156] width 26 height 26
drag, startPoint x: 747, startPoint y: 650, endPoint x: 751, endPoint y: 632, distance: 18.1
click at [748, 649] on div "Add Slide" at bounding box center [754, 649] width 48 height 38
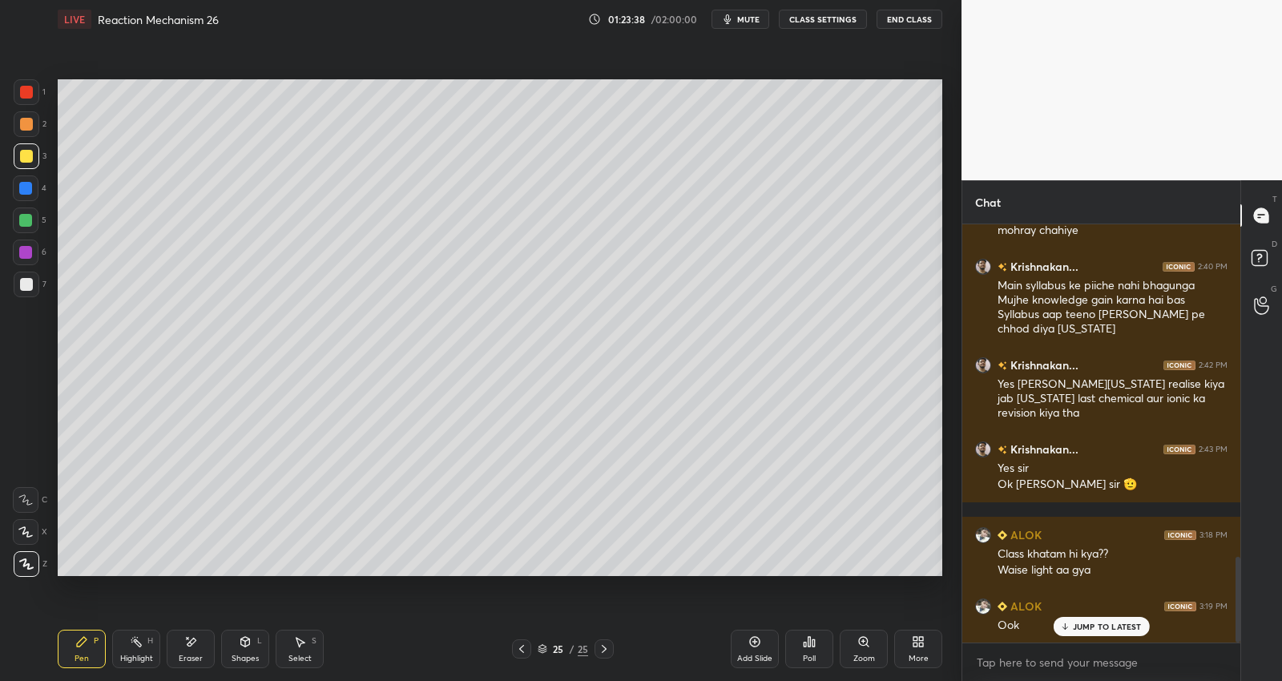
click at [32, 287] on div at bounding box center [26, 284] width 13 height 13
click at [32, 222] on div at bounding box center [26, 220] width 26 height 26
click at [26, 157] on div at bounding box center [26, 156] width 13 height 13
click at [32, 188] on div at bounding box center [26, 188] width 26 height 26
drag, startPoint x: 30, startPoint y: 282, endPoint x: 40, endPoint y: 282, distance: 10.4
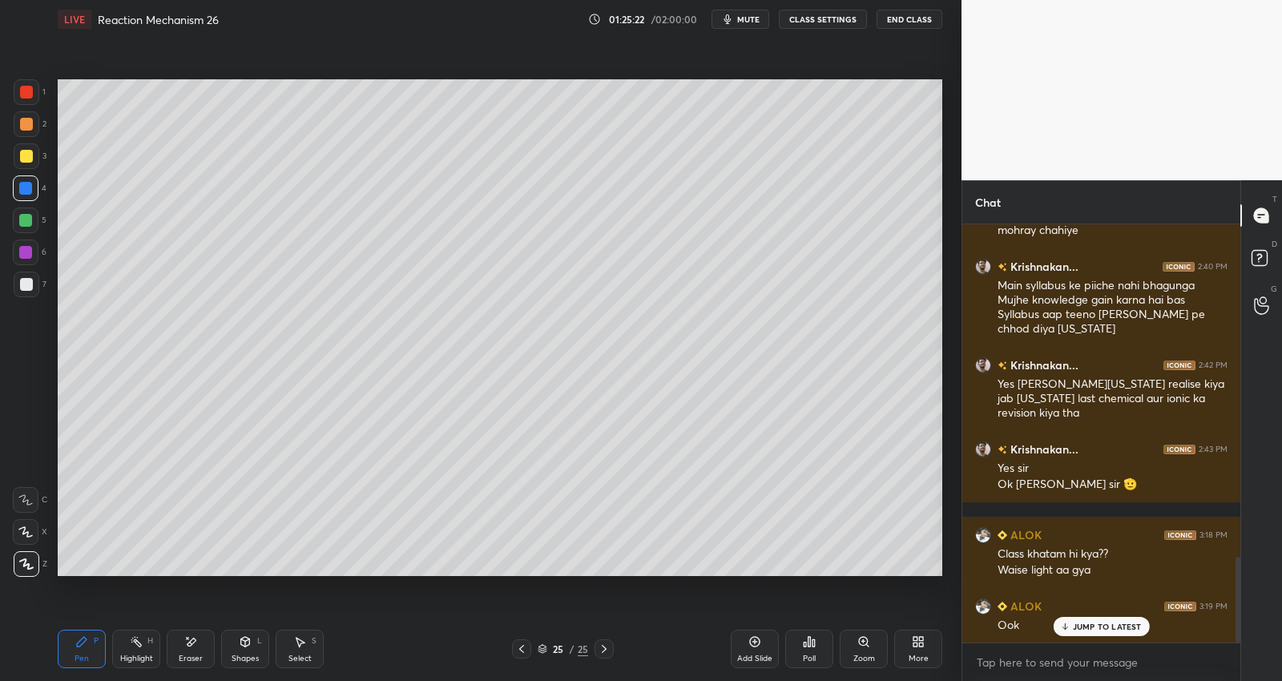
click at [31, 288] on div at bounding box center [26, 284] width 13 height 13
click at [743, 642] on div "Add Slide" at bounding box center [754, 649] width 48 height 38
click at [28, 286] on div at bounding box center [26, 284] width 13 height 13
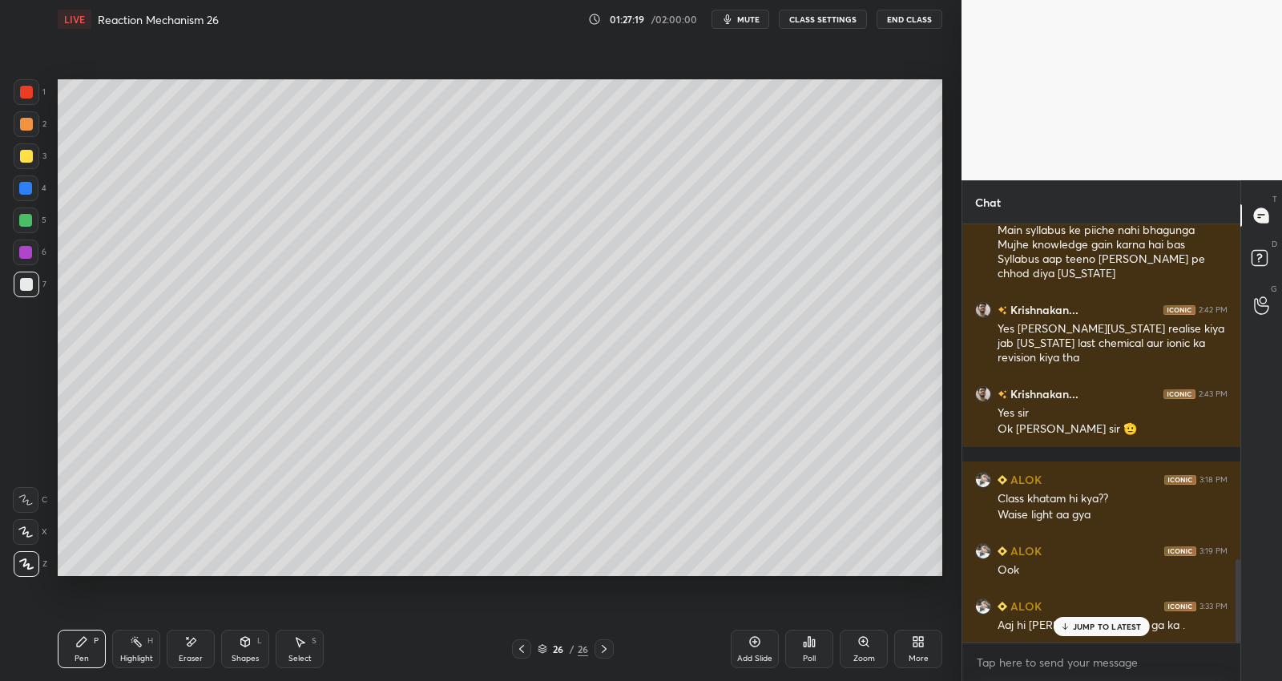
click at [1104, 620] on div "JUMP TO LATEST" at bounding box center [1100, 626] width 96 height 19
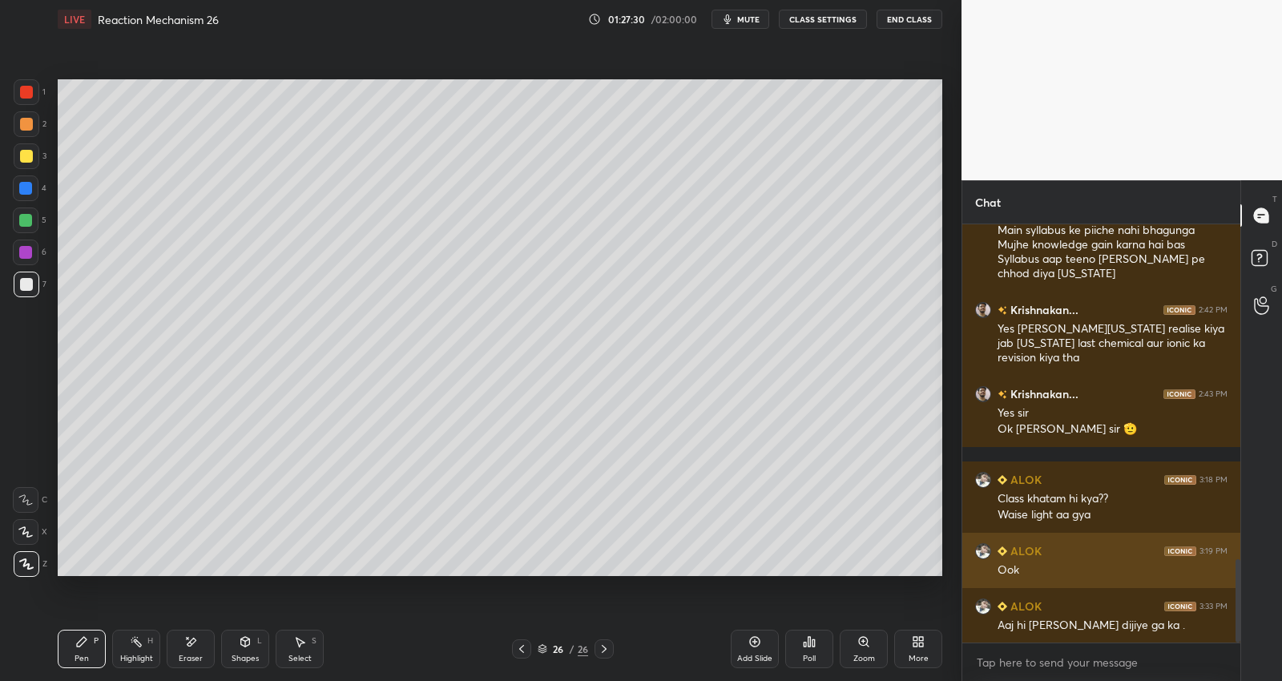
scroll to position [1739, 0]
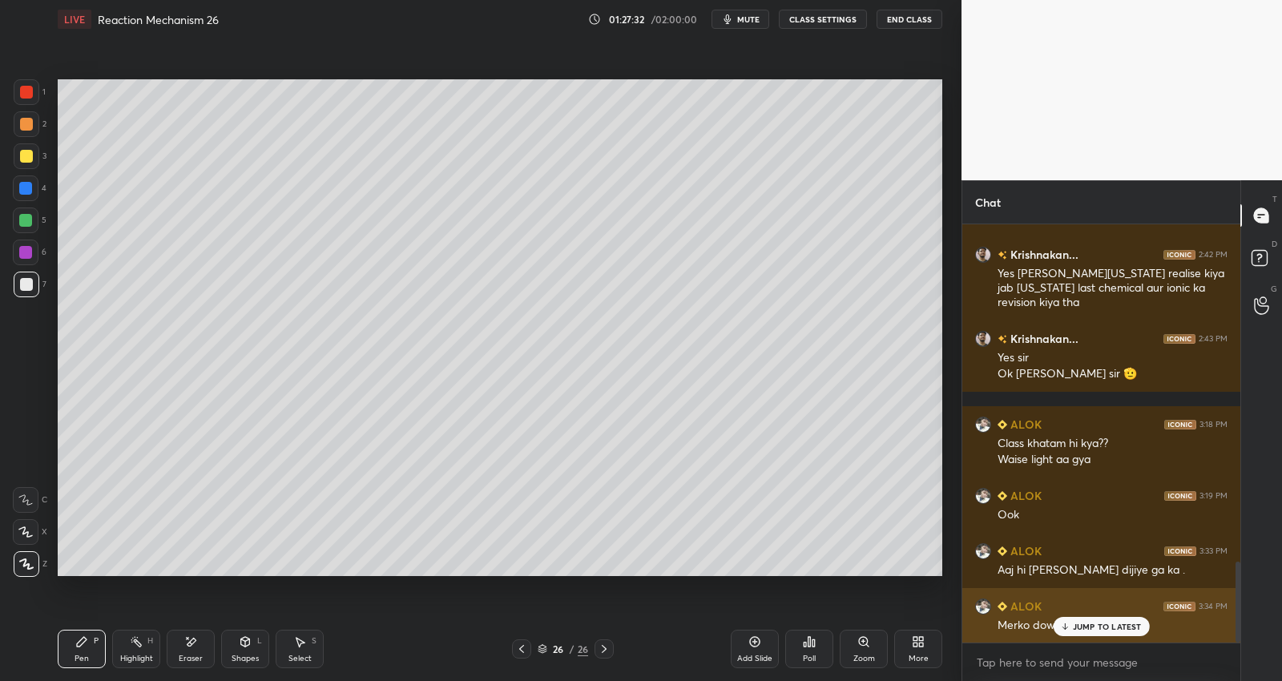
click at [1085, 623] on p "JUMP TO LATEST" at bounding box center [1107, 627] width 69 height 10
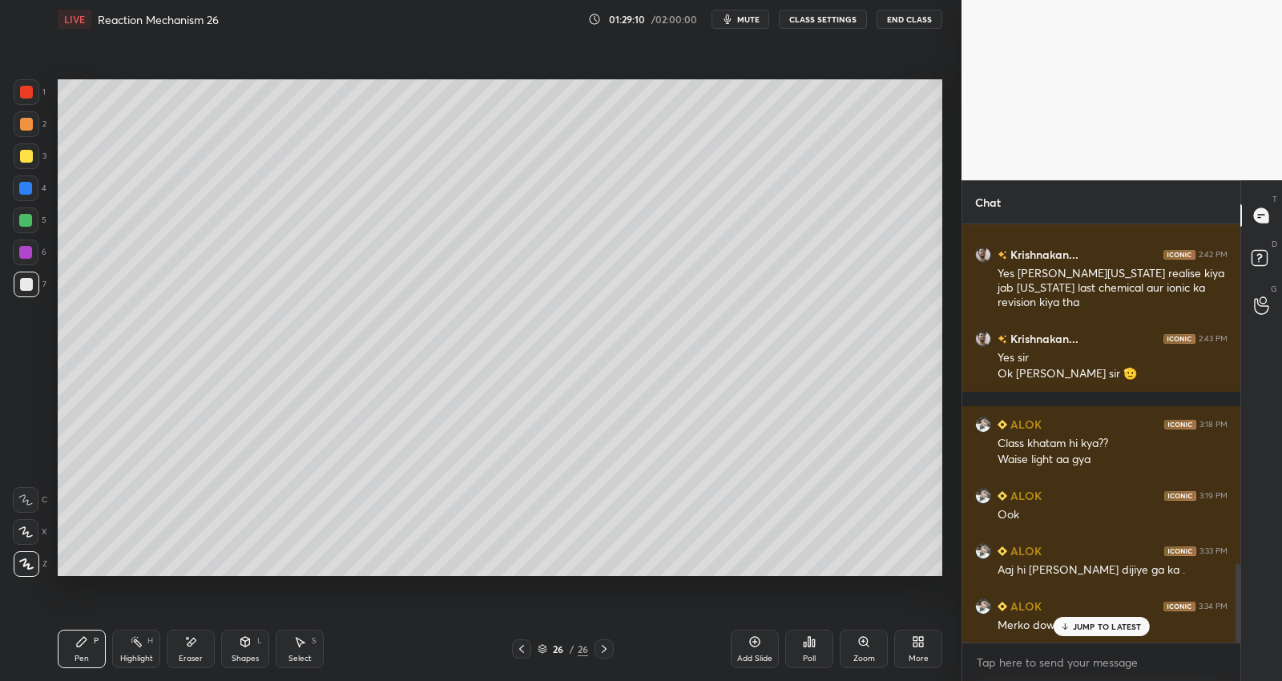
scroll to position [1794, 0]
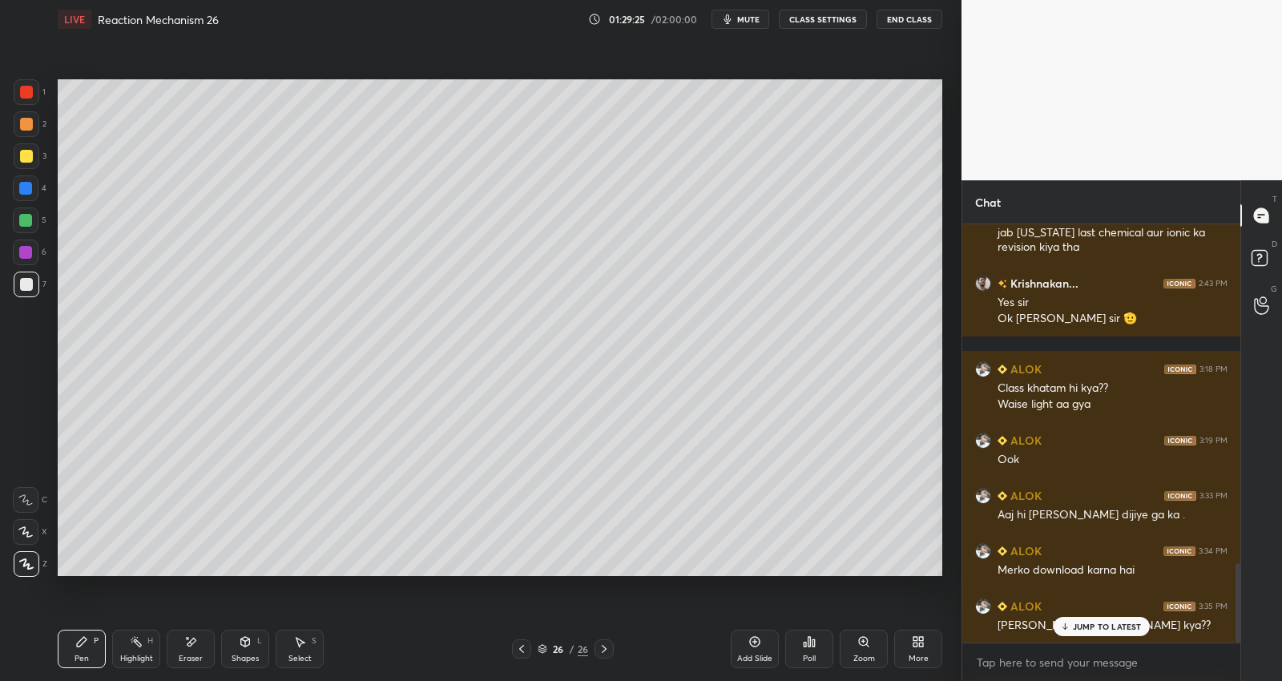
click at [1111, 634] on div "JUMP TO LATEST" at bounding box center [1100, 626] width 96 height 19
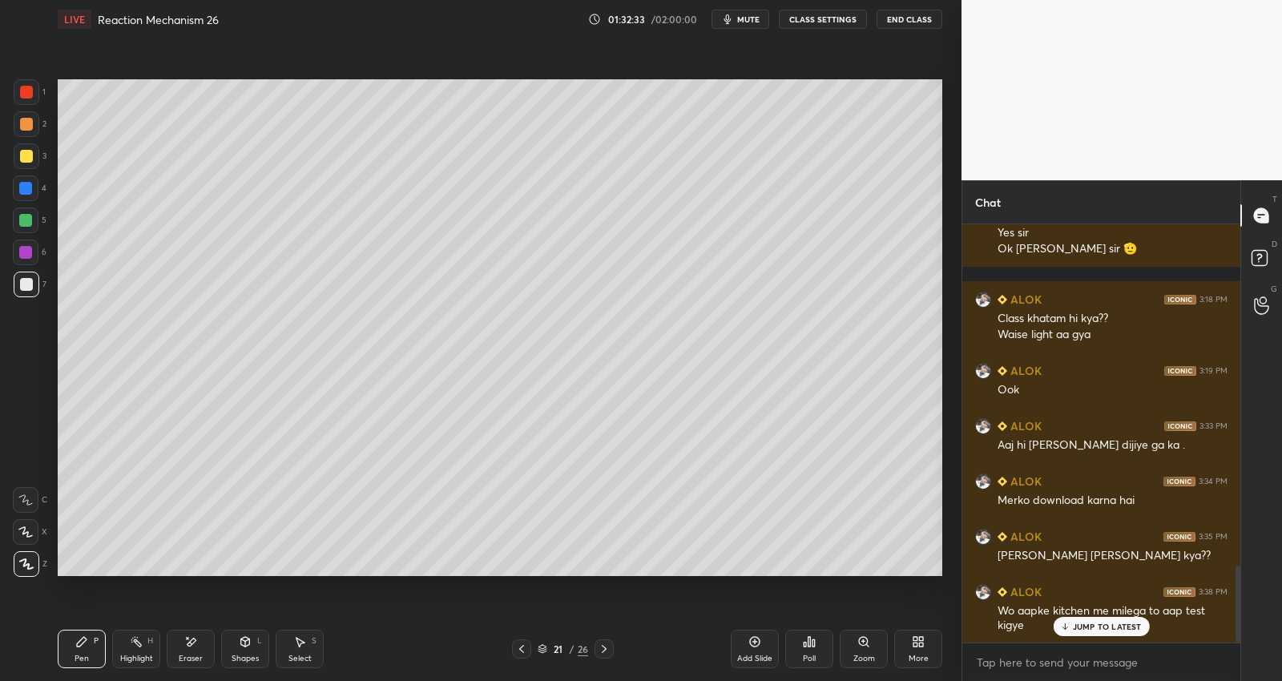
scroll to position [1919, 0]
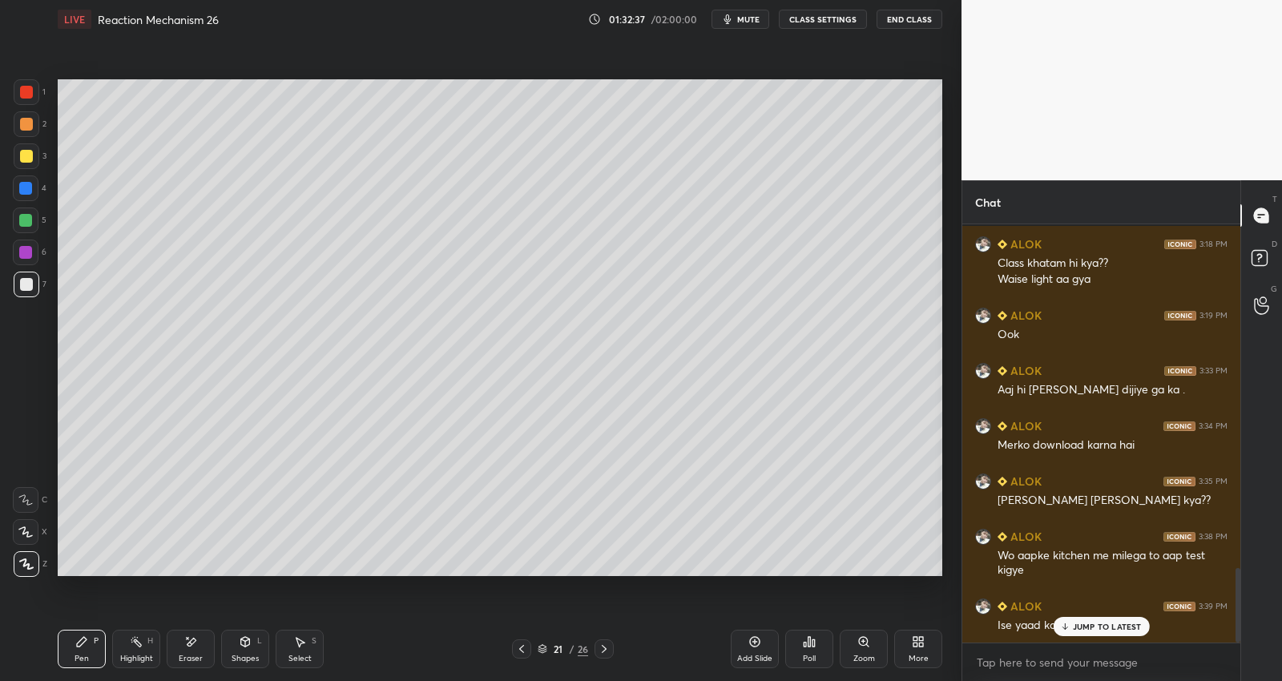
click at [1114, 631] on div "JUMP TO LATEST" at bounding box center [1100, 626] width 96 height 19
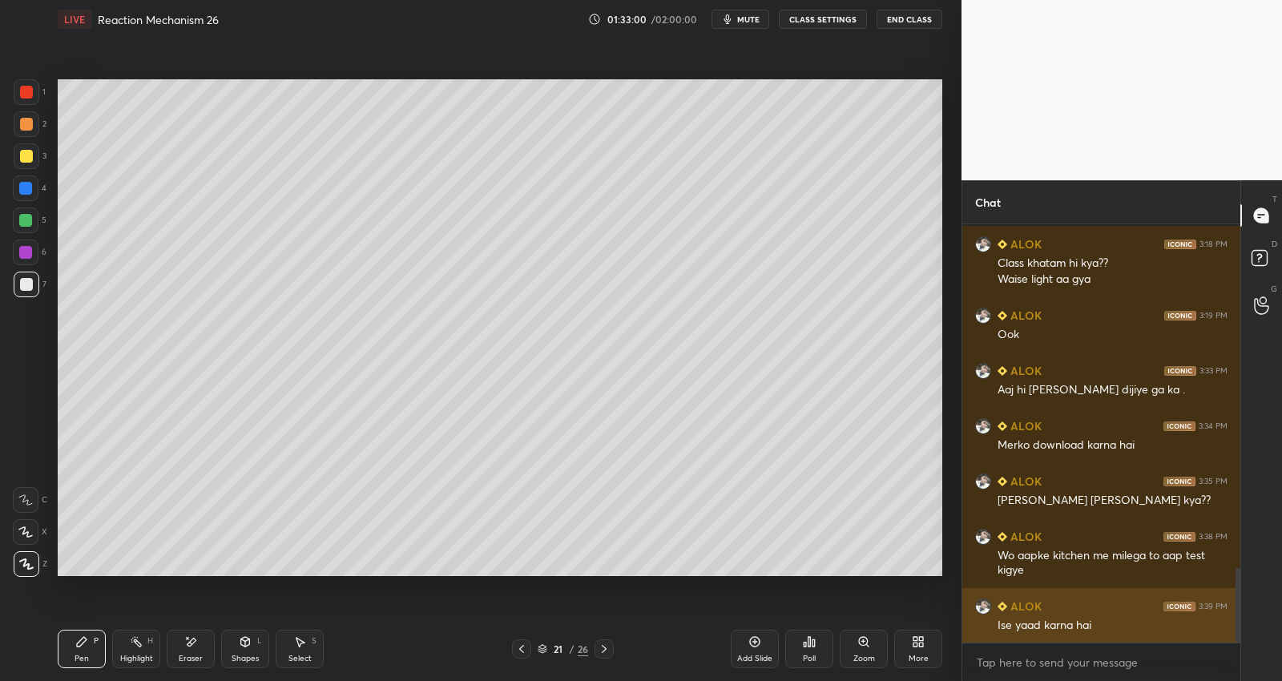
scroll to position [1935, 0]
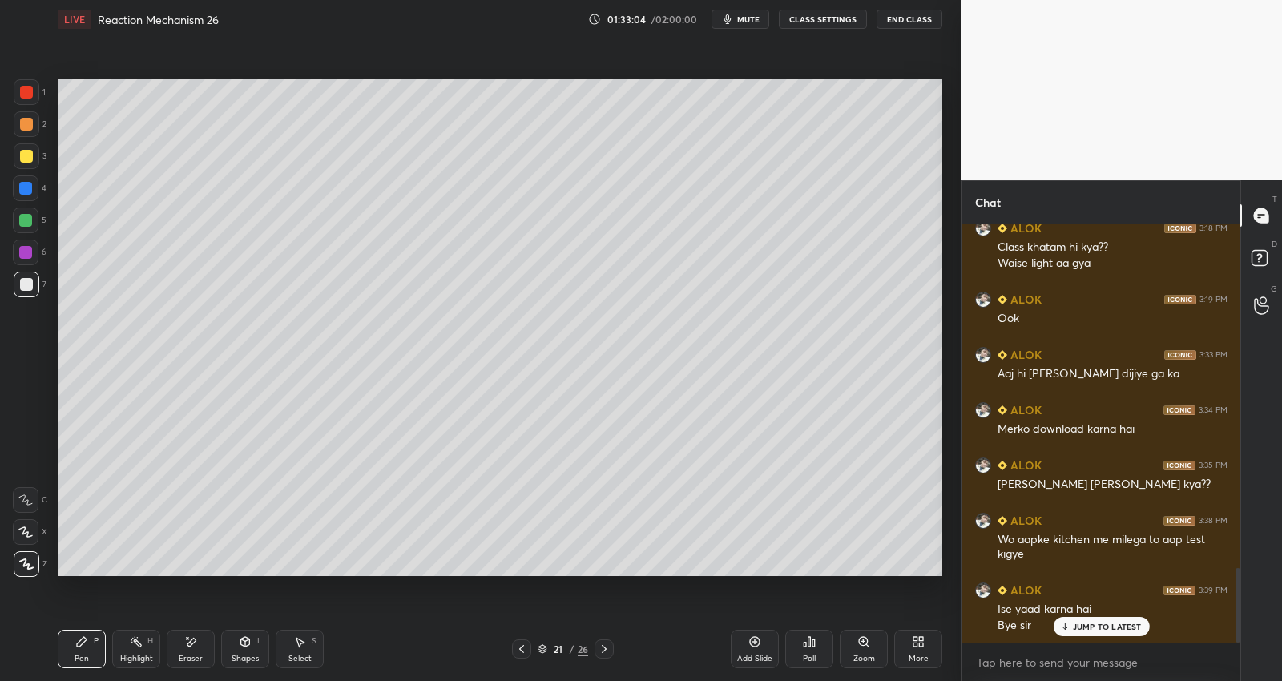
click at [917, 19] on button "End Class" at bounding box center [909, 19] width 66 height 19
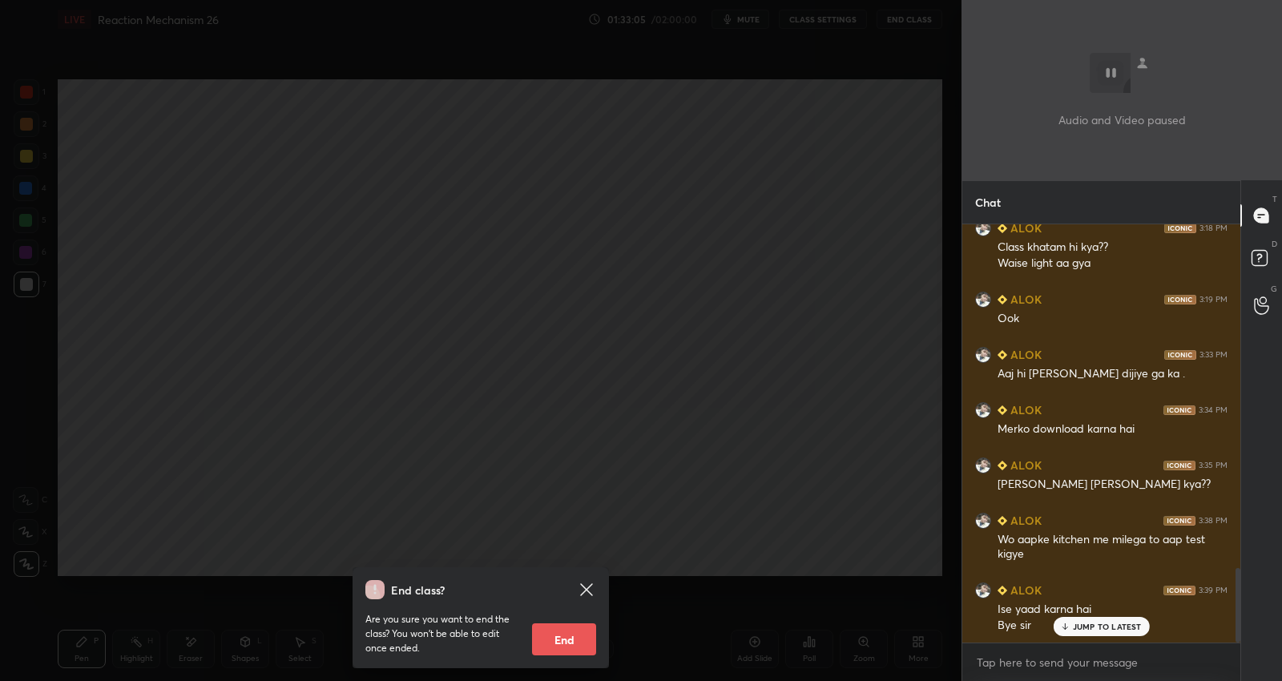
click at [569, 641] on button "End" at bounding box center [564, 639] width 64 height 32
type textarea "x"
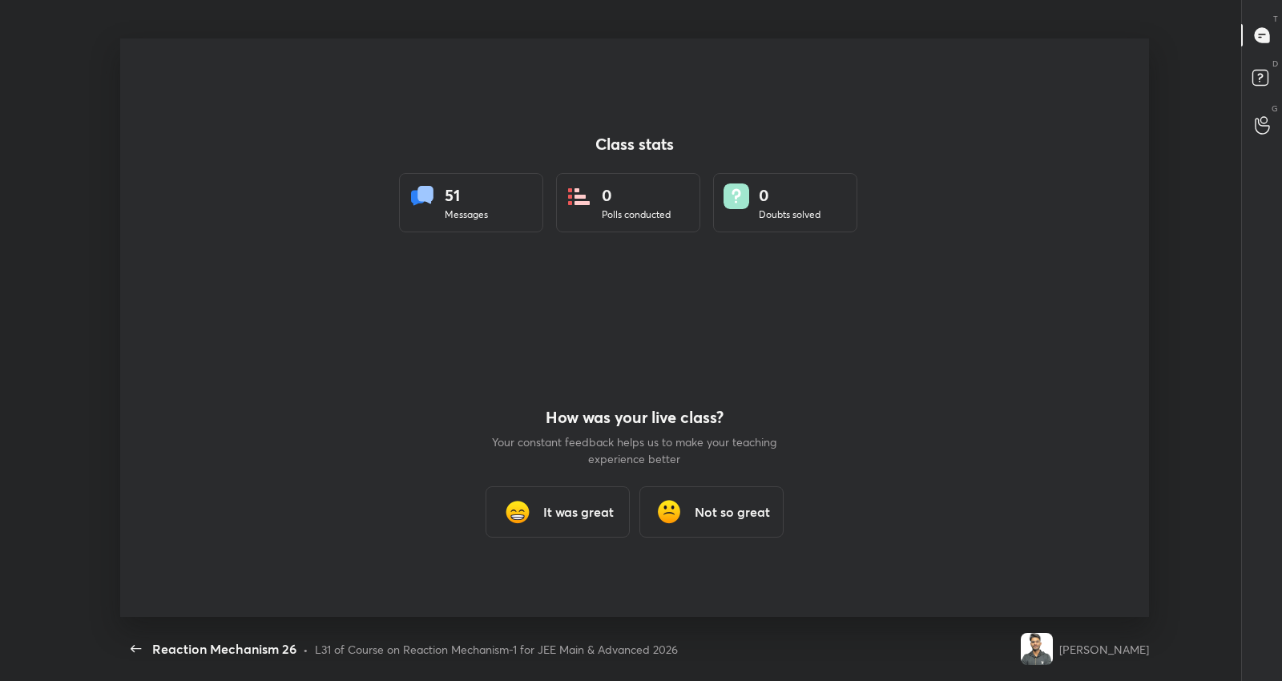
scroll to position [0, 0]
click at [594, 505] on h3 "It was great" at bounding box center [578, 511] width 70 height 19
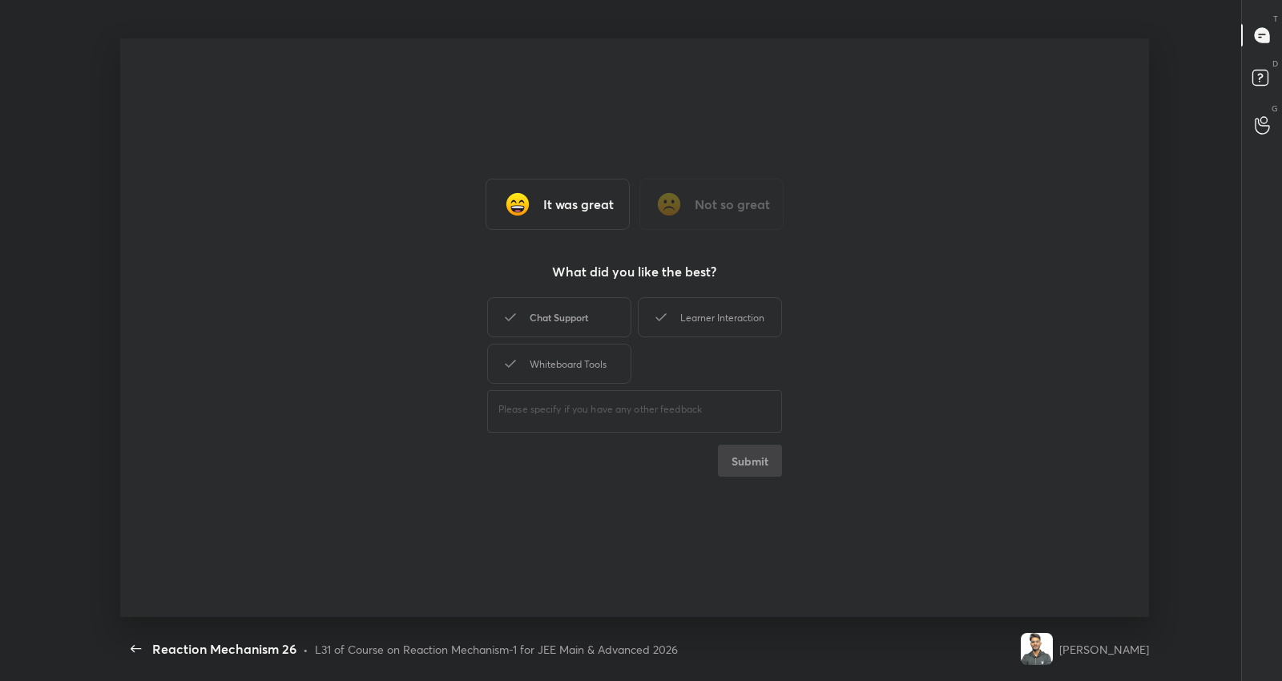
click at [568, 324] on div "Chat Support" at bounding box center [559, 317] width 144 height 40
click at [699, 302] on div "Learner Interaction" at bounding box center [710, 317] width 144 height 40
click at [743, 467] on button "Submit" at bounding box center [750, 461] width 64 height 32
